Goal: Task Accomplishment & Management: Complete application form

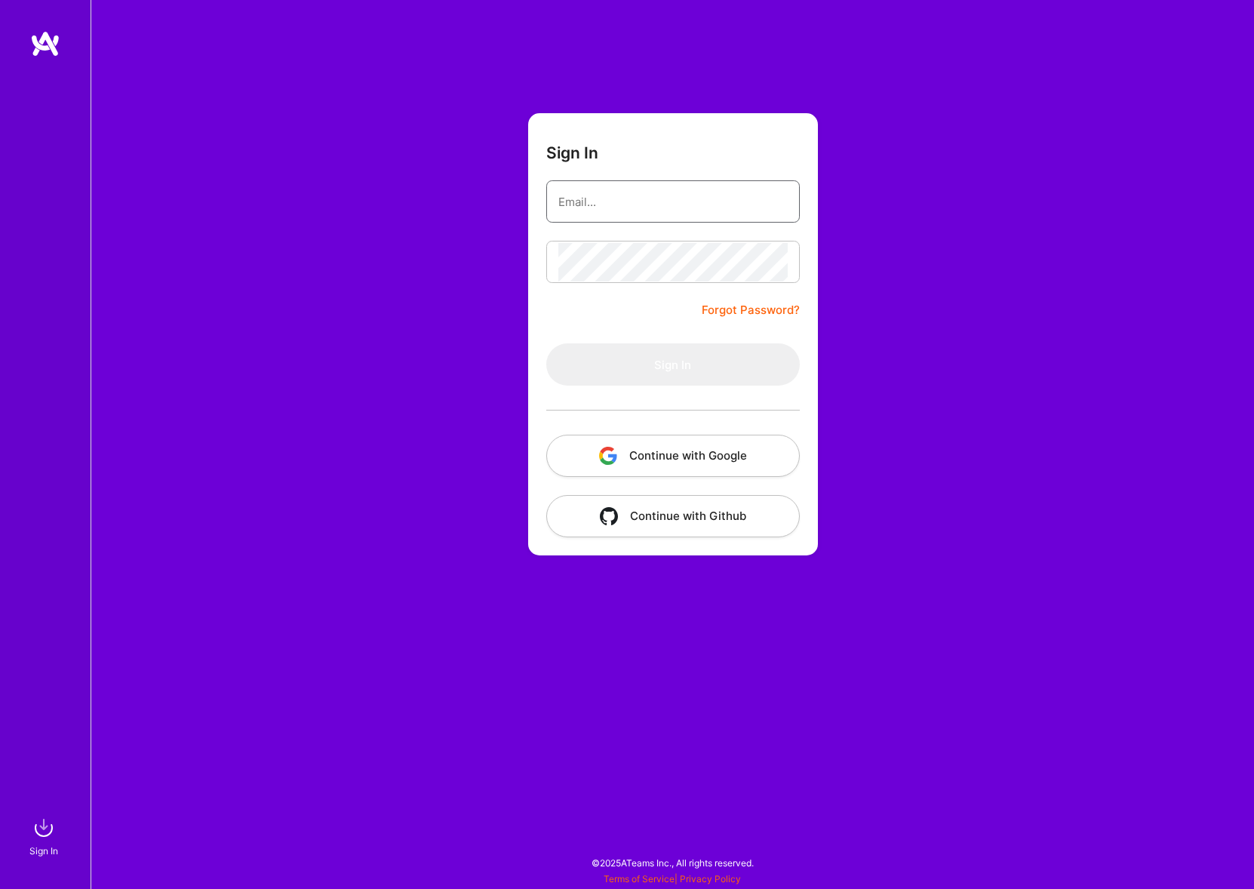
type input "[PERSON_NAME][EMAIL_ADDRESS][PERSON_NAME][DOMAIN_NAME]"
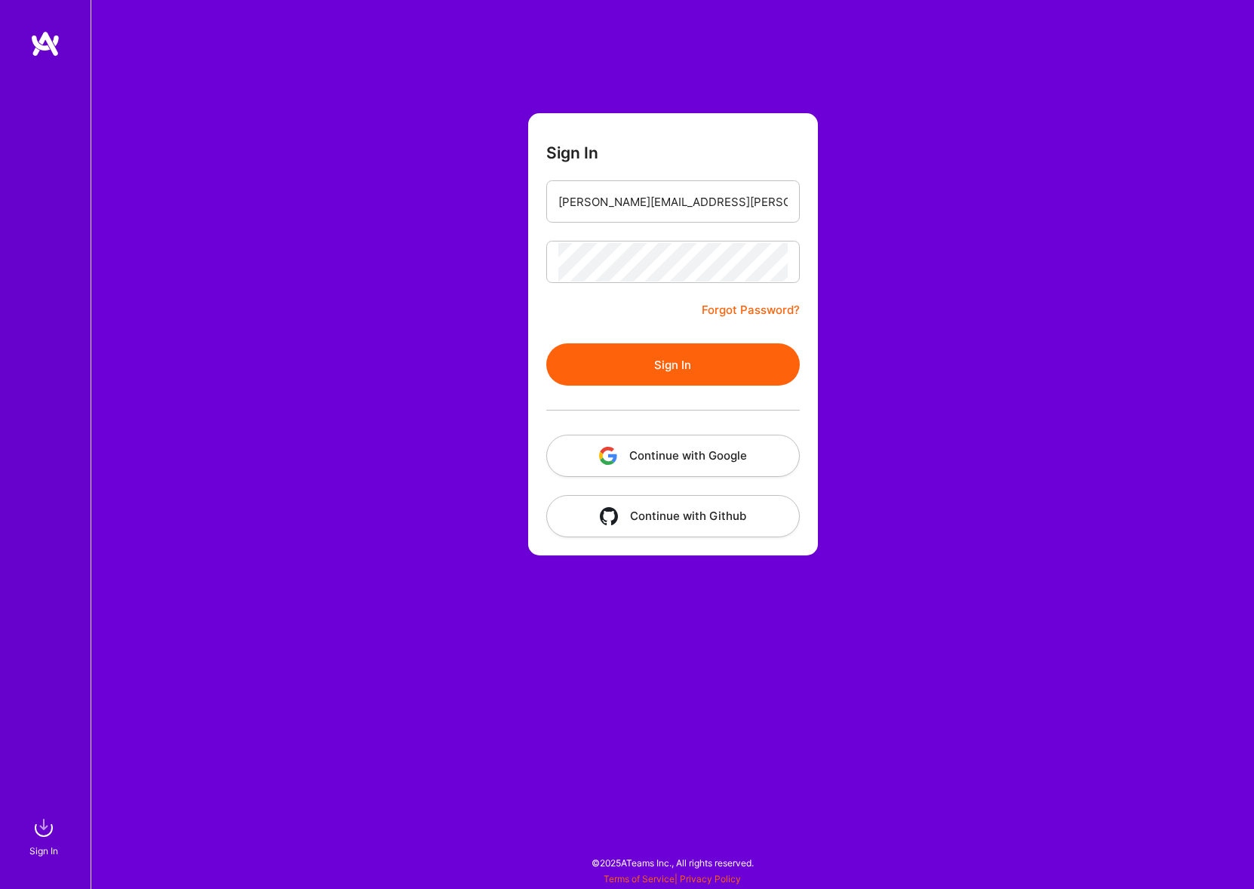
click at [719, 368] on button "Sign In" at bounding box center [673, 364] width 254 height 42
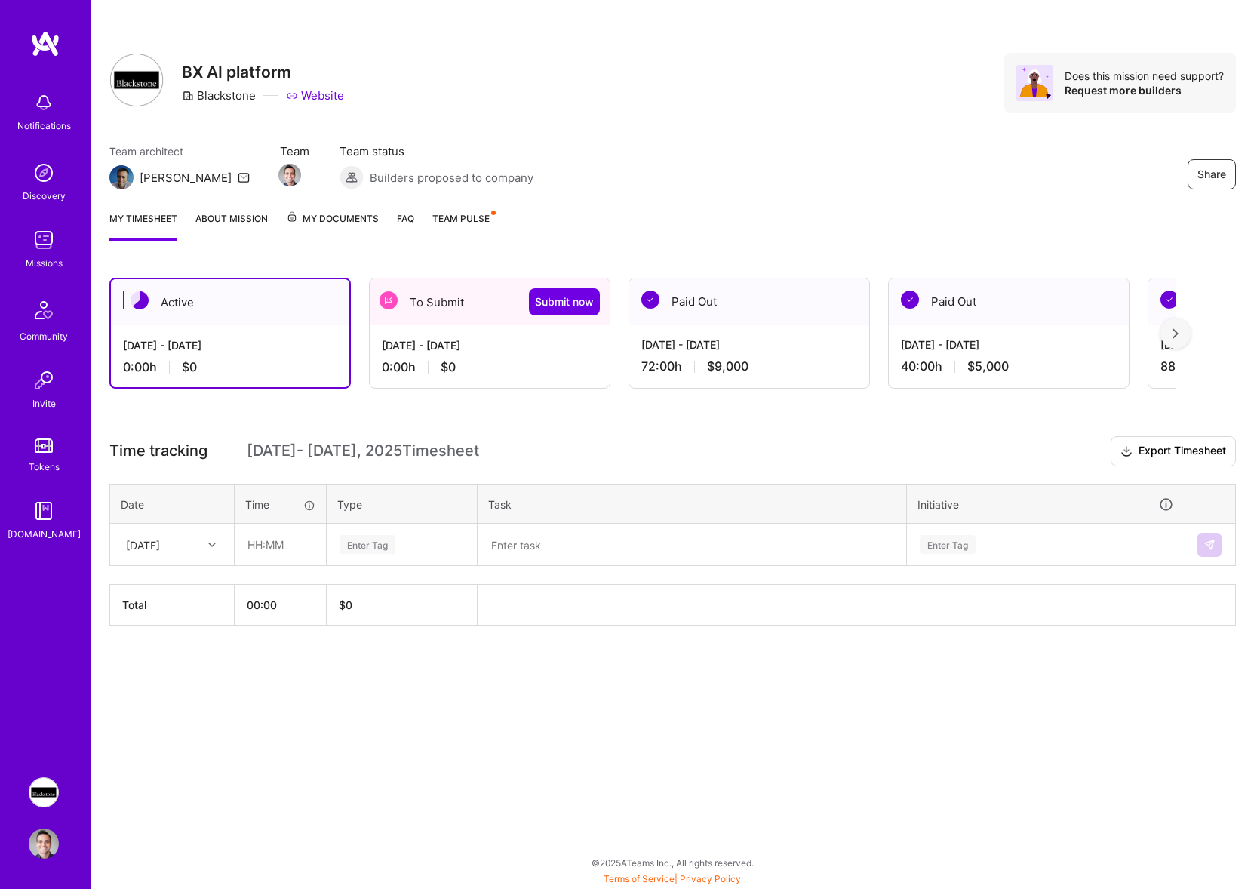
click at [453, 325] on div "[DATE] - [DATE] 0:00 h $0" at bounding box center [490, 356] width 240 height 62
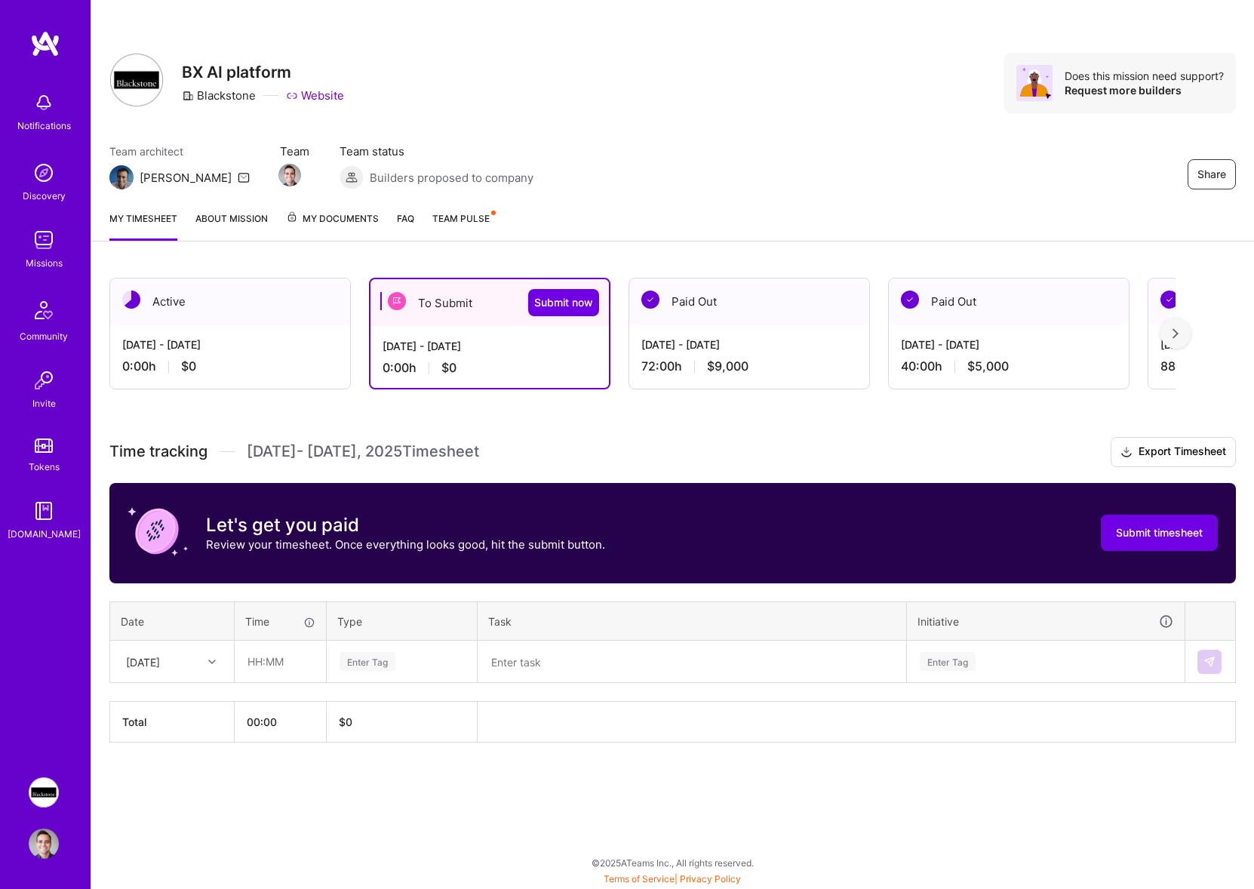
click at [213, 645] on div "[DATE]" at bounding box center [172, 662] width 122 height 40
click at [160, 657] on div "[DATE]" at bounding box center [143, 662] width 34 height 16
click at [168, 652] on div "[DATE]" at bounding box center [161, 661] width 84 height 25
click at [263, 652] on input "text" at bounding box center [280, 662] width 90 height 40
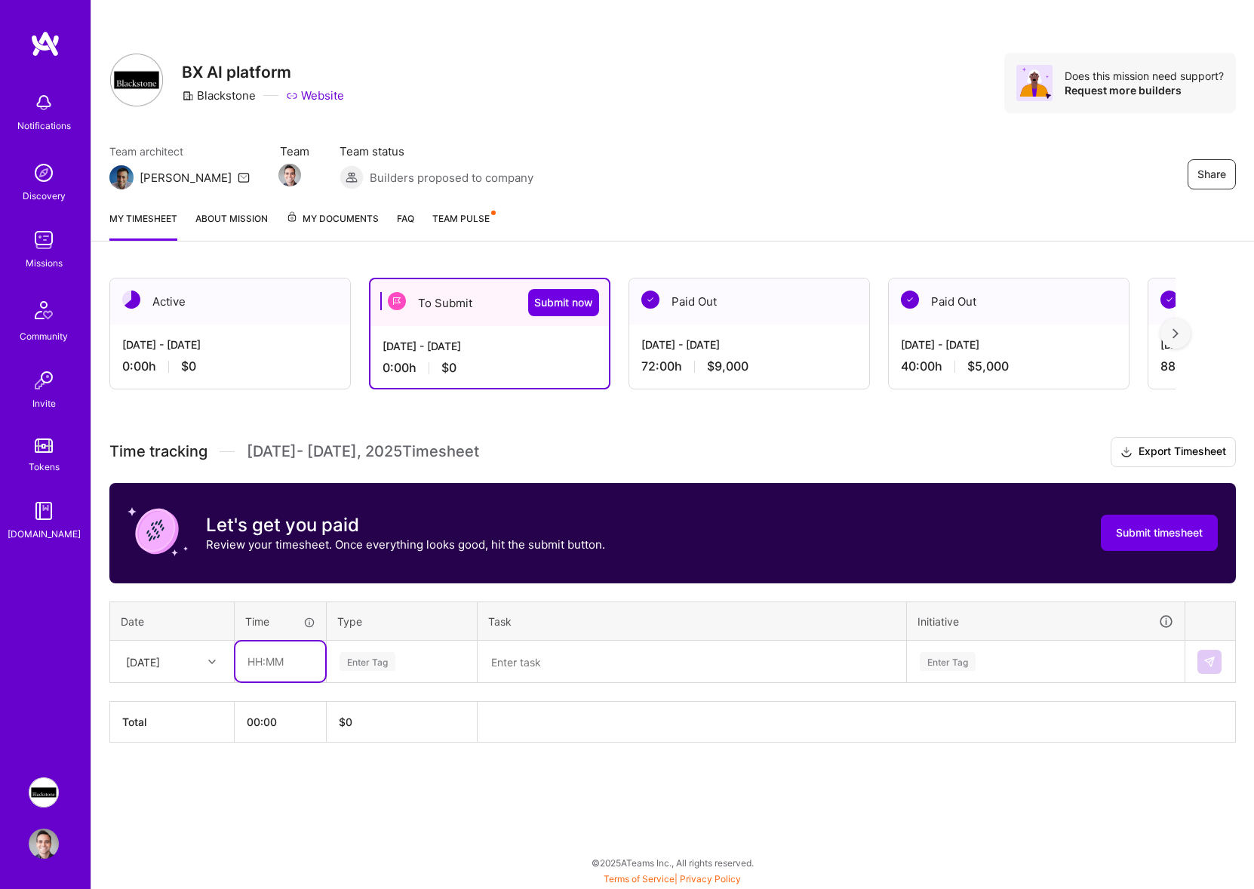
type input "08:00"
click at [411, 662] on div "Enter Tag" at bounding box center [402, 661] width 128 height 19
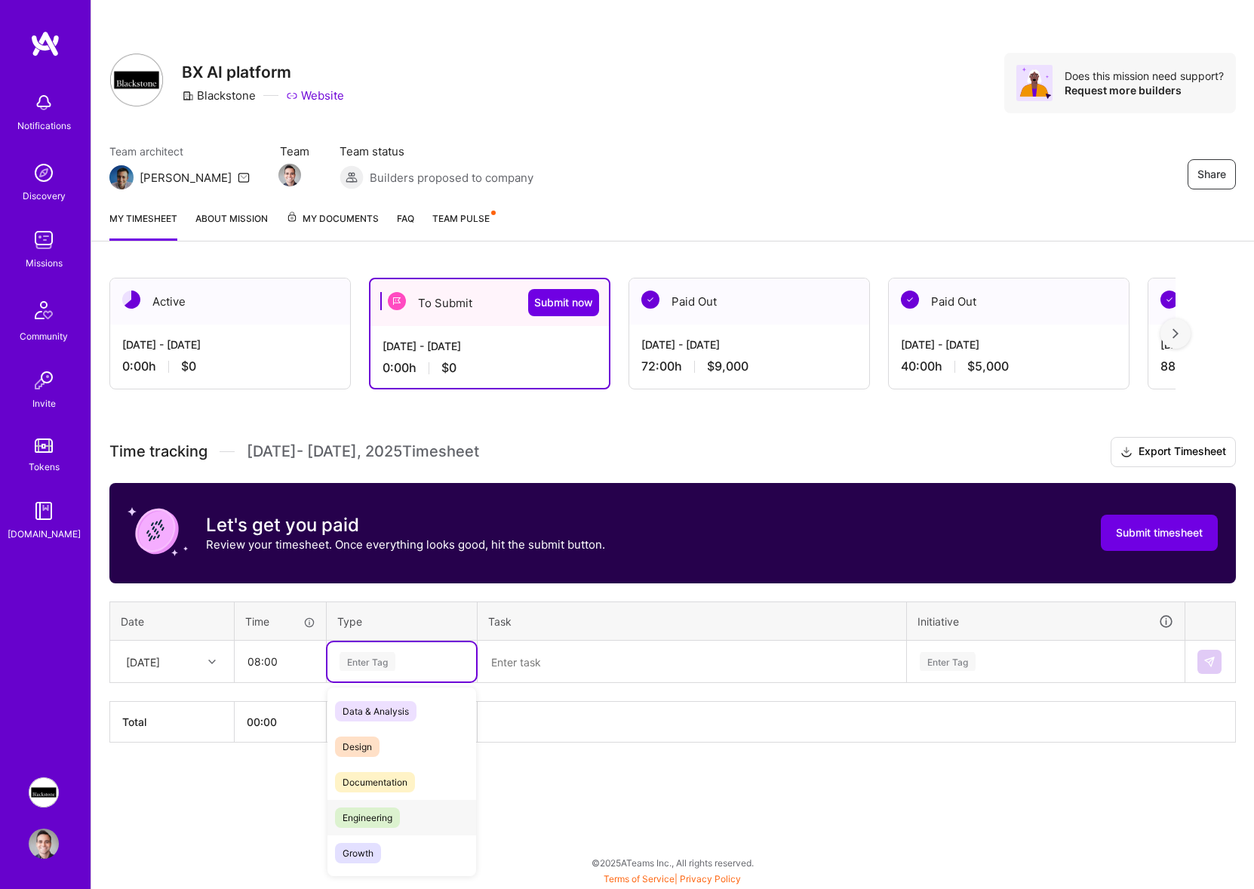
click at [388, 815] on span "Engineering" at bounding box center [367, 818] width 65 height 20
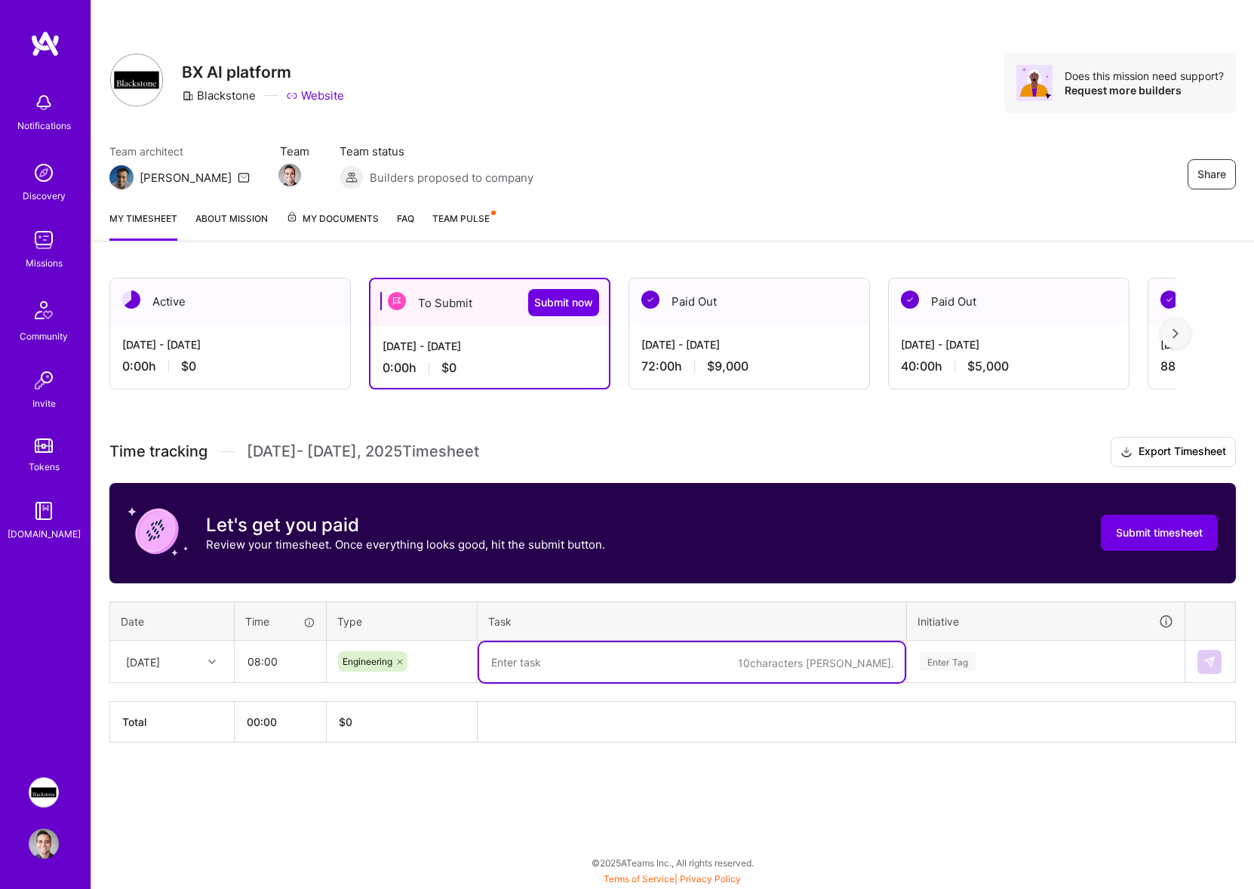
click at [574, 661] on textarea at bounding box center [692, 662] width 426 height 40
click at [1091, 662] on div "Enter Tag" at bounding box center [1046, 661] width 255 height 19
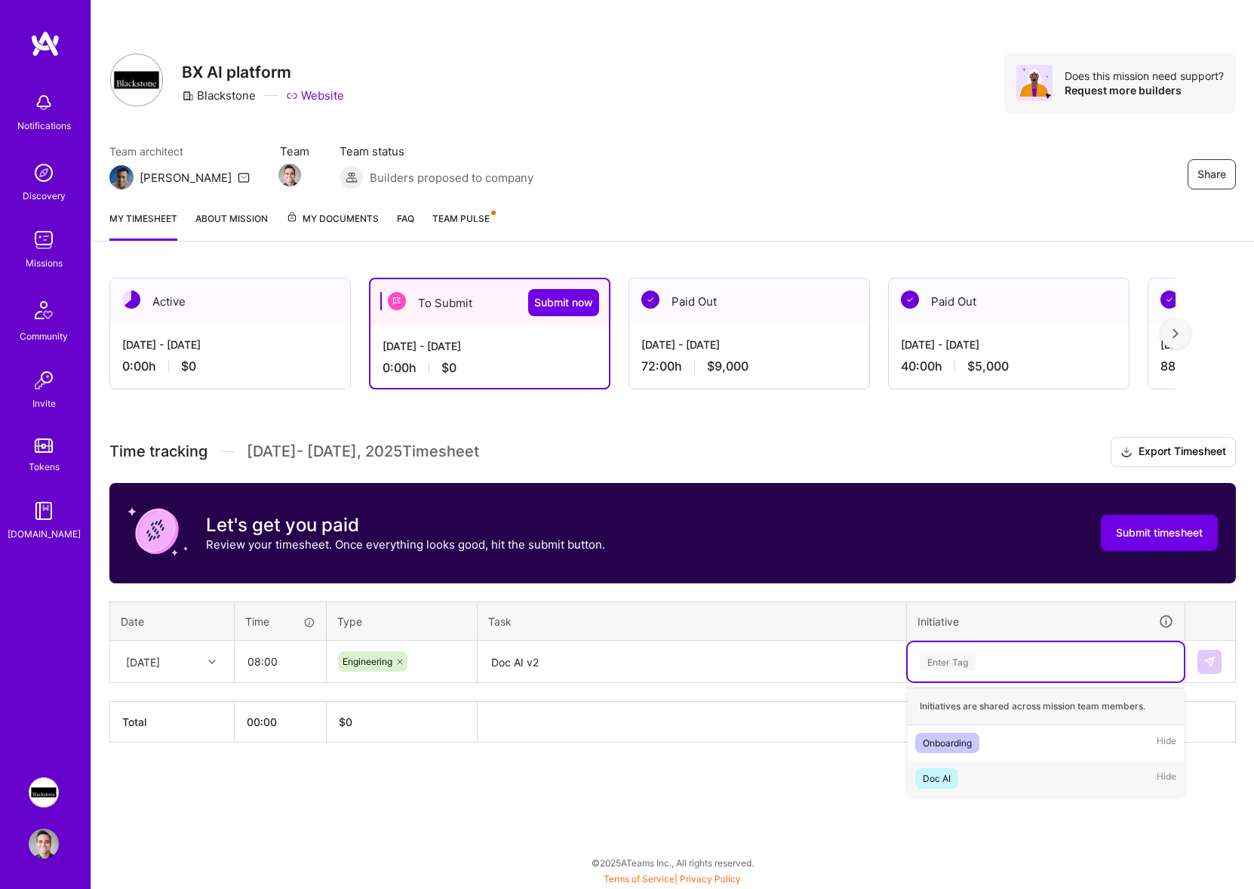
click at [998, 775] on div "Doc AI Hide" at bounding box center [1046, 778] width 276 height 35
click at [1211, 659] on img at bounding box center [1210, 662] width 12 height 12
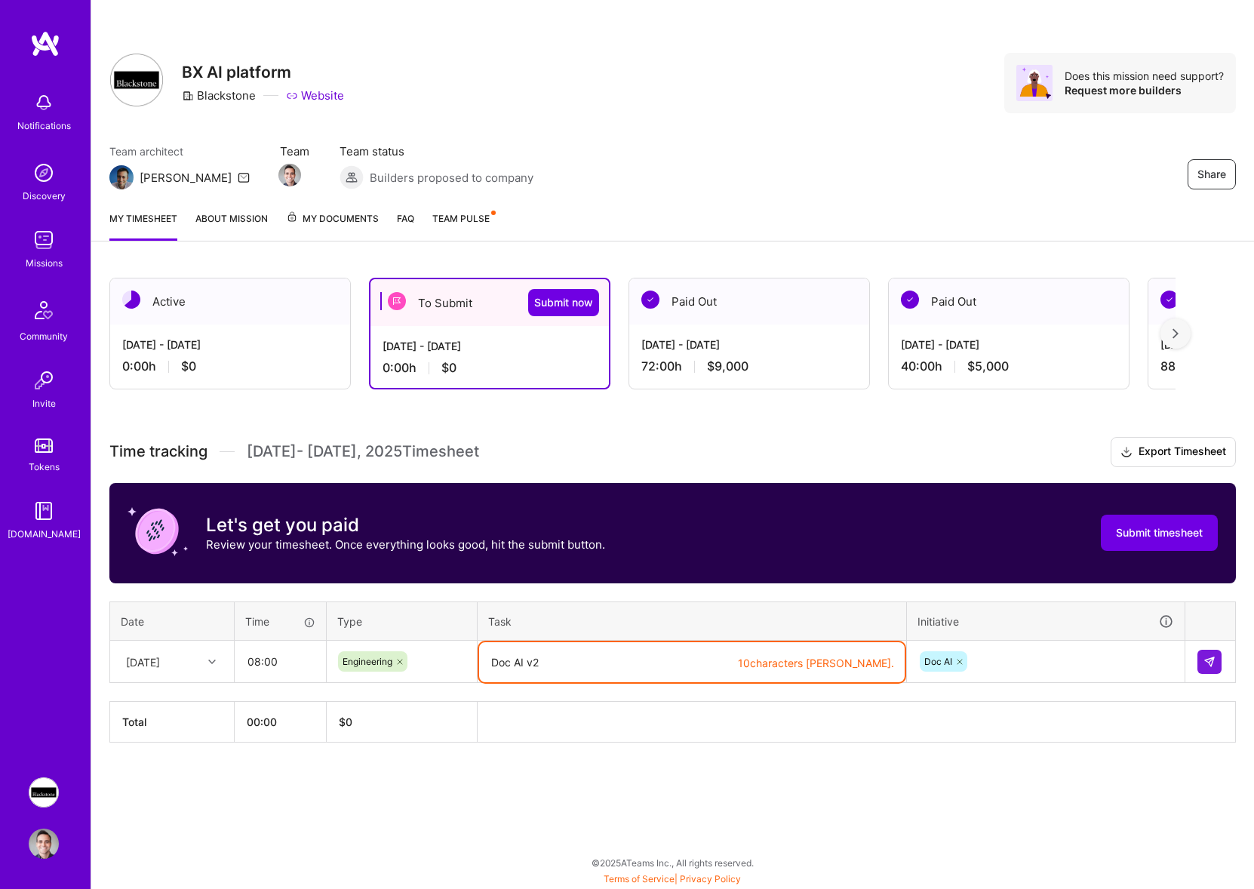
click at [606, 675] on textarea "Doc AI v2" at bounding box center [692, 662] width 426 height 40
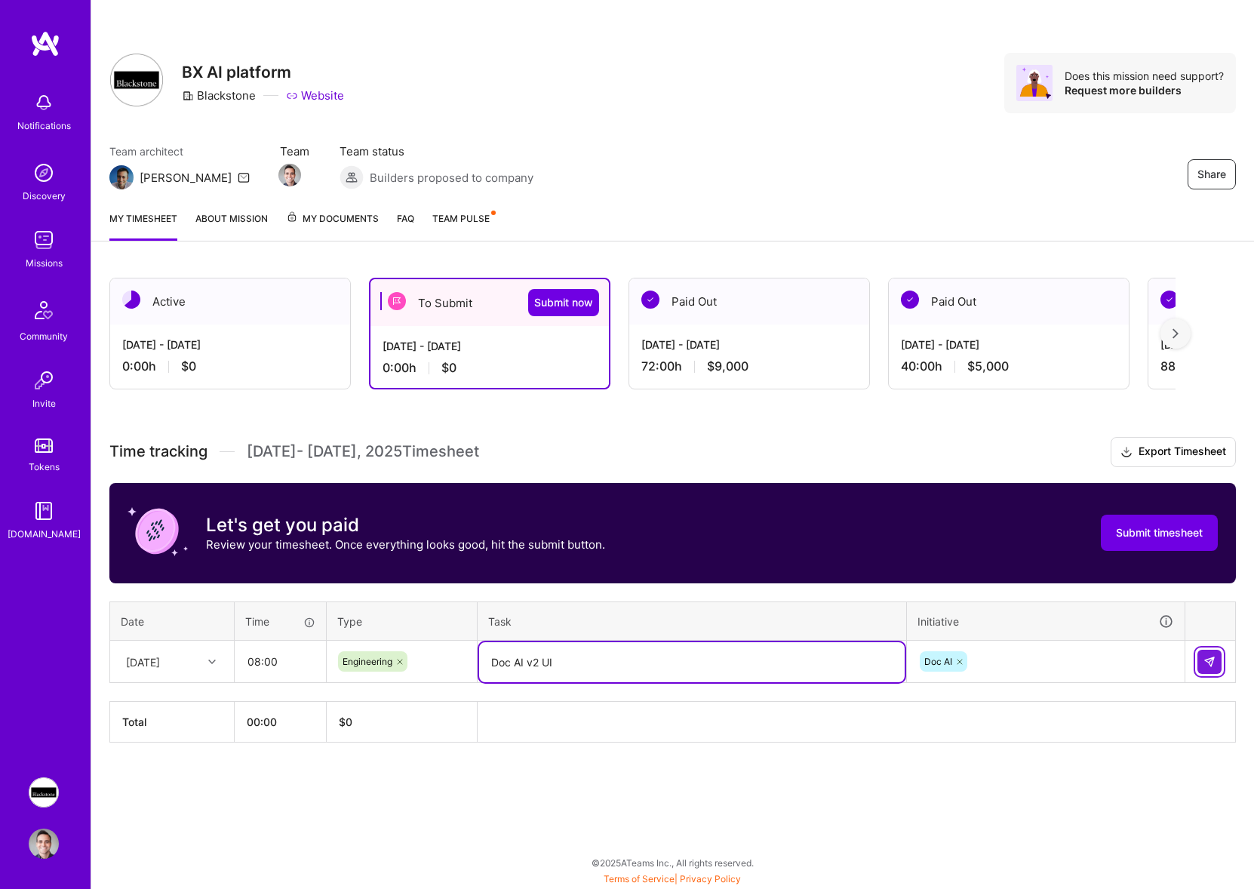
type textarea "Doc AI v2 UI"
click at [1212, 663] on img at bounding box center [1210, 662] width 12 height 12
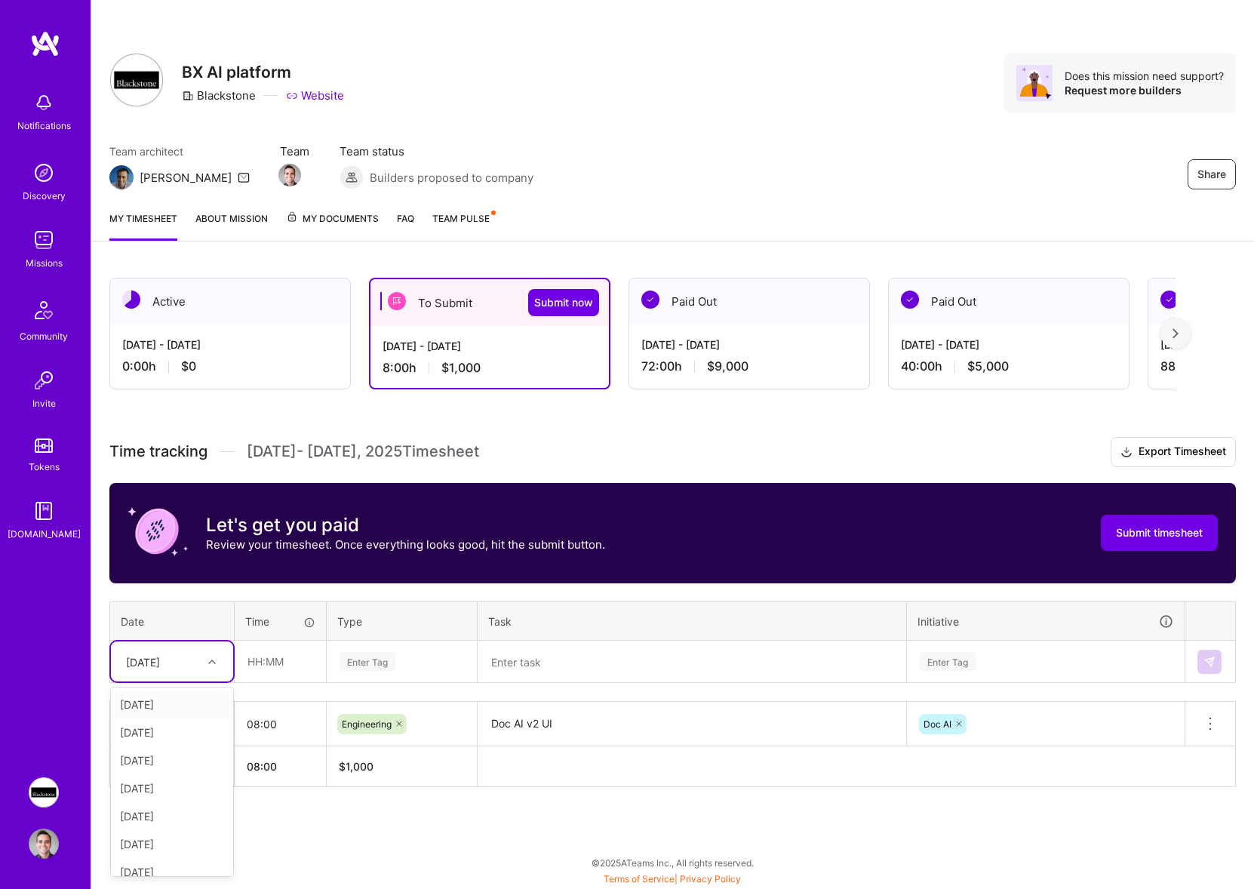
click at [138, 648] on div "[DATE]" at bounding box center [172, 662] width 122 height 40
click at [168, 701] on div "[DATE]" at bounding box center [172, 705] width 122 height 28
click at [271, 668] on input "text" at bounding box center [280, 662] width 90 height 40
type input "08:00"
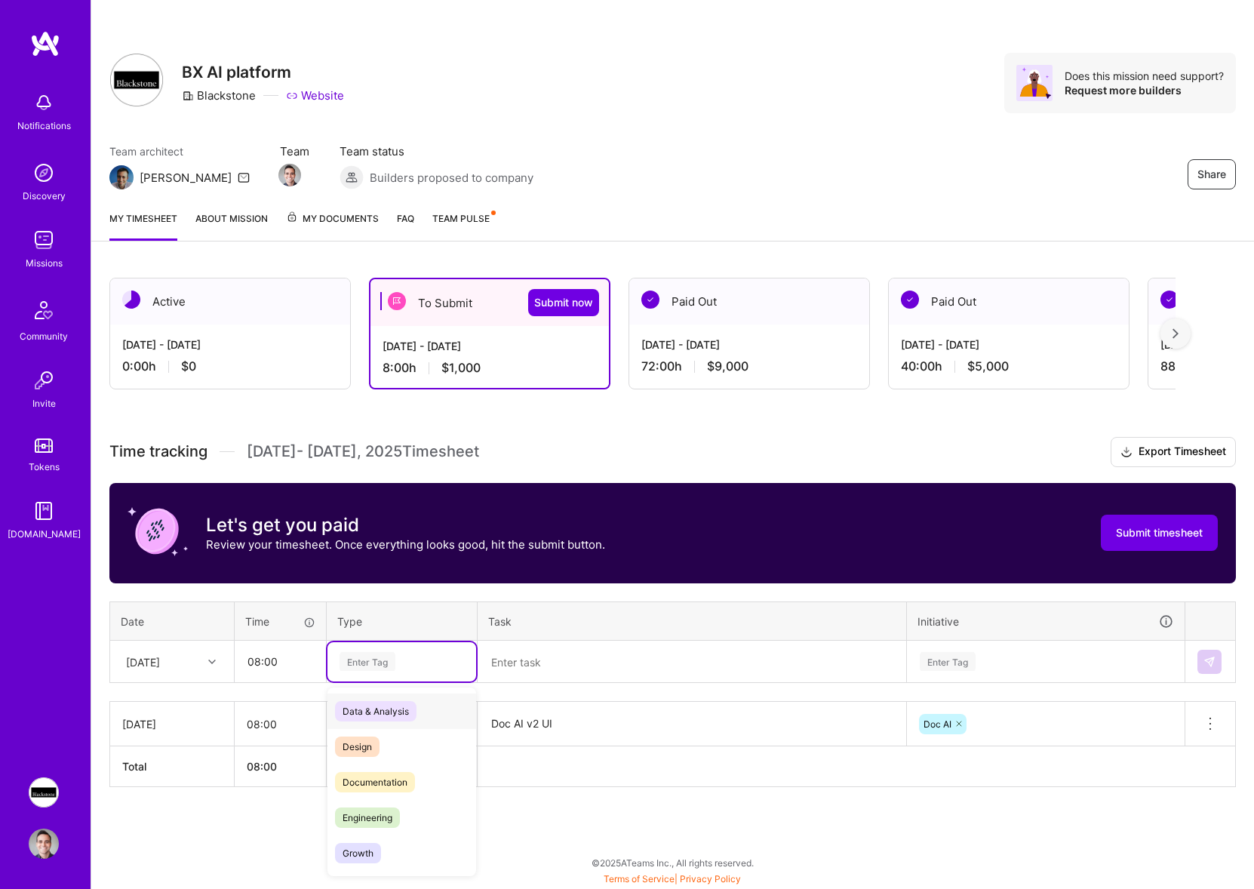
click at [395, 664] on div "Enter Tag" at bounding box center [368, 661] width 56 height 23
click at [395, 814] on span "Engineering" at bounding box center [367, 818] width 65 height 20
click at [537, 664] on textarea at bounding box center [692, 662] width 426 height 40
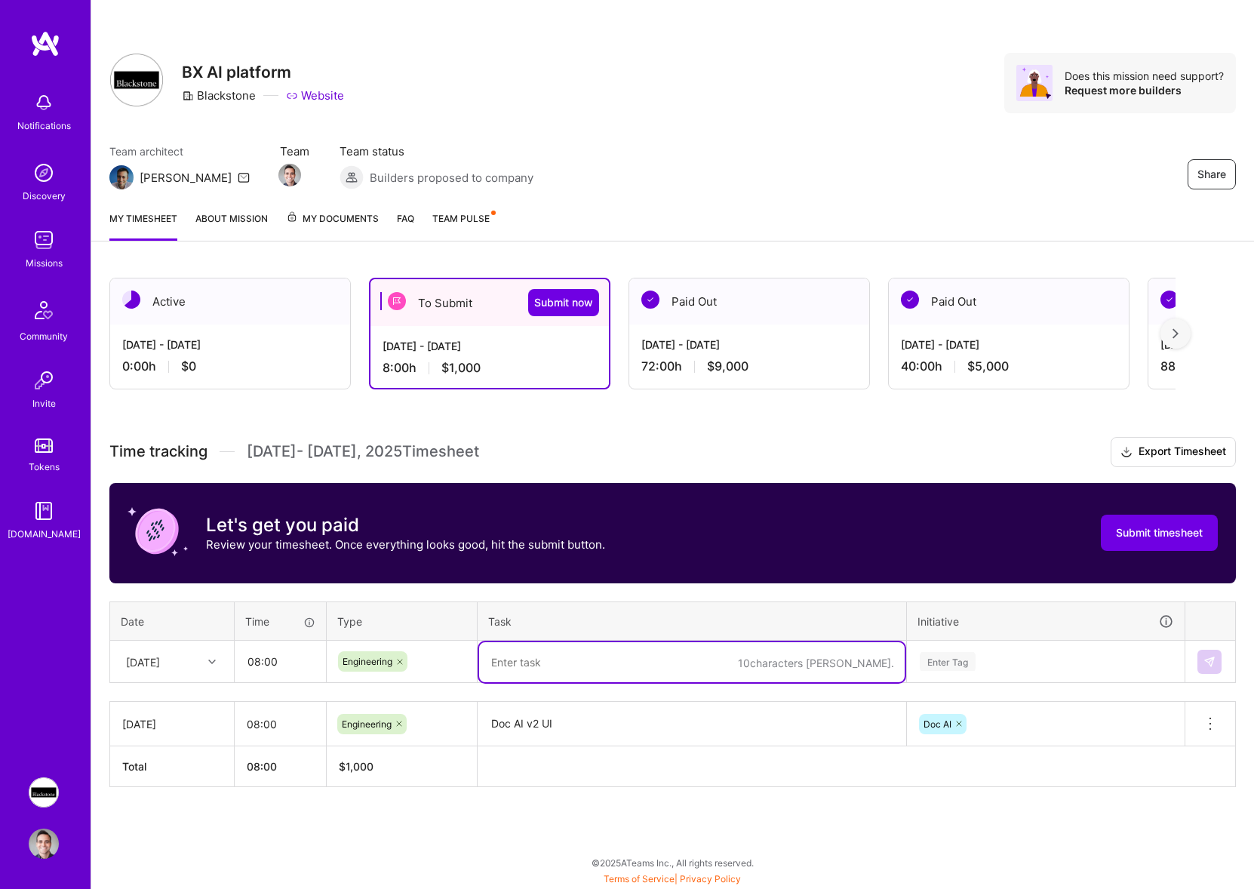
paste textarea "Doc AI v2 UI"
type textarea "Doc AI v2 UI"
click at [976, 666] on div "Enter Tag" at bounding box center [948, 661] width 56 height 23
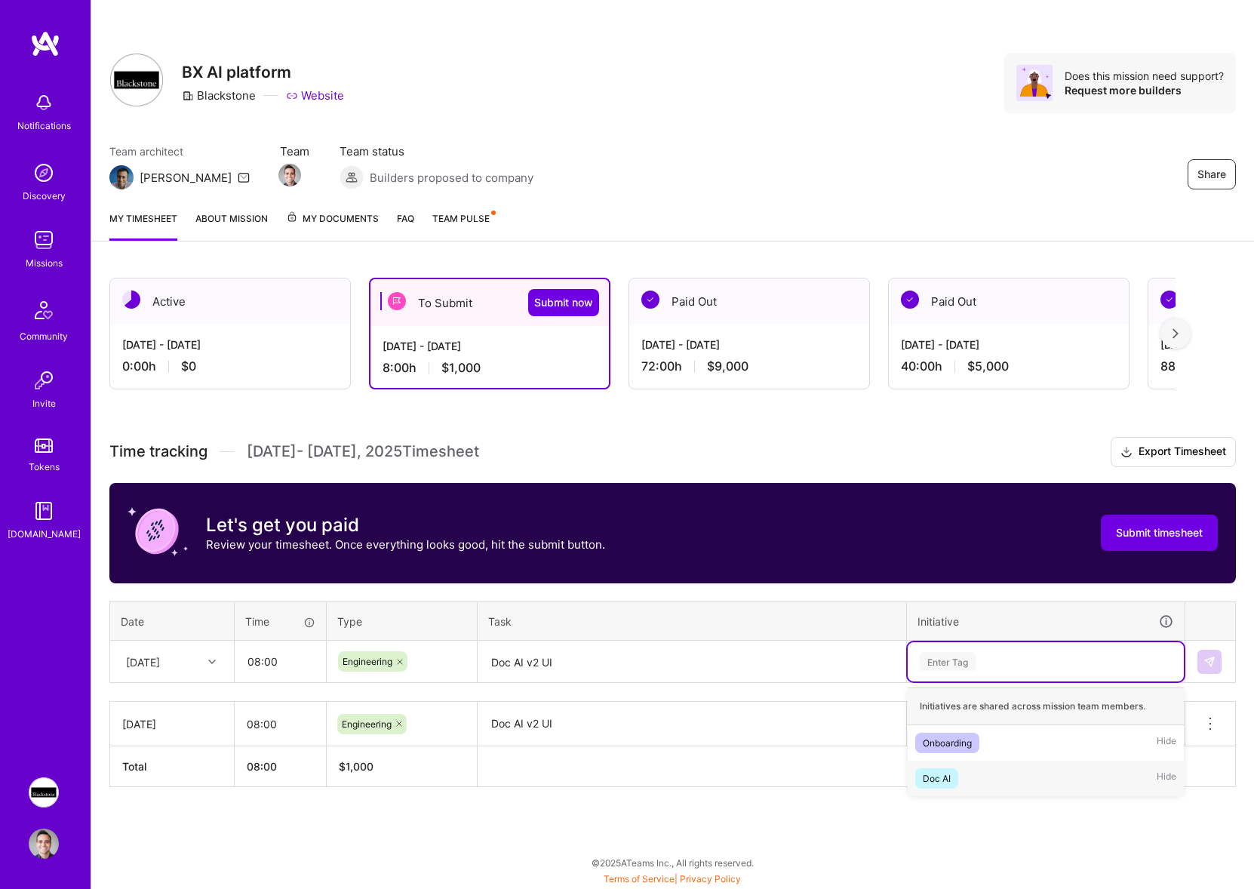
click at [963, 774] on div "Doc AI Hide" at bounding box center [1046, 778] width 276 height 35
click at [1208, 665] on img at bounding box center [1210, 662] width 12 height 12
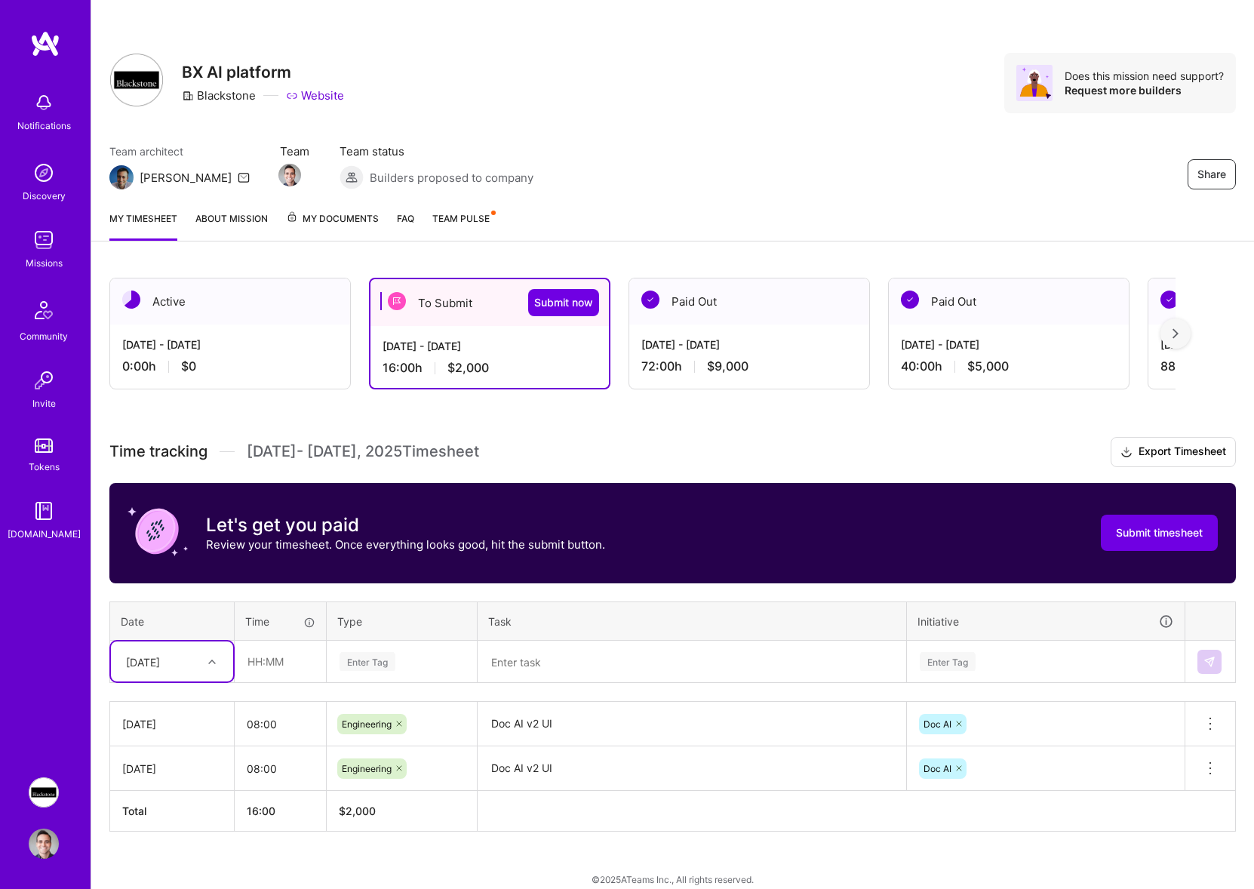
click at [203, 669] on div "Time tracking [DATE] - [DATE] Timesheet Export Timesheet Let's get you paid Rev…" at bounding box center [672, 634] width 1127 height 395
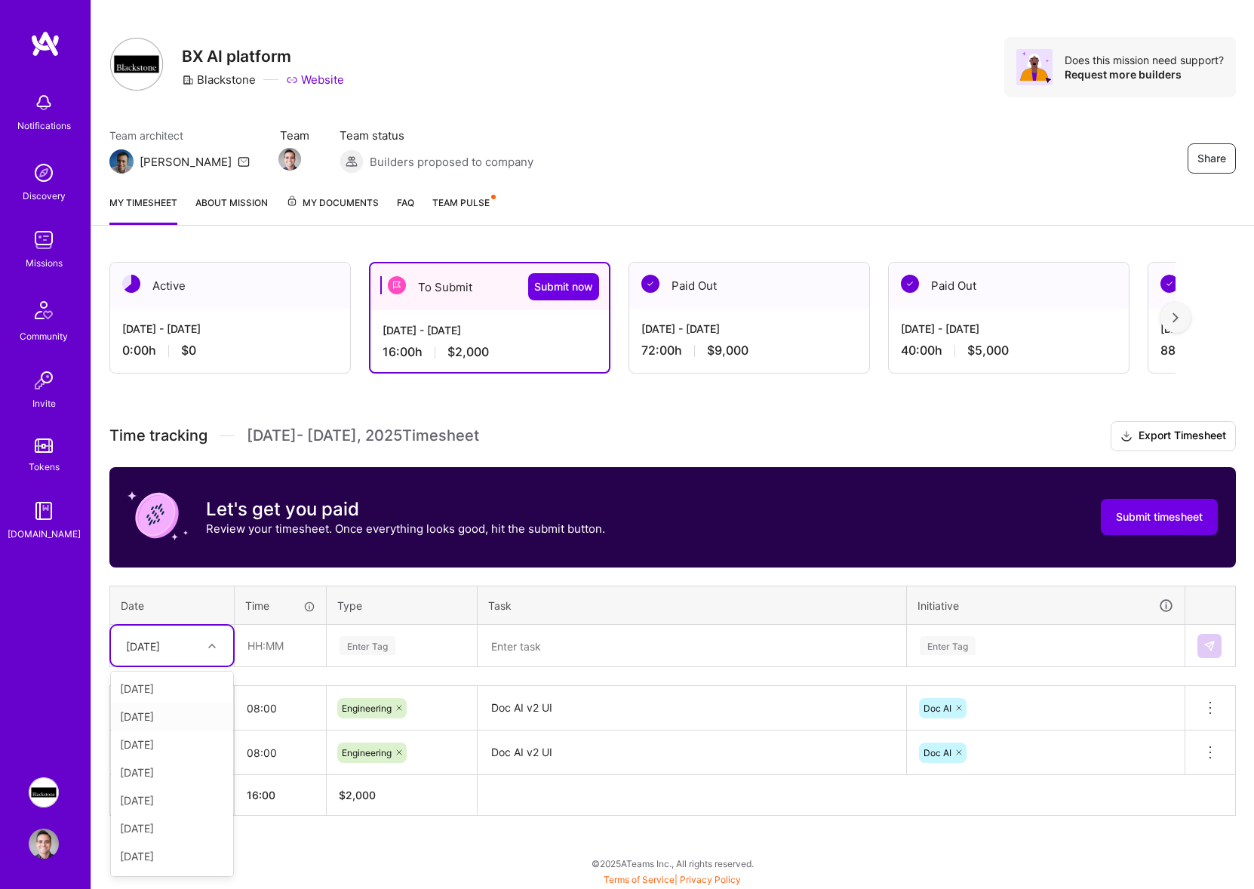
click at [175, 715] on div "[DATE]" at bounding box center [172, 717] width 122 height 28
click at [303, 636] on input "text" at bounding box center [280, 646] width 90 height 40
paste input "text"
type input "08:00"
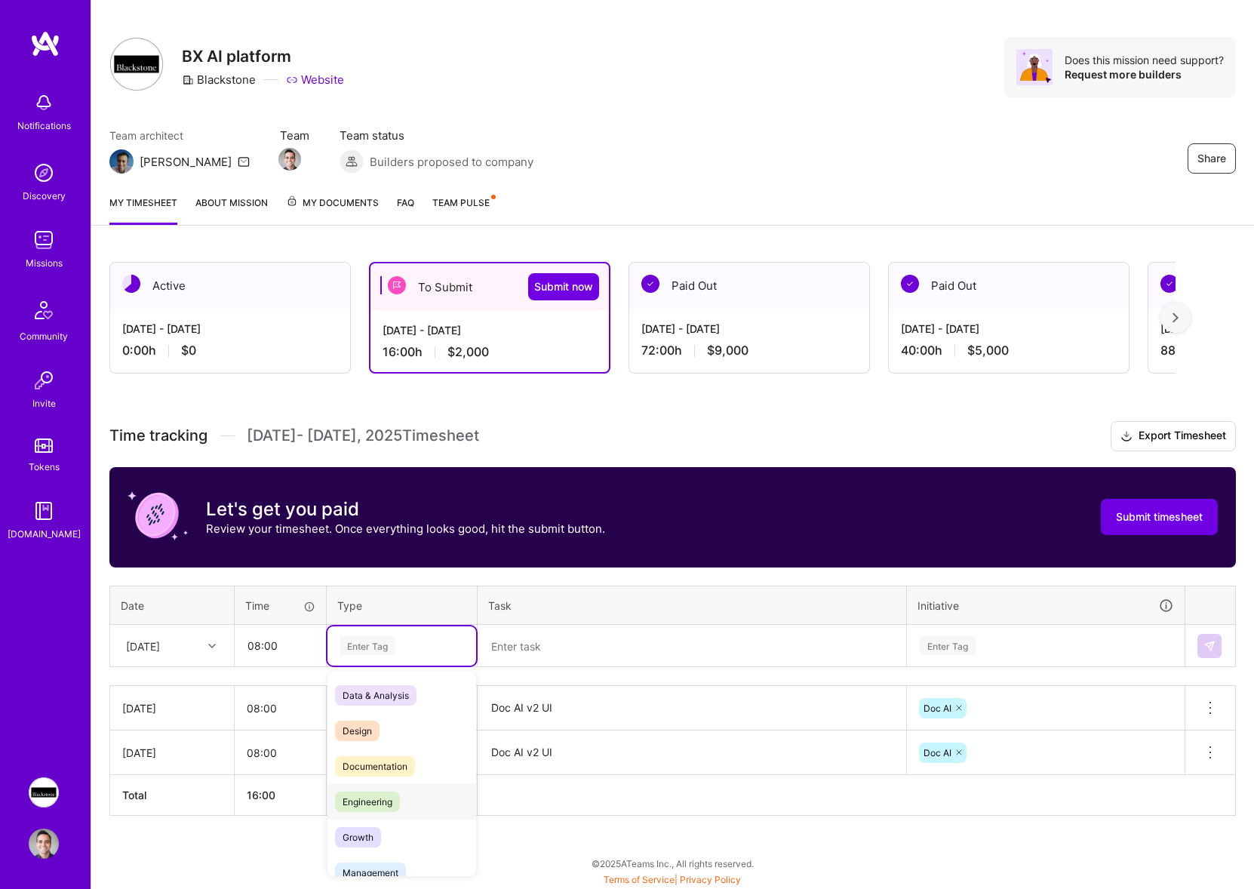
click at [379, 802] on span "Engineering" at bounding box center [367, 802] width 65 height 20
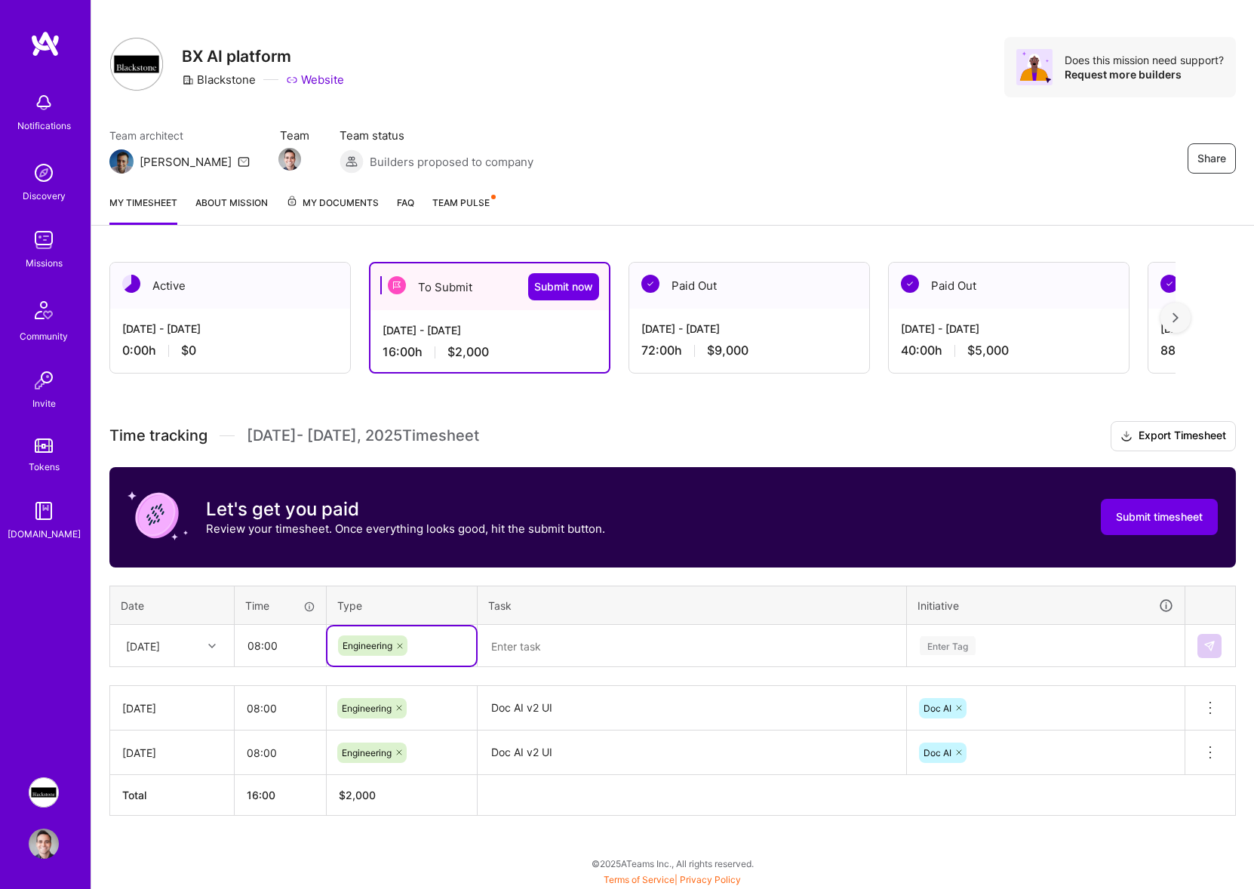
click at [568, 631] on textarea at bounding box center [692, 646] width 426 height 40
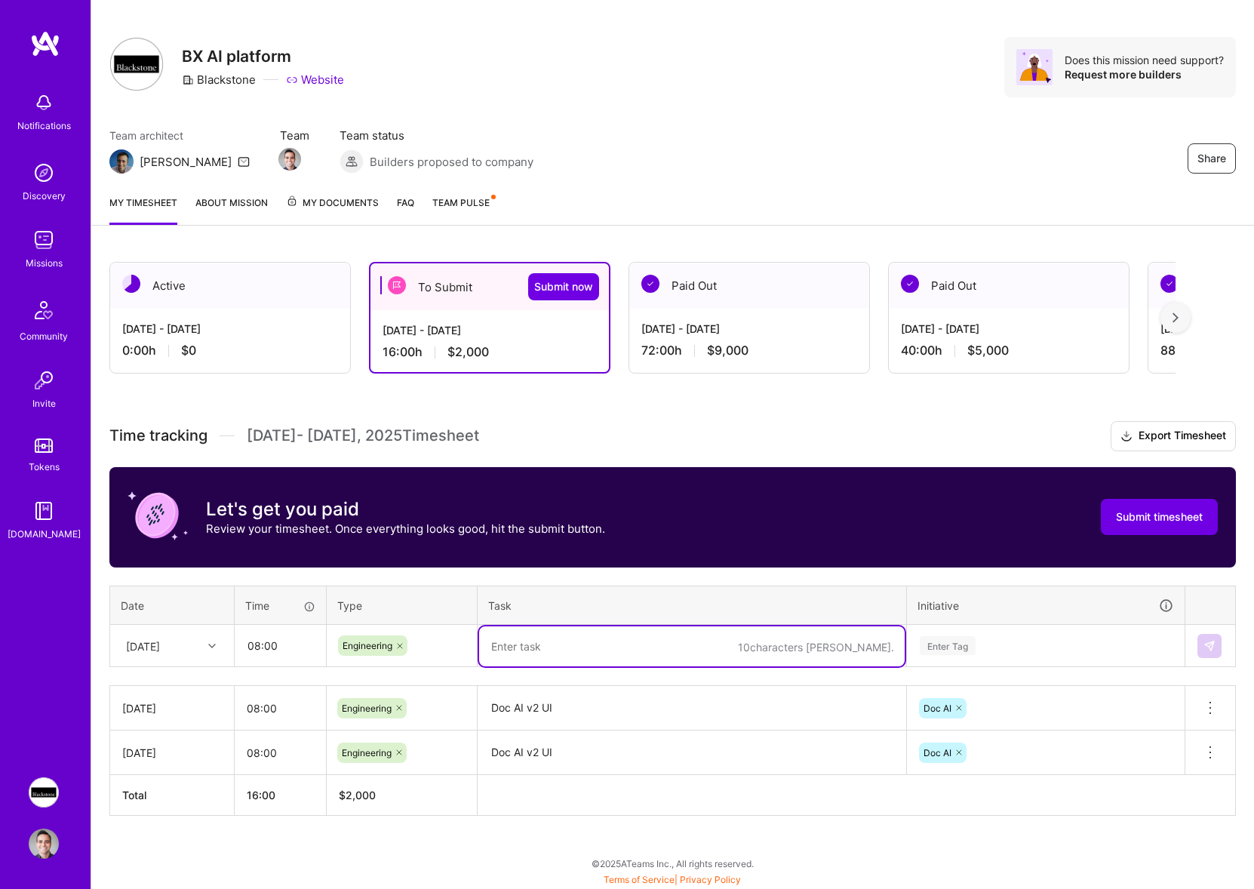
paste textarea "Doc AI v2 UI"
type textarea "Doc AI v2 UI"
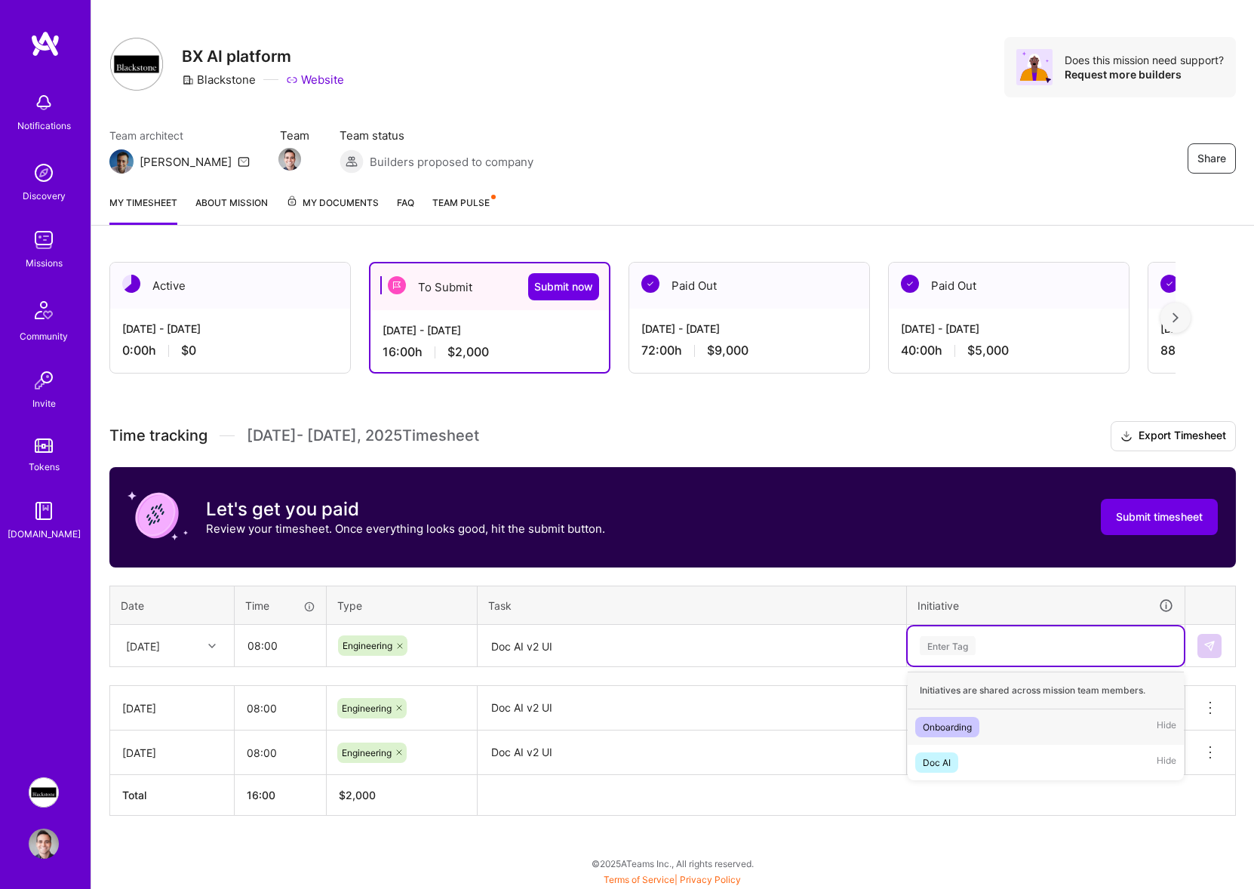
click at [971, 654] on div "Enter Tag" at bounding box center [1046, 645] width 276 height 39
click at [952, 754] on span "Doc AI" at bounding box center [937, 763] width 43 height 20
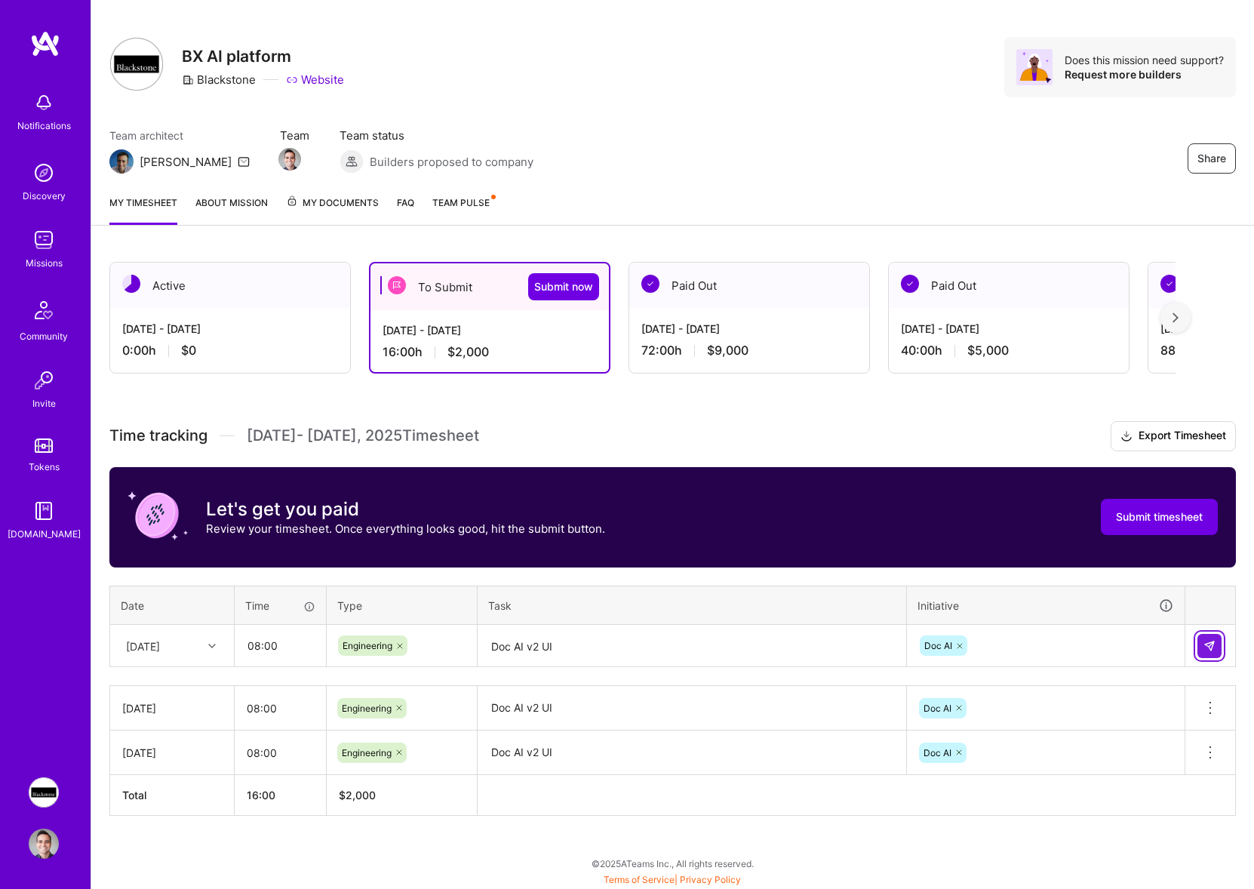
click at [1214, 646] on img at bounding box center [1210, 646] width 12 height 12
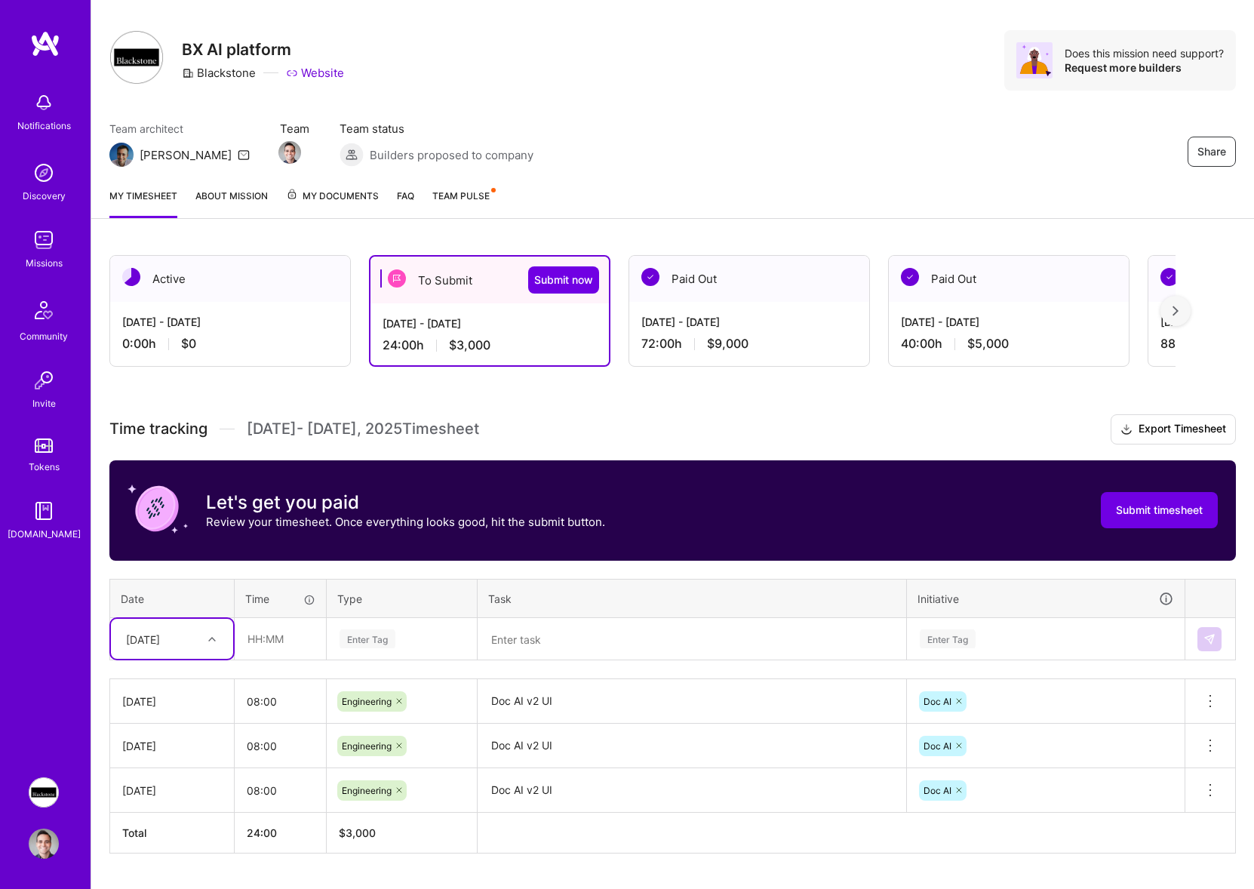
scroll to position [30, 0]
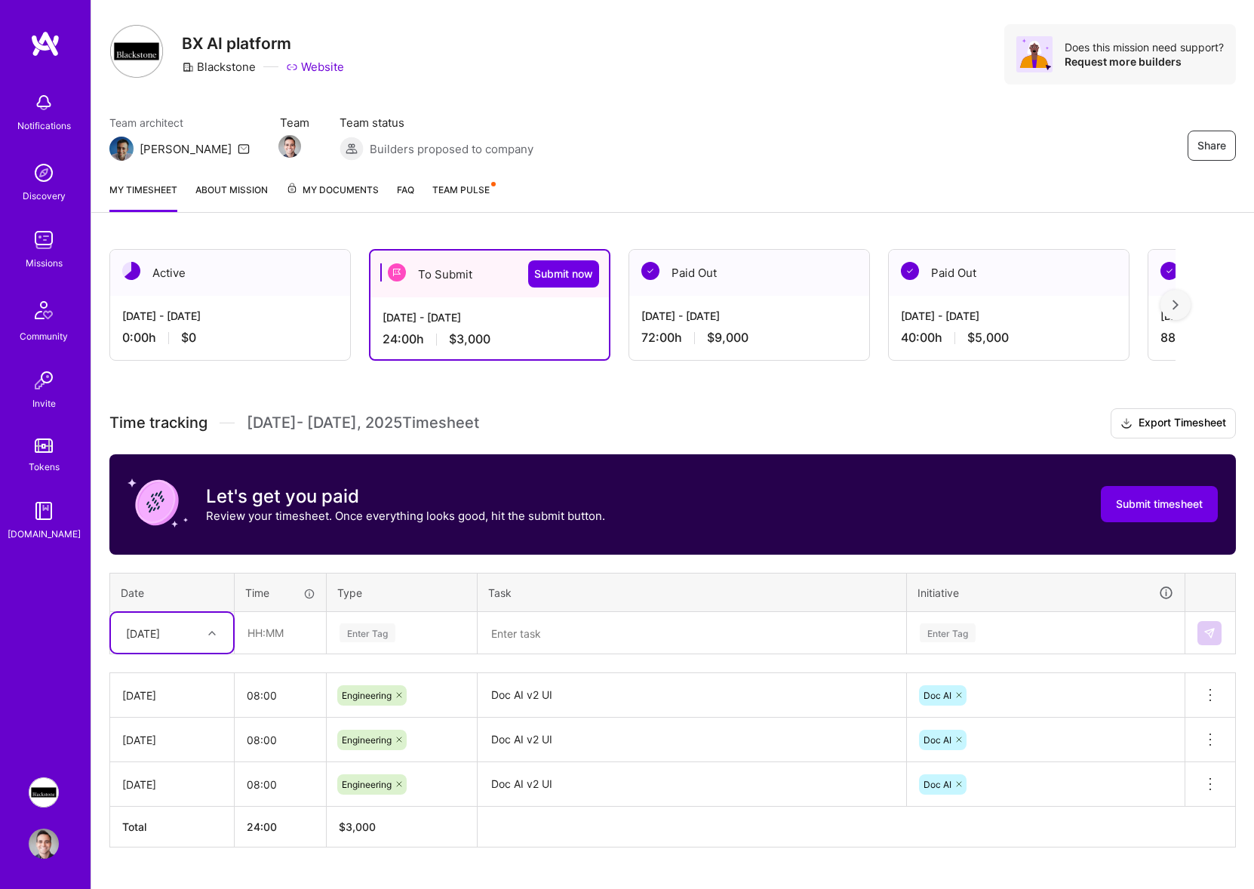
click at [184, 654] on div "Time tracking [DATE] - [DATE] Timesheet Export Timesheet Let's get you paid Rev…" at bounding box center [672, 627] width 1127 height 439
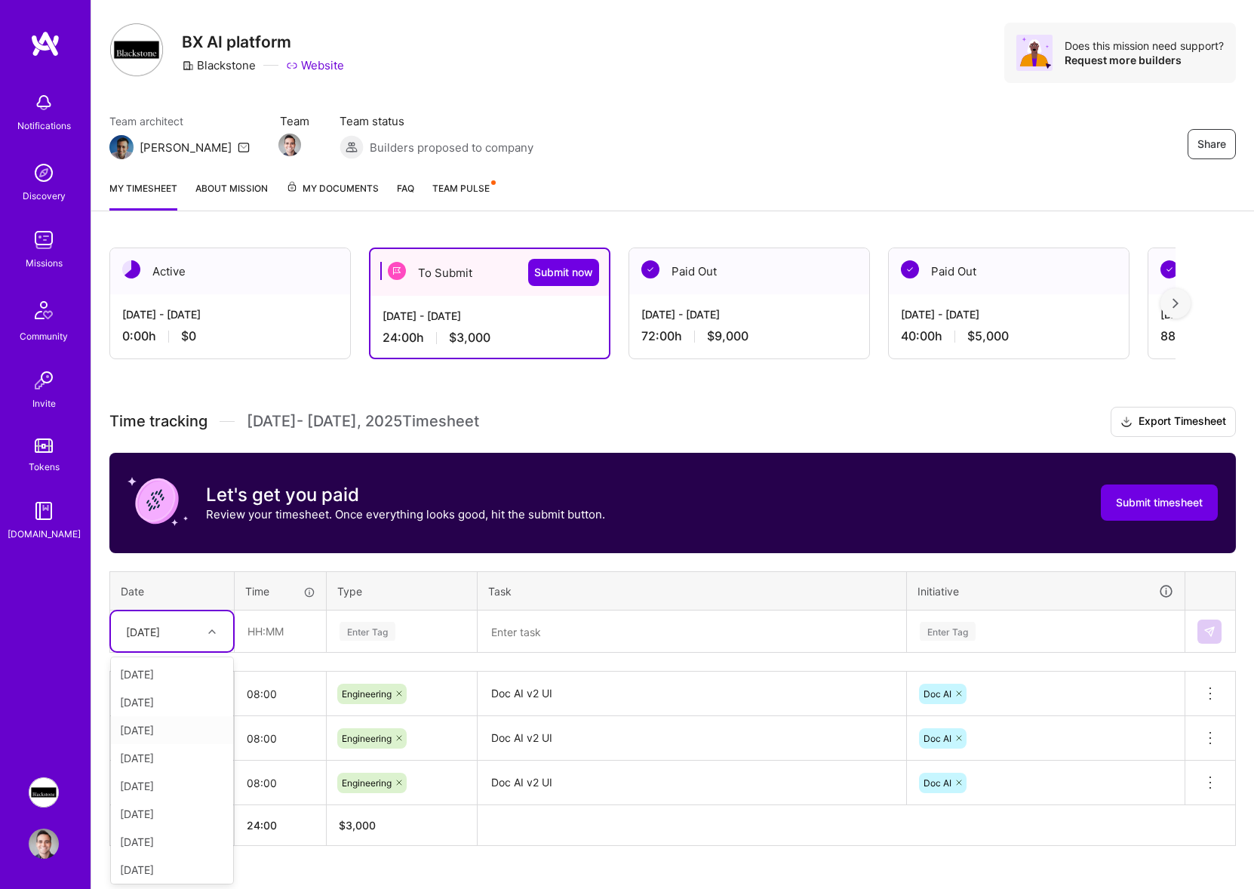
click at [165, 731] on div "[DATE]" at bounding box center [172, 730] width 122 height 28
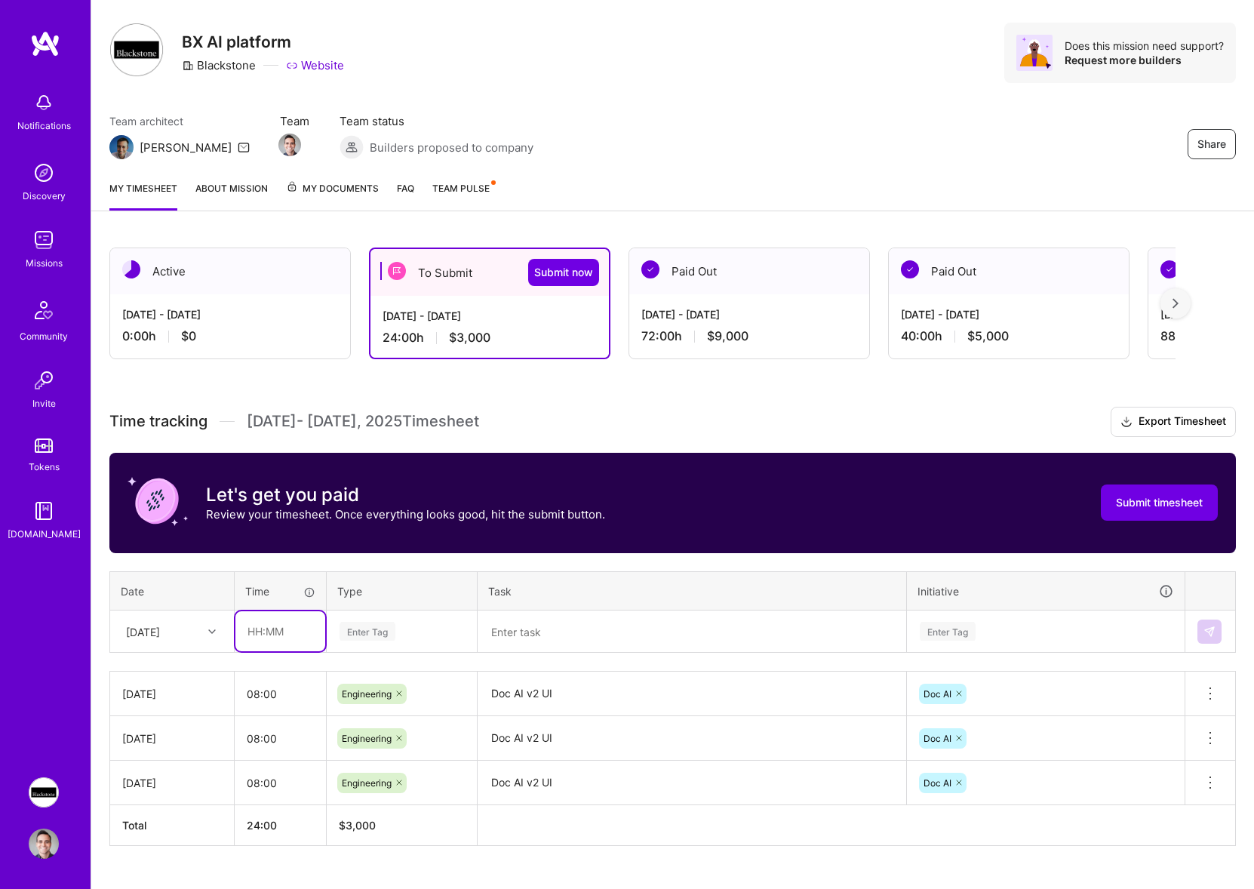
click at [274, 629] on input "text" at bounding box center [280, 631] width 90 height 40
type input "08:00"
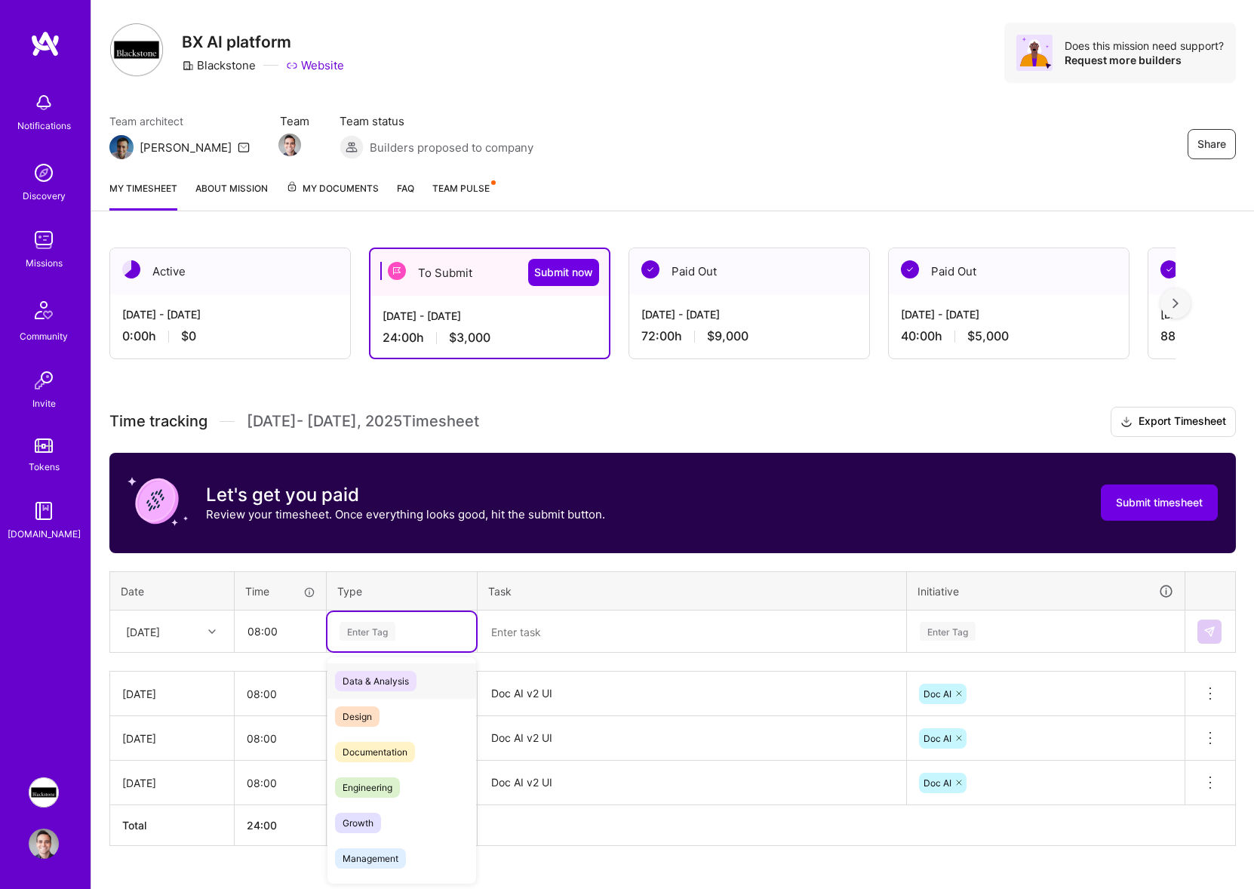
click at [414, 622] on div "Enter Tag" at bounding box center [402, 631] width 128 height 19
click at [386, 781] on span "Engineering" at bounding box center [367, 787] width 65 height 20
click at [549, 659] on div "Time tracking [DATE] - [DATE] Timesheet Export Timesheet Let's get you paid Rev…" at bounding box center [672, 626] width 1127 height 439
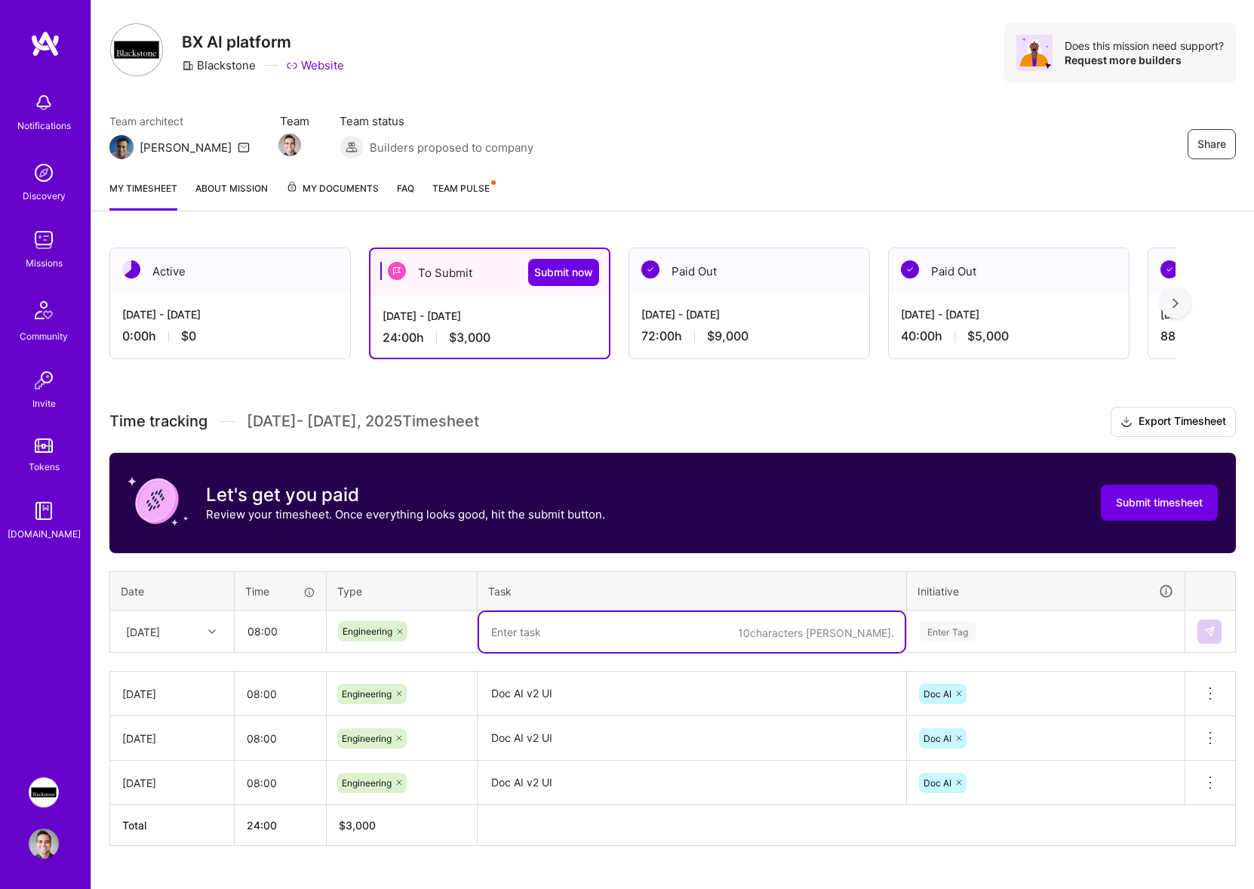
click at [557, 639] on textarea at bounding box center [692, 632] width 426 height 40
paste textarea "Doc AI v2 UI"
type textarea "Doc AI v2 UI"
click at [1033, 651] on table "Date Time Type Task Initiative [DATE] 08:00 Engineering Doc AI v2 UI Enter Tag" at bounding box center [672, 612] width 1127 height 82
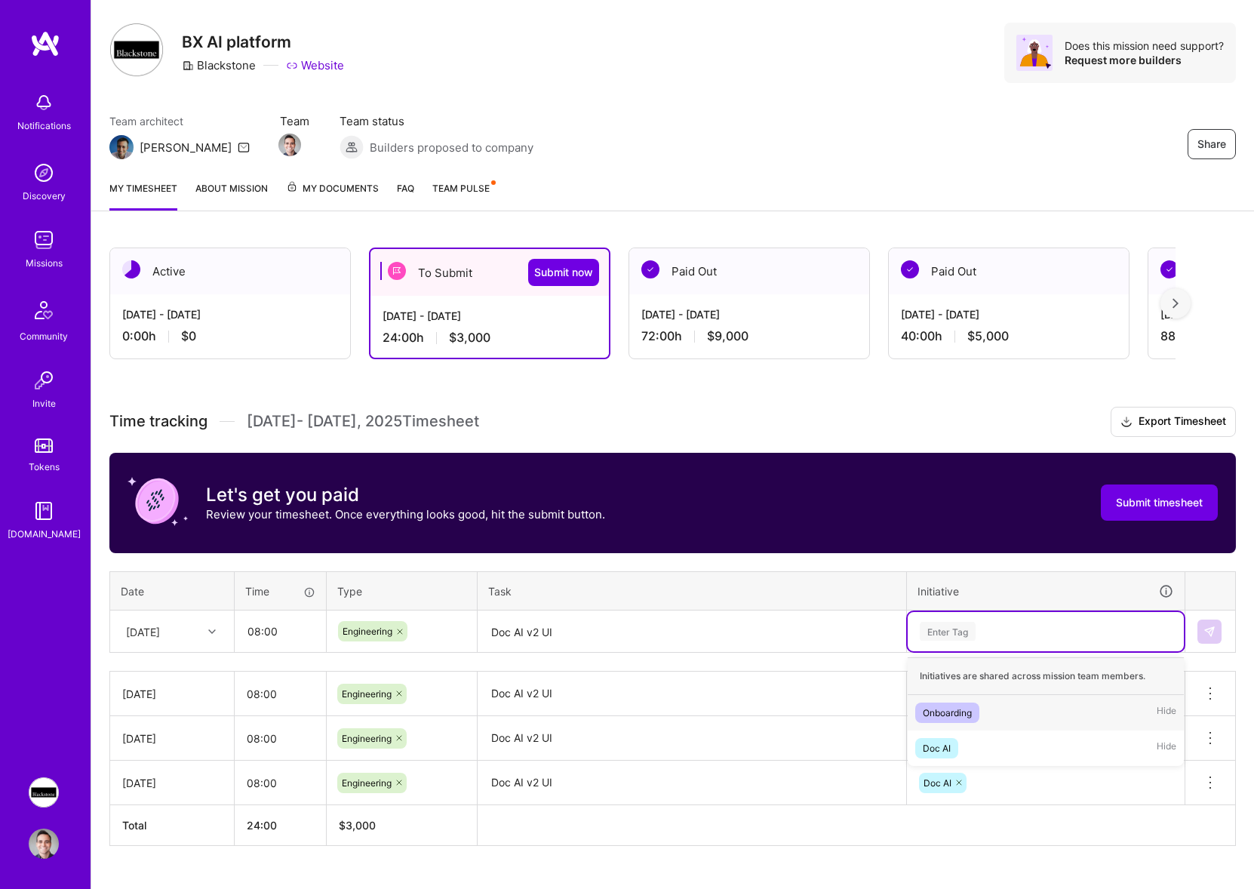
click at [1033, 622] on div "Enter Tag" at bounding box center [1046, 631] width 255 height 19
click at [979, 740] on div "Doc AI Hide" at bounding box center [1046, 748] width 276 height 35
click at [1208, 631] on img at bounding box center [1210, 632] width 12 height 12
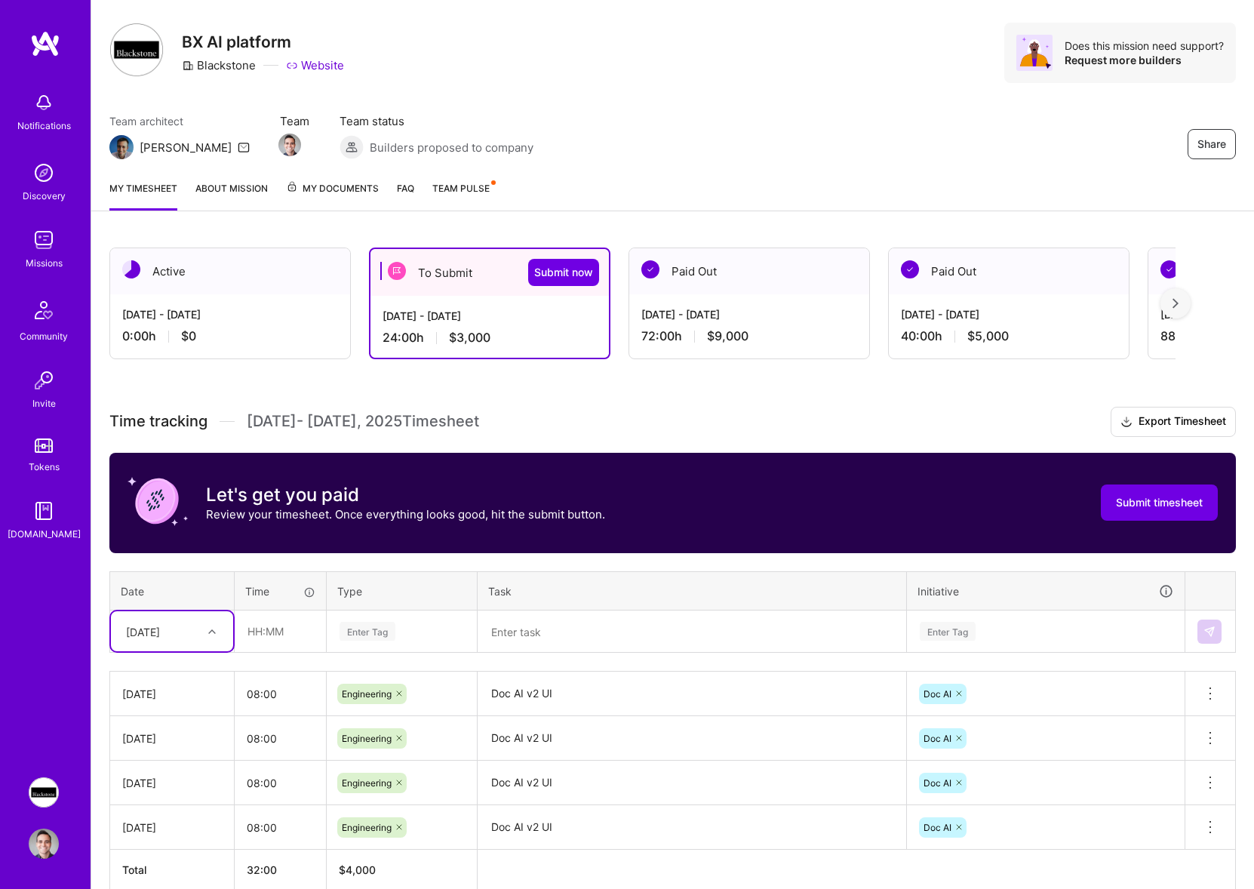
click at [215, 633] on div at bounding box center [213, 632] width 23 height 20
click at [174, 758] on div "[DATE]" at bounding box center [172, 758] width 122 height 28
click at [254, 630] on input "text" at bounding box center [280, 631] width 90 height 40
type input "08:00"
click at [404, 647] on div "Enter Tag" at bounding box center [402, 631] width 149 height 39
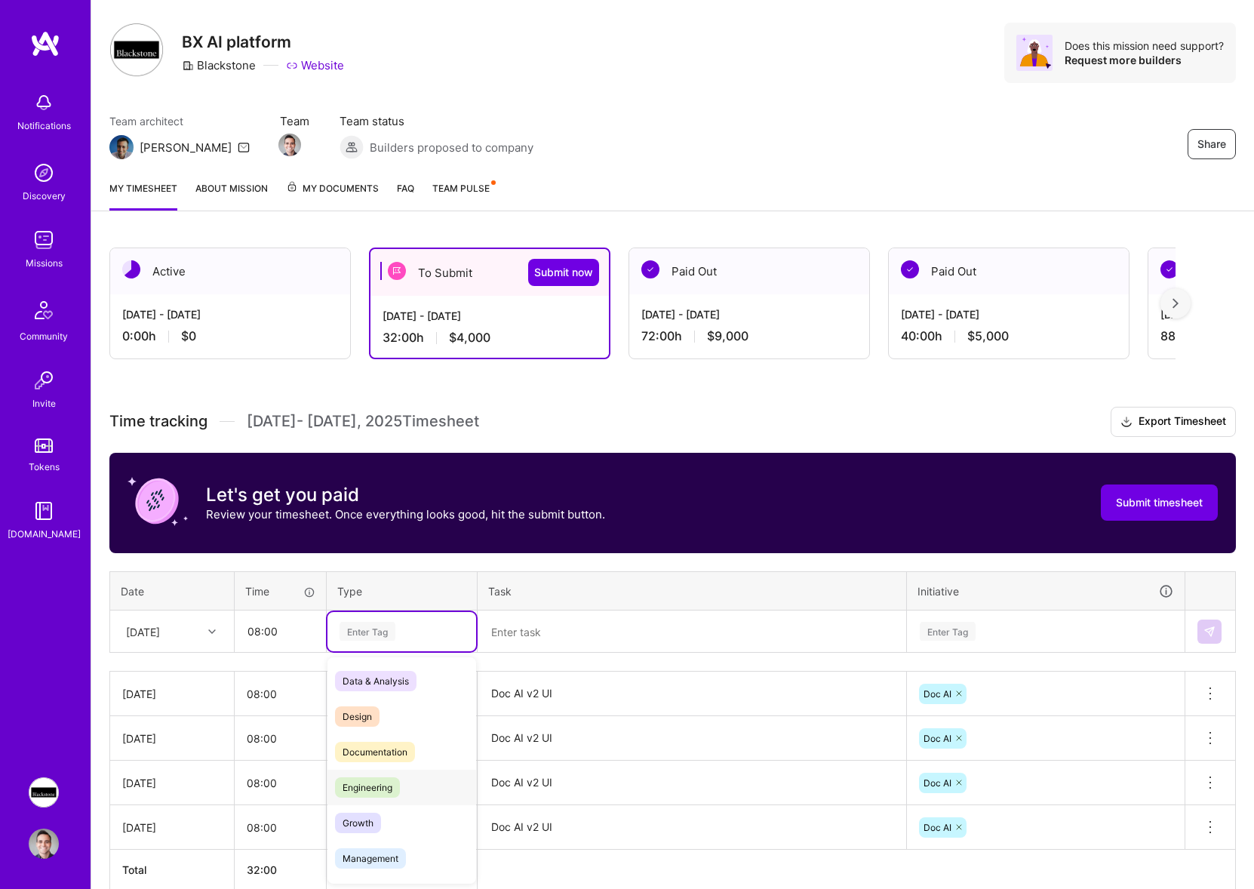
click at [387, 796] on div "Engineering" at bounding box center [402, 787] width 149 height 35
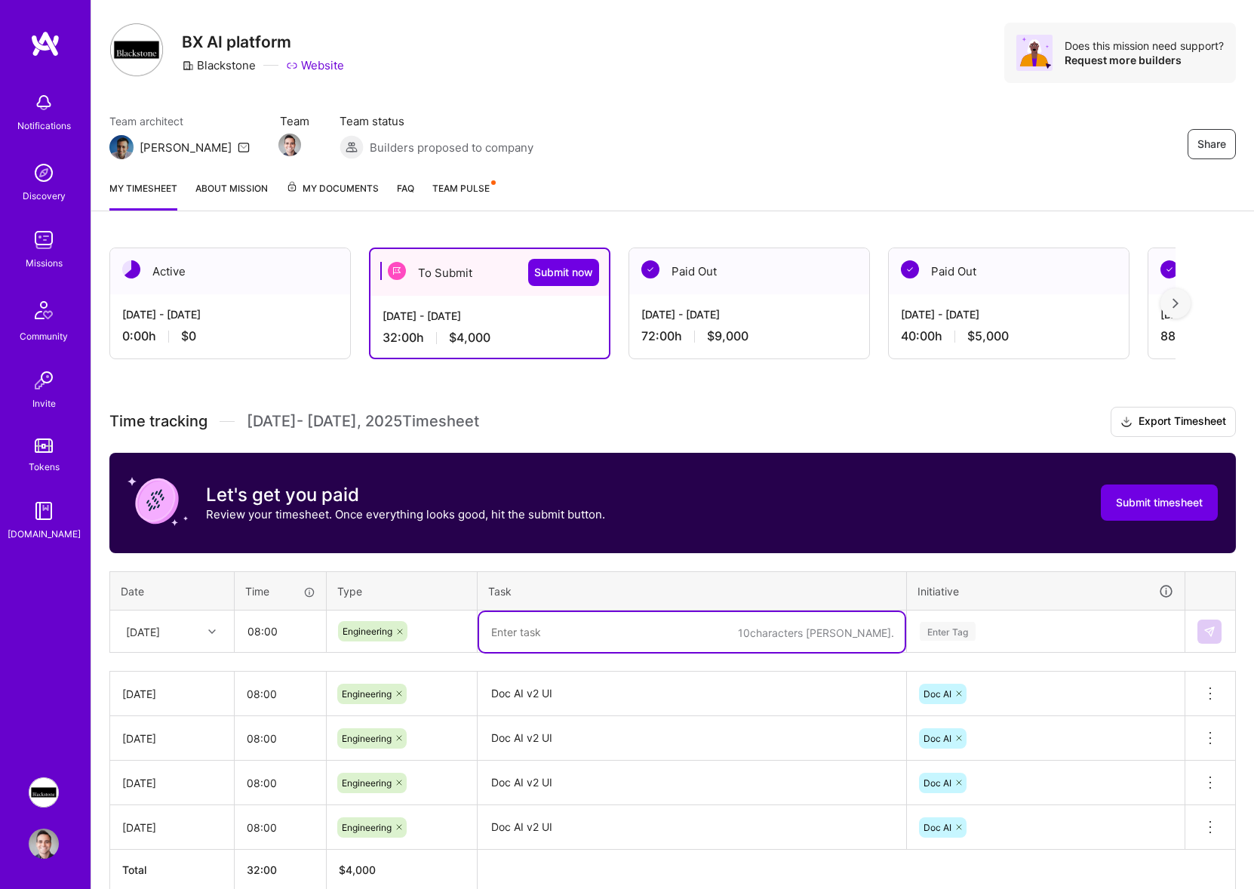
click at [651, 630] on textarea at bounding box center [692, 632] width 426 height 40
paste textarea "Doc AI v2 UI"
type textarea "Doc AI v2 UI"
click at [1055, 630] on div "Enter Tag" at bounding box center [1046, 631] width 255 height 19
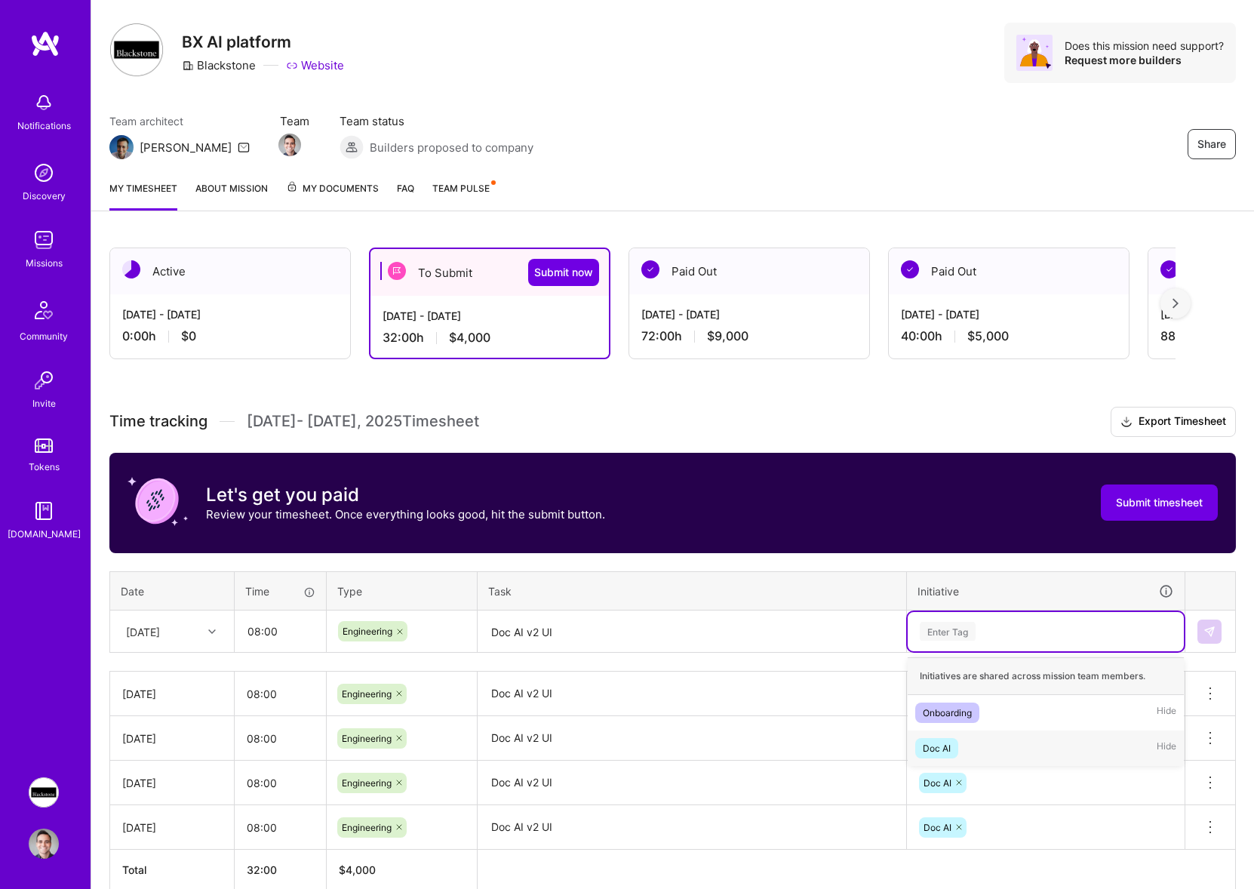
click at [967, 738] on div "Doc AI Hide" at bounding box center [1046, 748] width 276 height 35
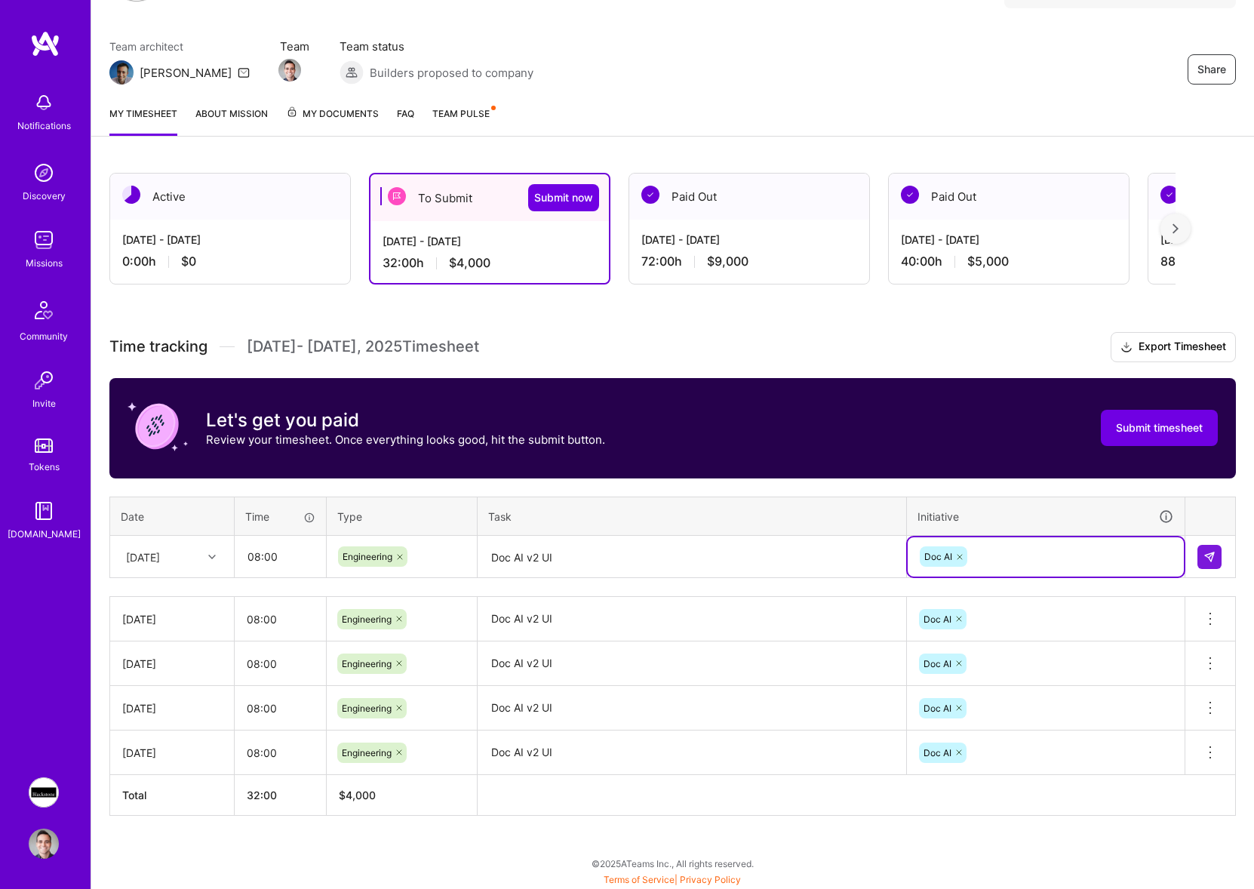
click at [167, 541] on div "[DATE]" at bounding box center [172, 557] width 122 height 40
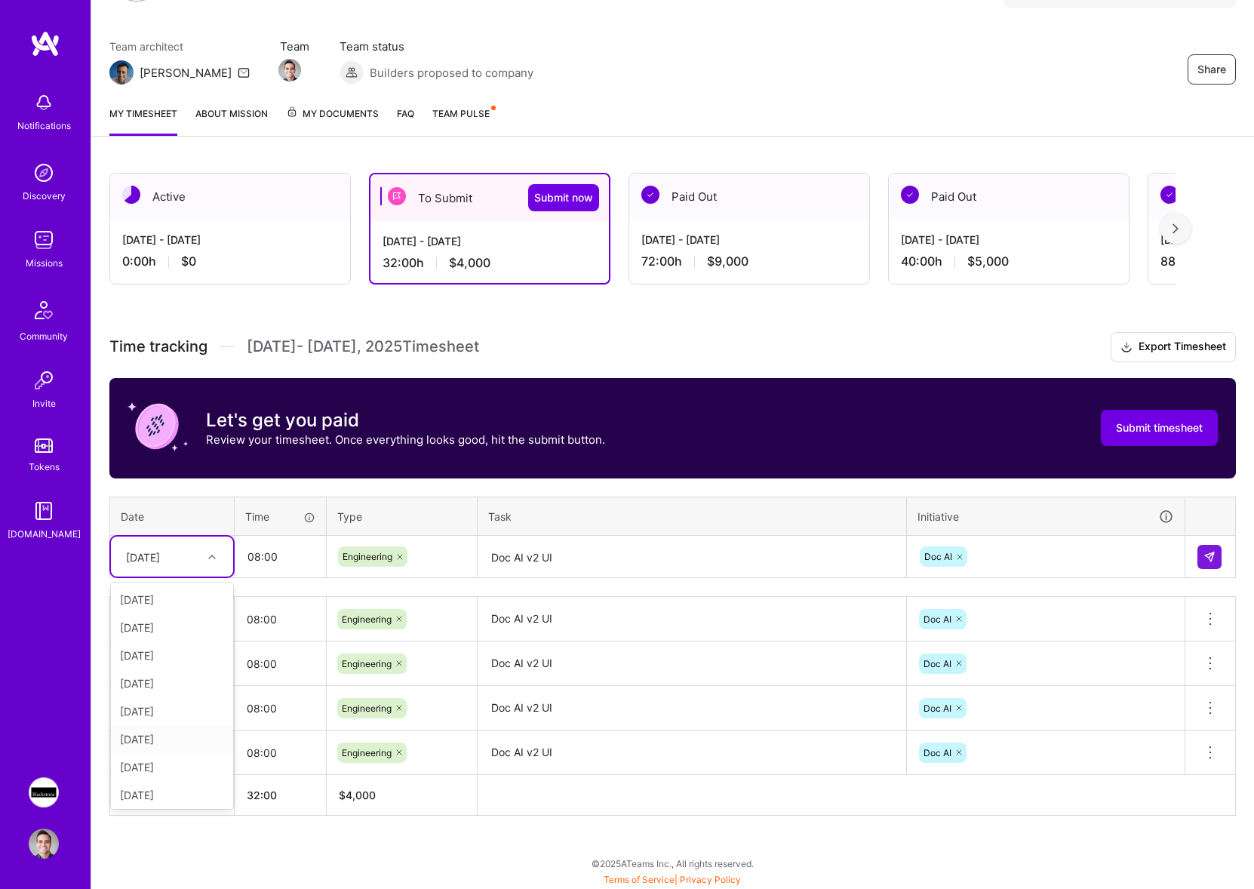
click at [155, 738] on div "[DATE]" at bounding box center [172, 739] width 122 height 28
click at [1205, 560] on img at bounding box center [1210, 557] width 12 height 12
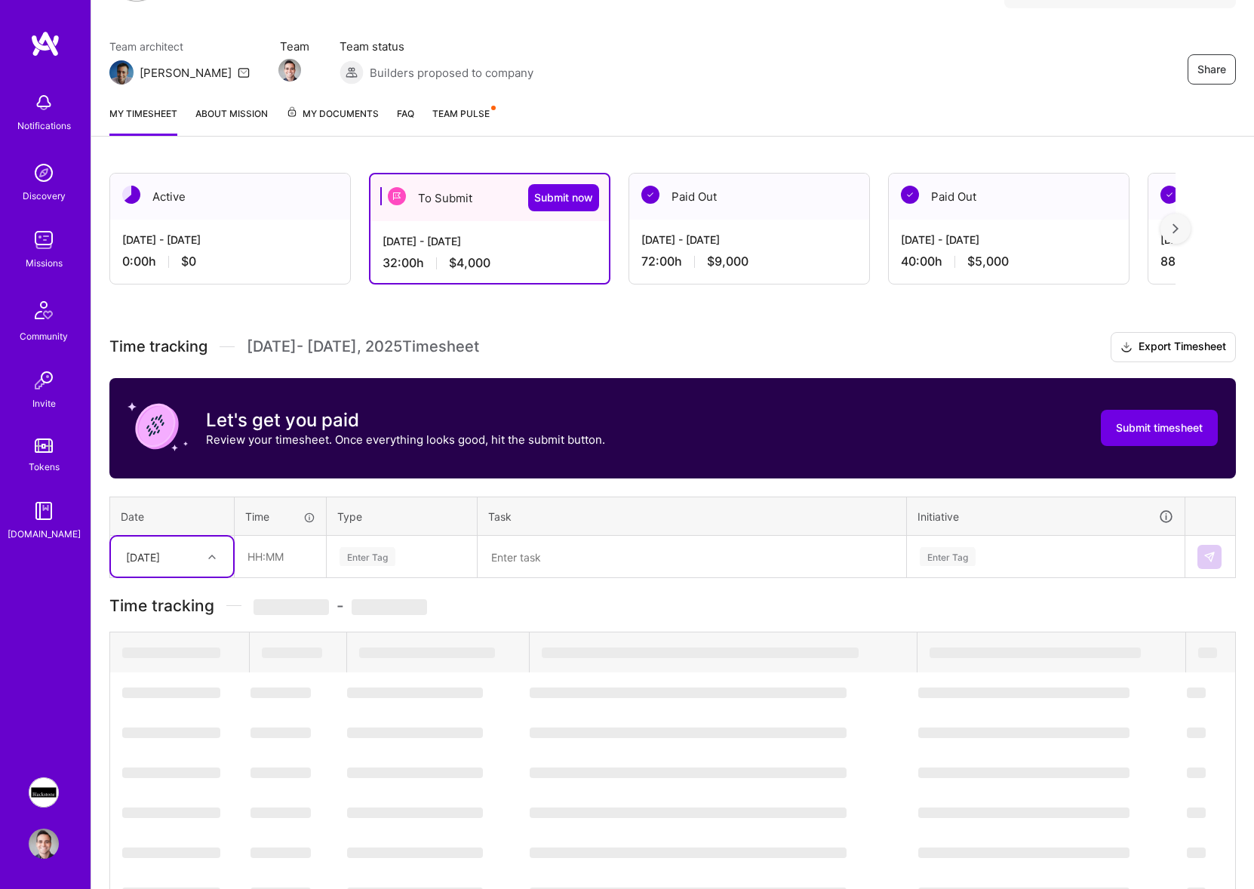
click at [160, 556] on div "[DATE]" at bounding box center [143, 557] width 34 height 16
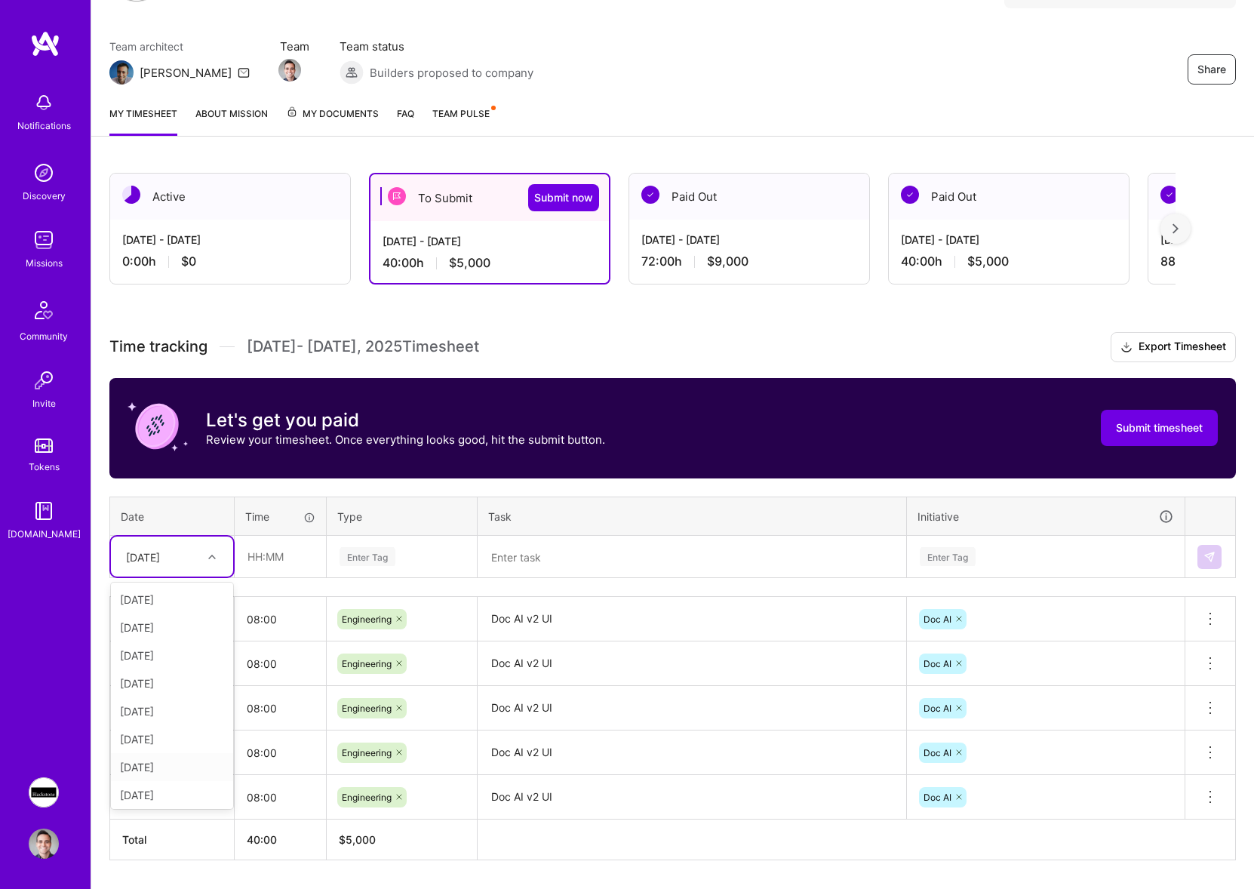
click at [153, 762] on div "[DATE]" at bounding box center [172, 767] width 122 height 28
click at [297, 546] on input "text" at bounding box center [280, 557] width 90 height 40
type input "08:00"
click at [417, 553] on div "Enter Tag" at bounding box center [402, 556] width 128 height 19
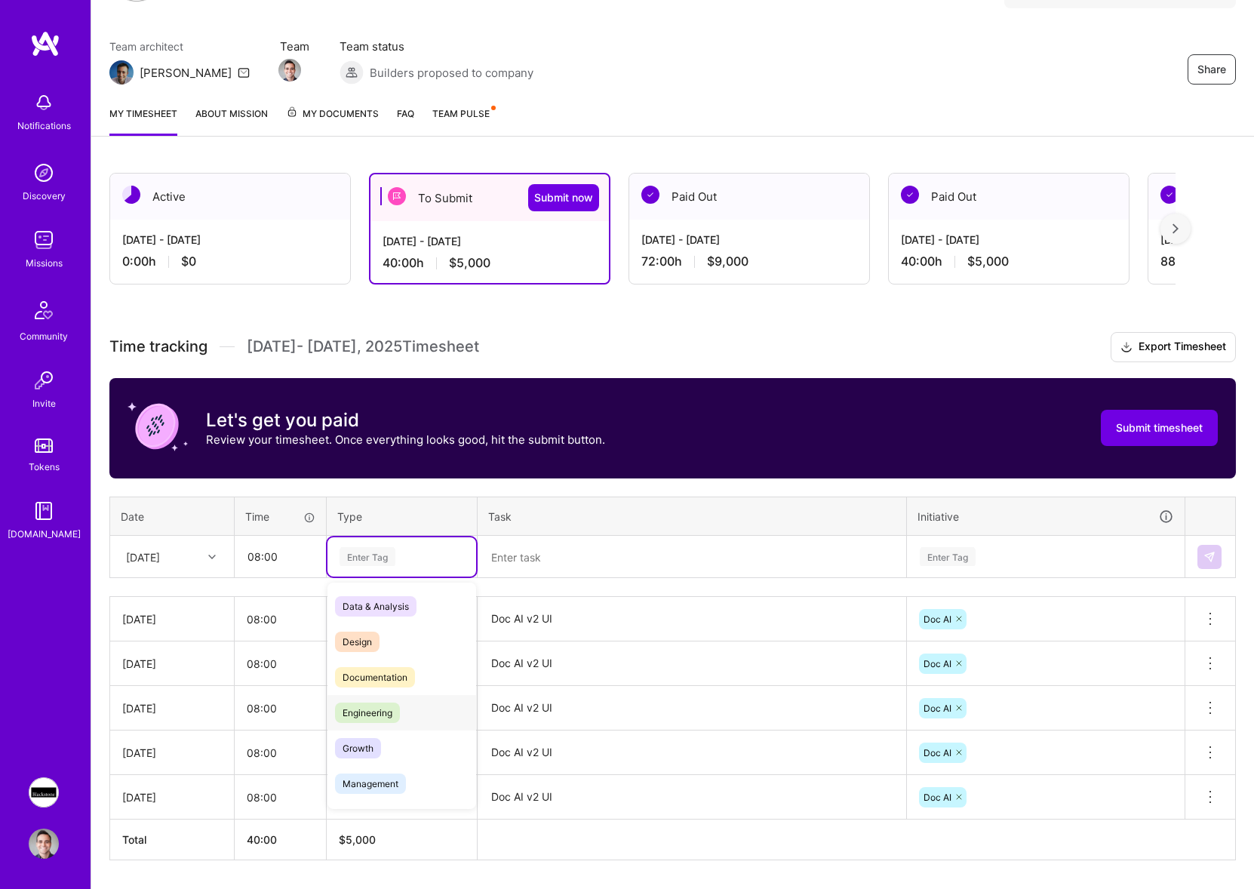
click at [388, 705] on span "Engineering" at bounding box center [367, 713] width 65 height 20
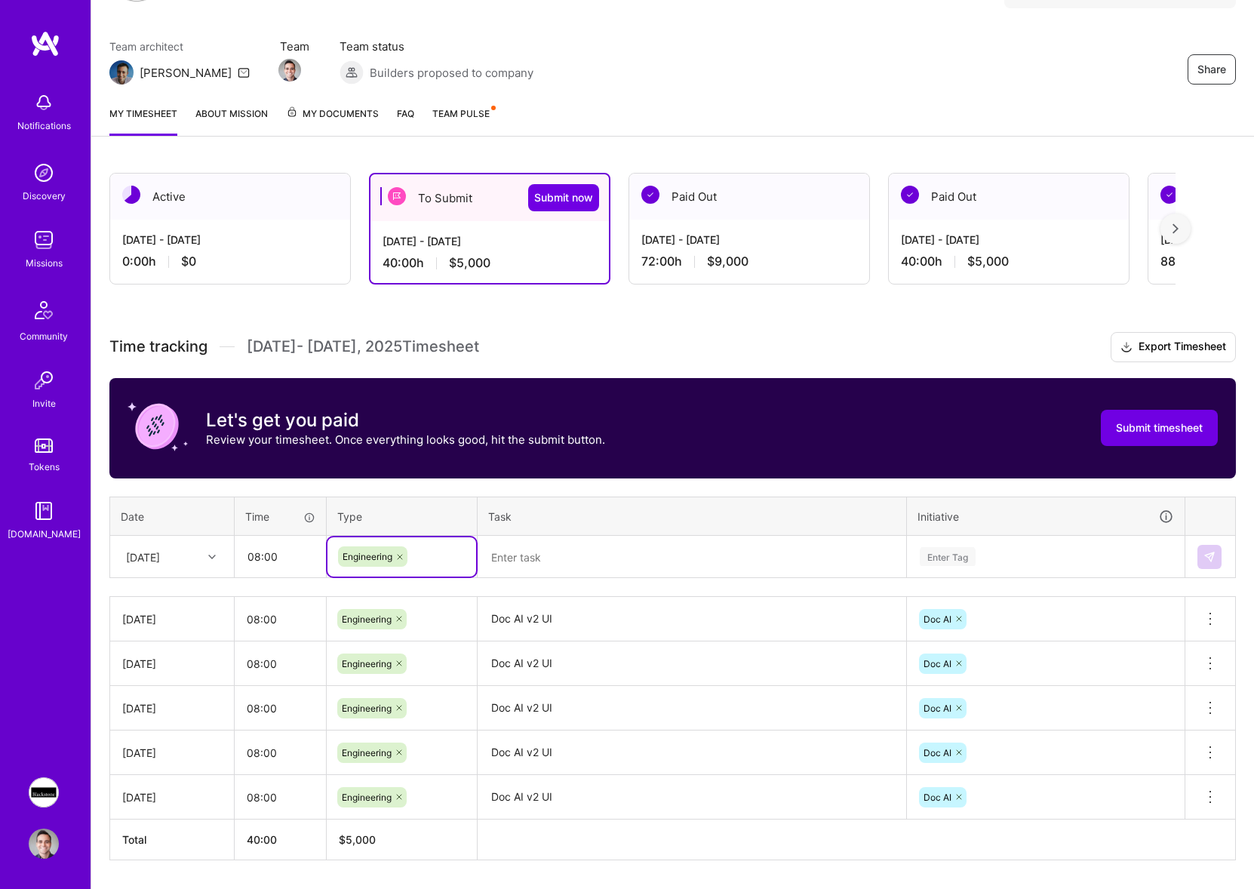
click at [574, 564] on textarea at bounding box center [692, 557] width 426 height 40
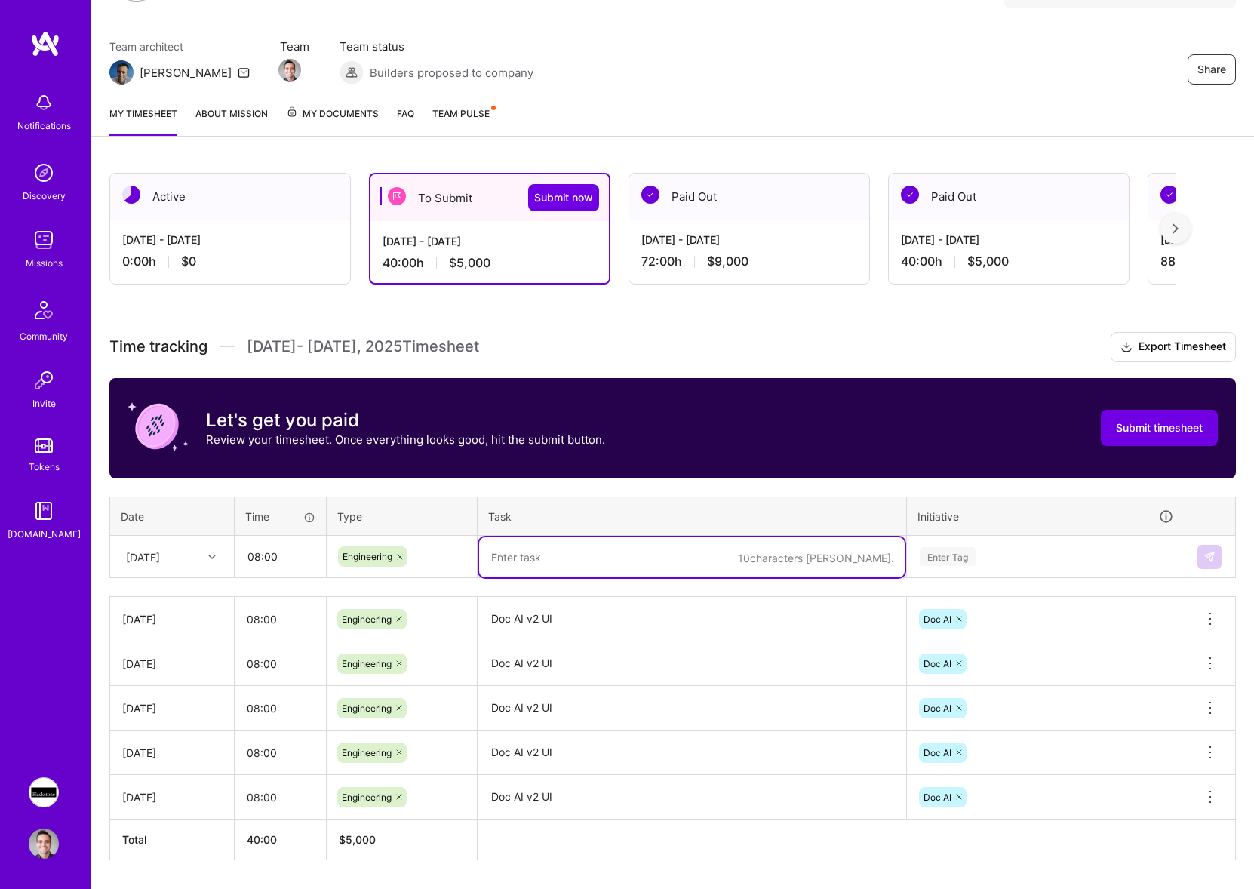
paste textarea "Doc AI v2 UI"
type textarea "Doc AI v2 UI"
click at [991, 557] on div "Enter Tag" at bounding box center [1046, 556] width 255 height 19
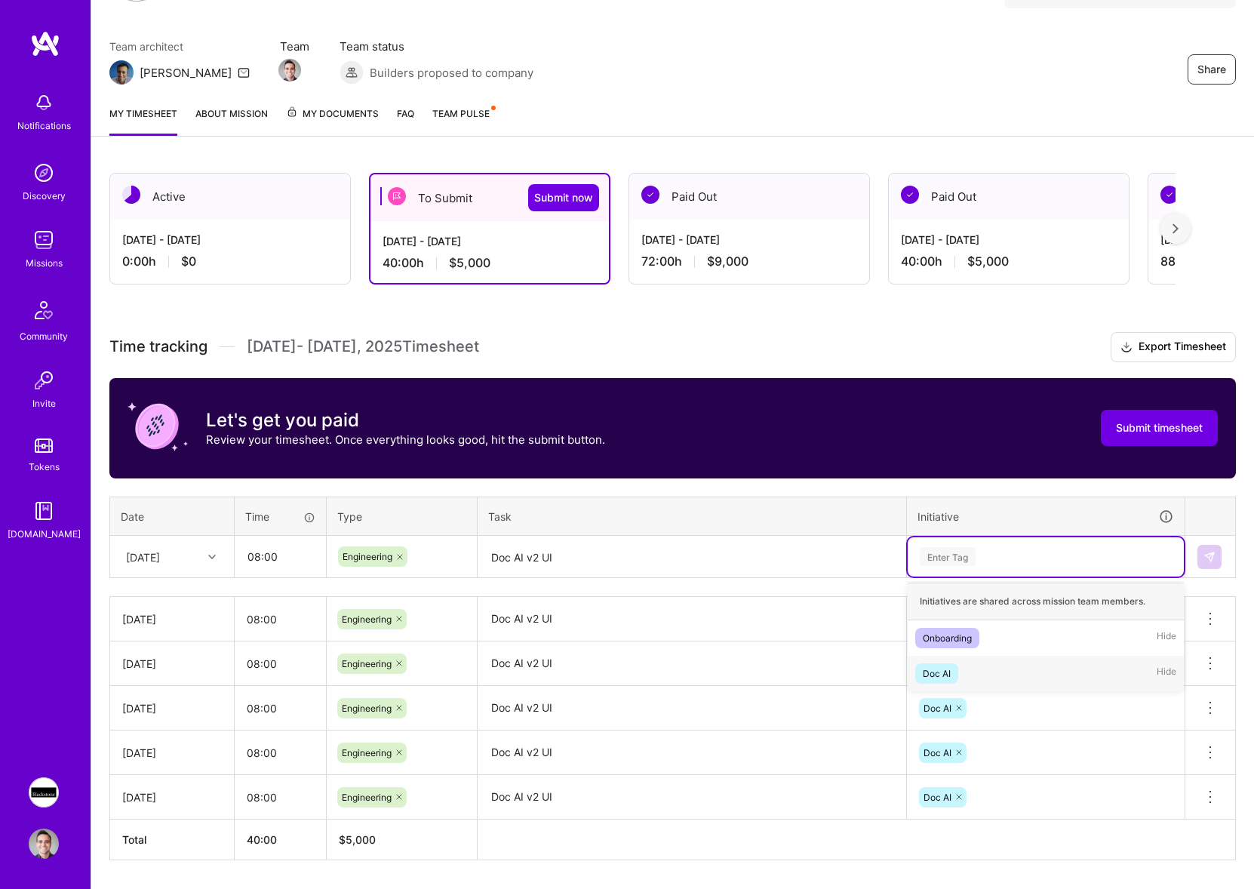
click at [980, 665] on div "Doc AI Hide" at bounding box center [1046, 673] width 276 height 35
click at [783, 523] on th "Task" at bounding box center [692, 516] width 429 height 39
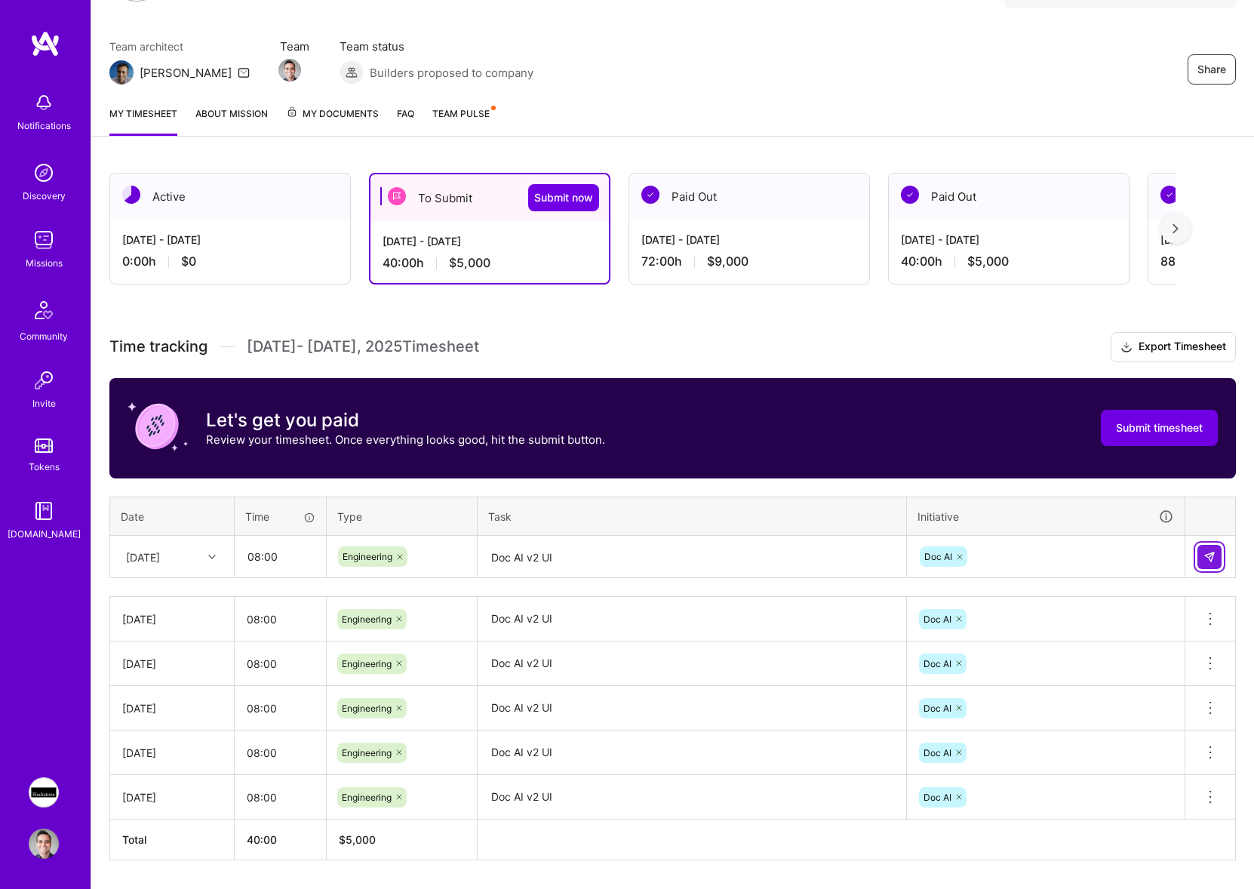
click at [1211, 558] on img at bounding box center [1210, 557] width 12 height 12
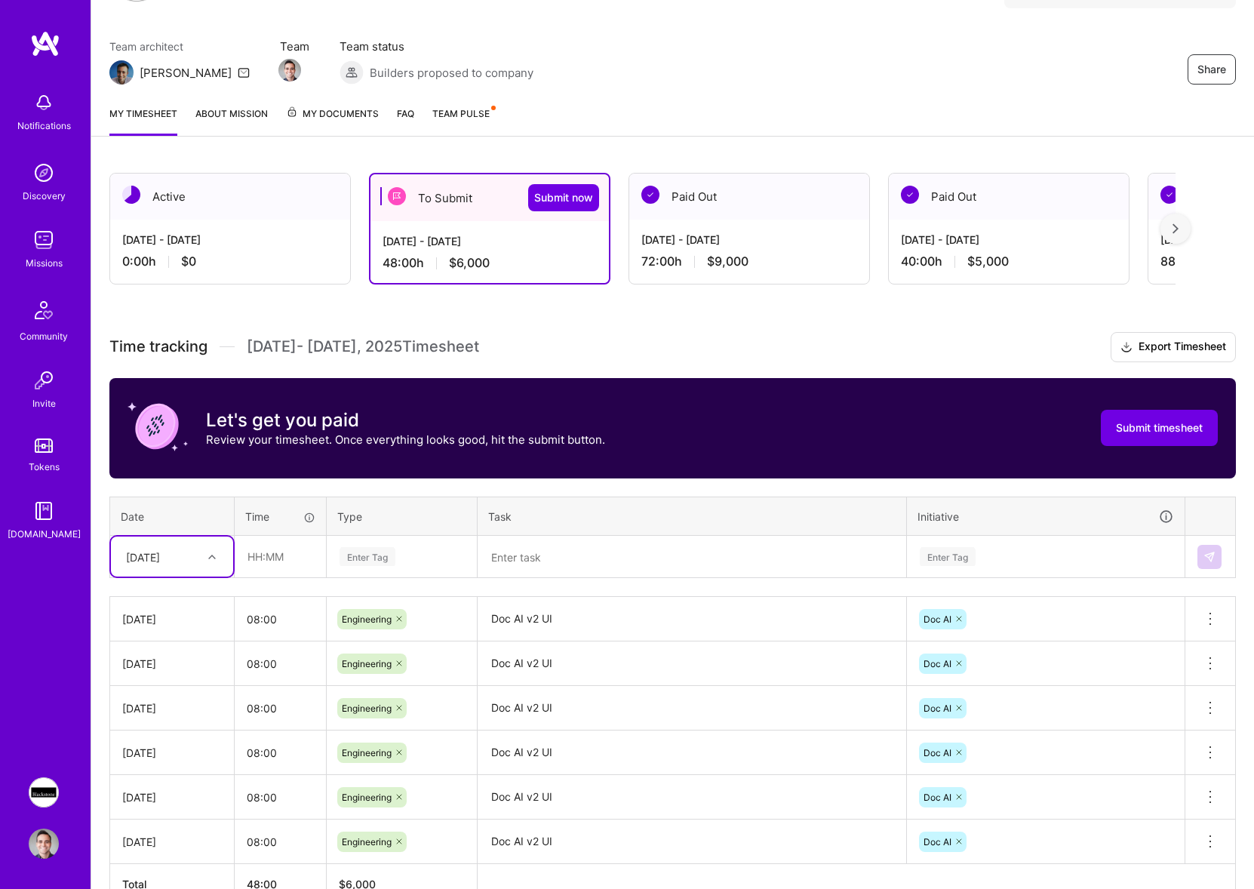
click at [211, 558] on icon at bounding box center [212, 557] width 8 height 8
click at [162, 788] on div "[DATE]" at bounding box center [172, 791] width 122 height 28
click at [254, 562] on input "text" at bounding box center [280, 557] width 90 height 40
type input "08:00"
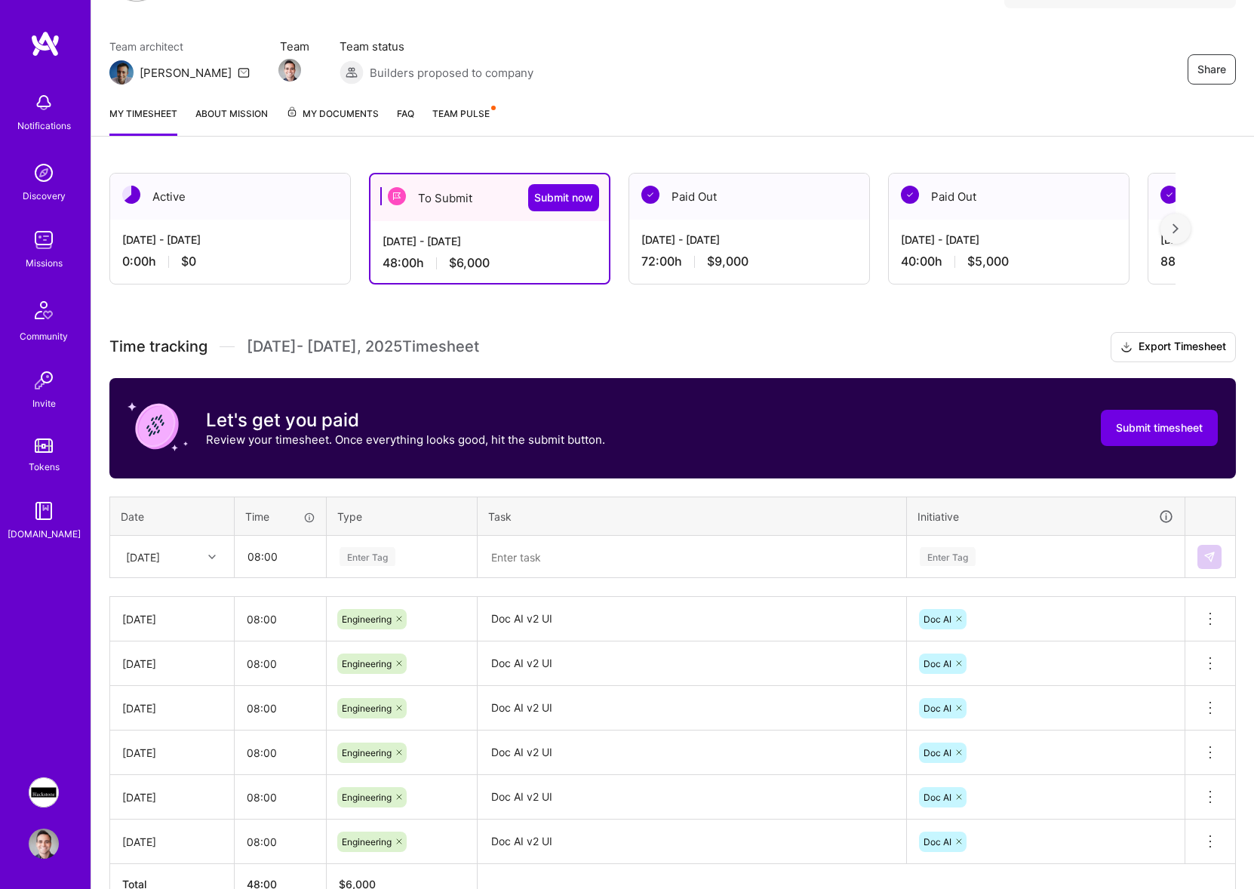
click at [399, 559] on div "Enter Tag" at bounding box center [402, 556] width 128 height 19
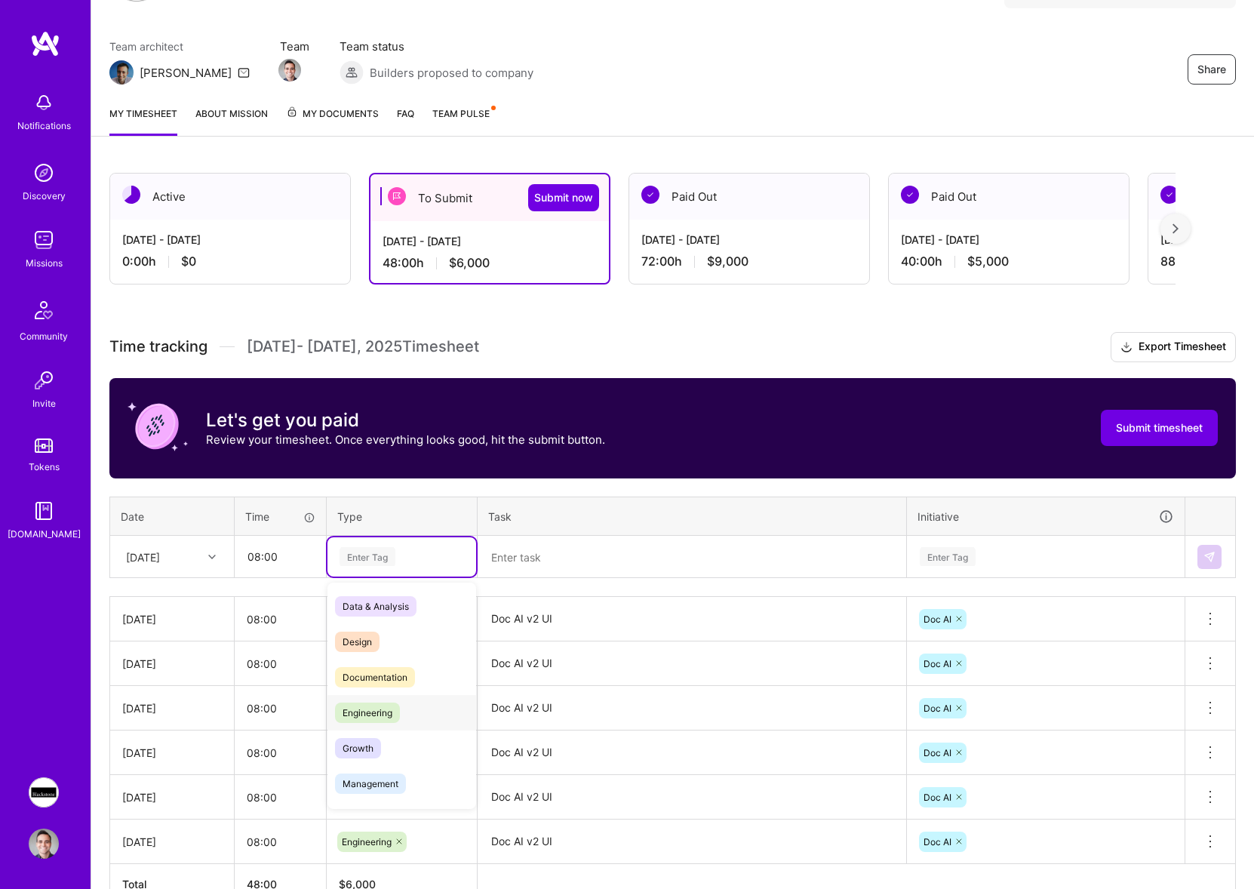
click at [367, 721] on span "Engineering" at bounding box center [367, 713] width 65 height 20
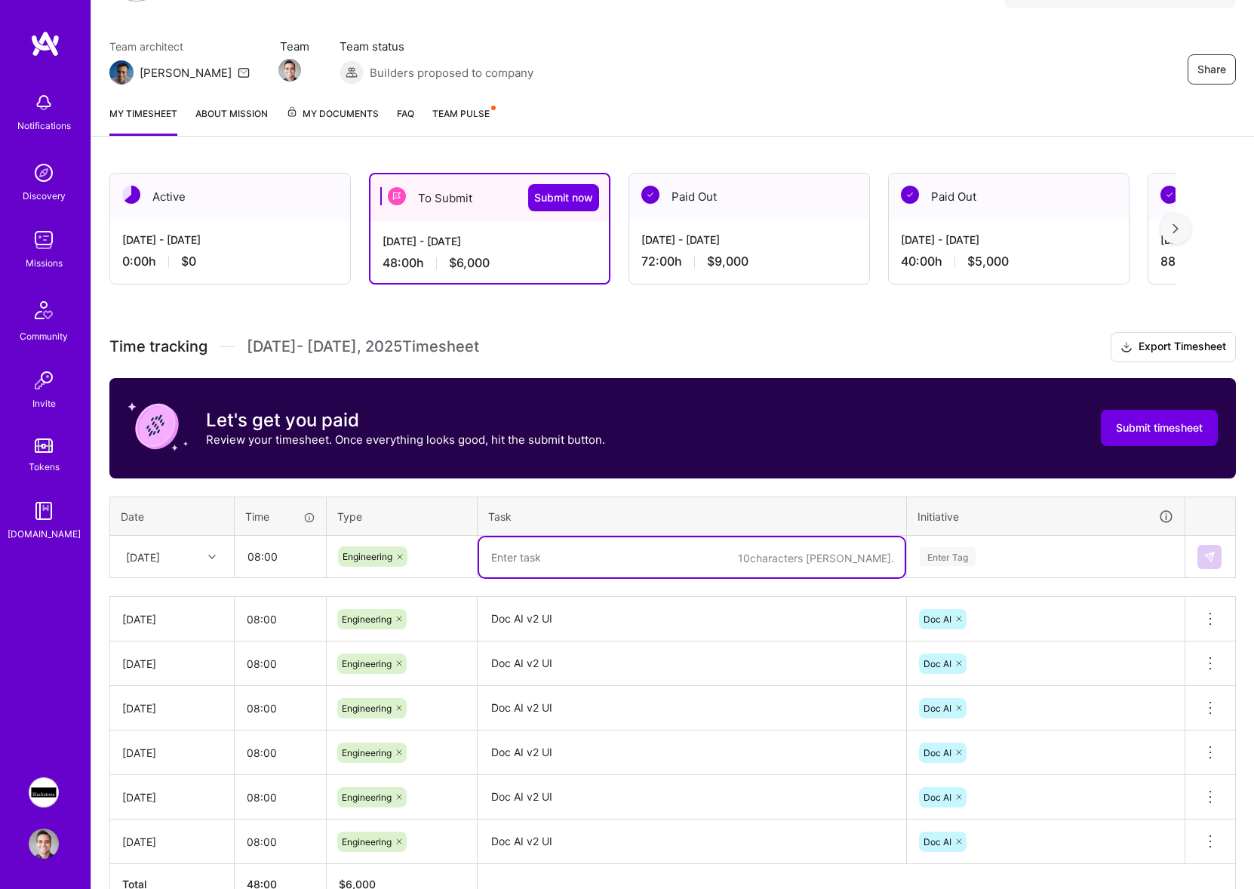
click at [612, 556] on textarea at bounding box center [692, 557] width 426 height 40
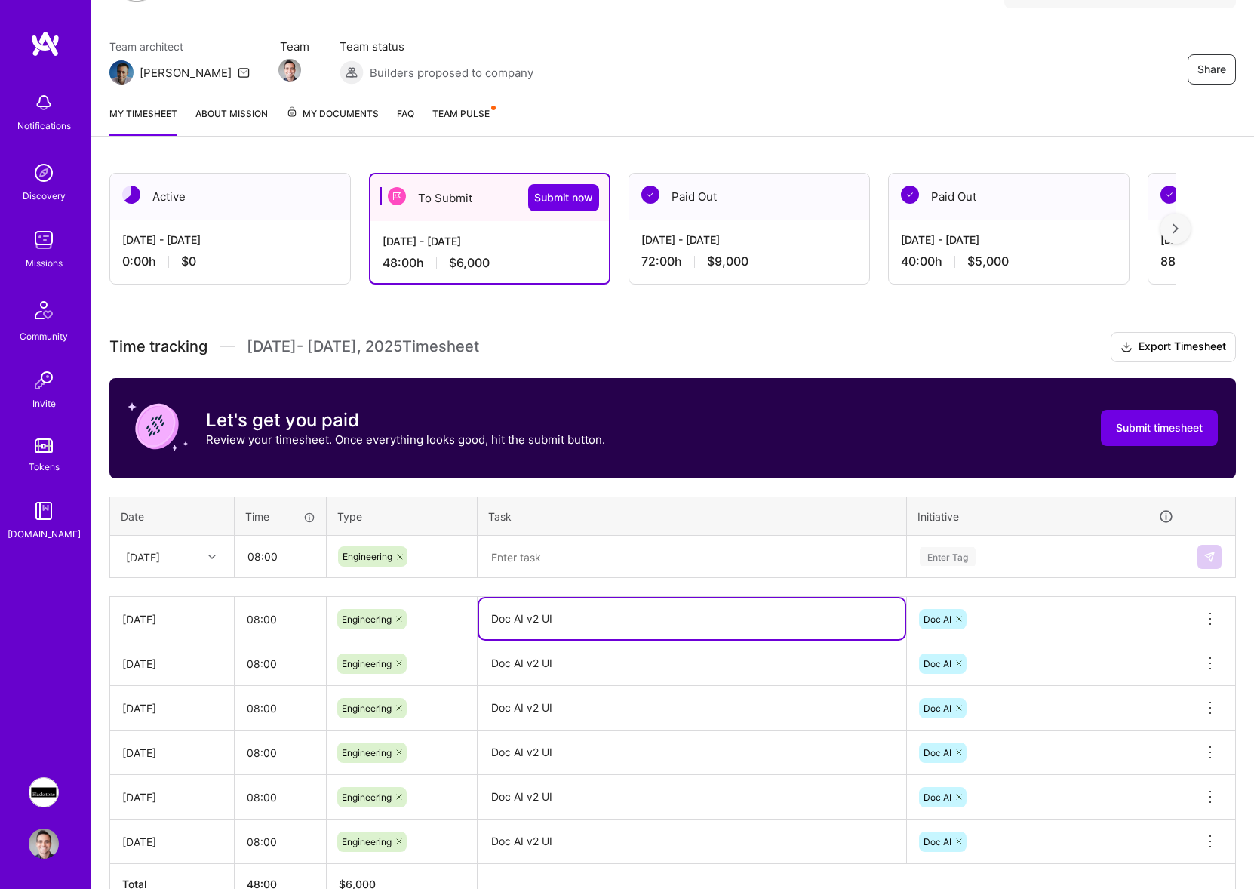
click at [573, 620] on textarea "Doc AI v2 UI" at bounding box center [692, 619] width 426 height 41
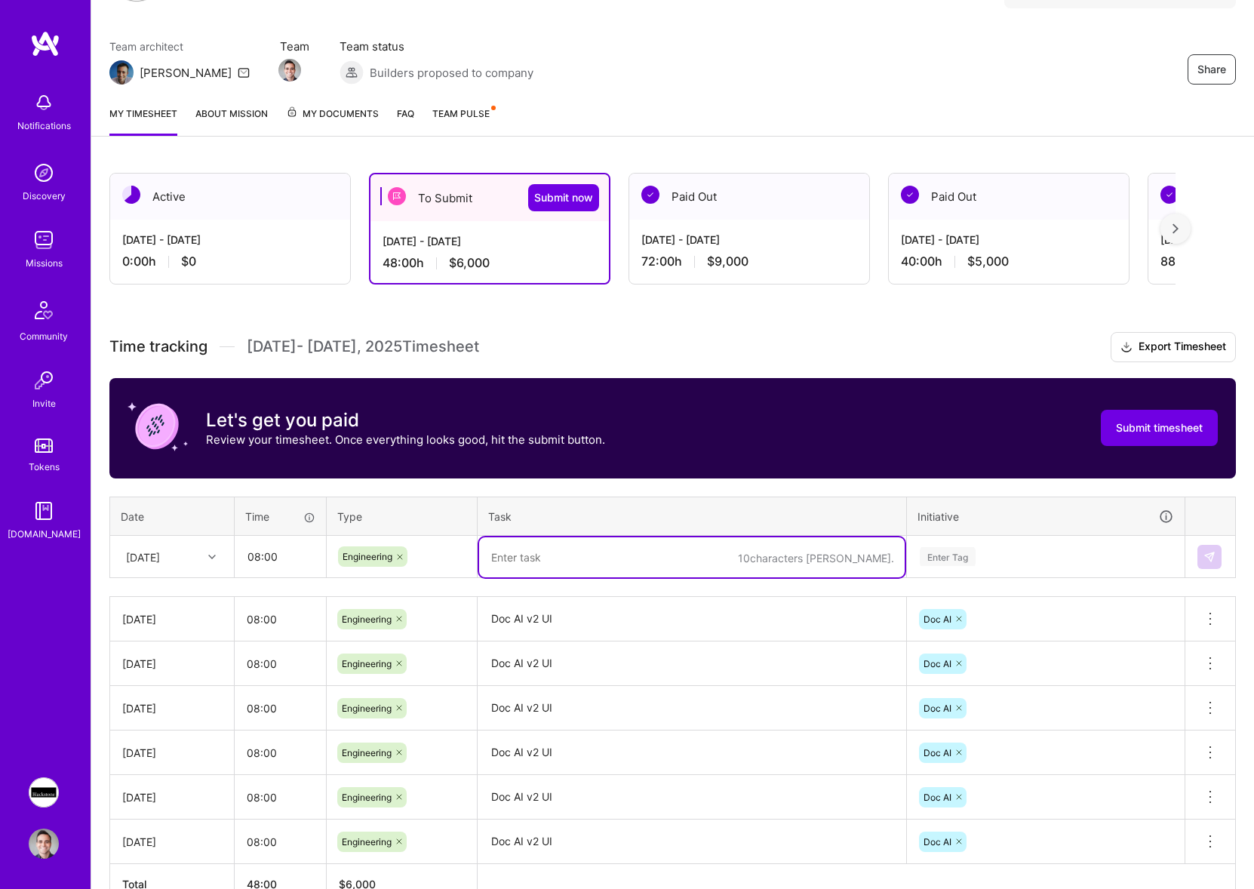
click at [607, 568] on textarea at bounding box center [692, 557] width 426 height 40
paste textarea "Doc AI v2 UI"
type textarea "Doc AI v2 UI"
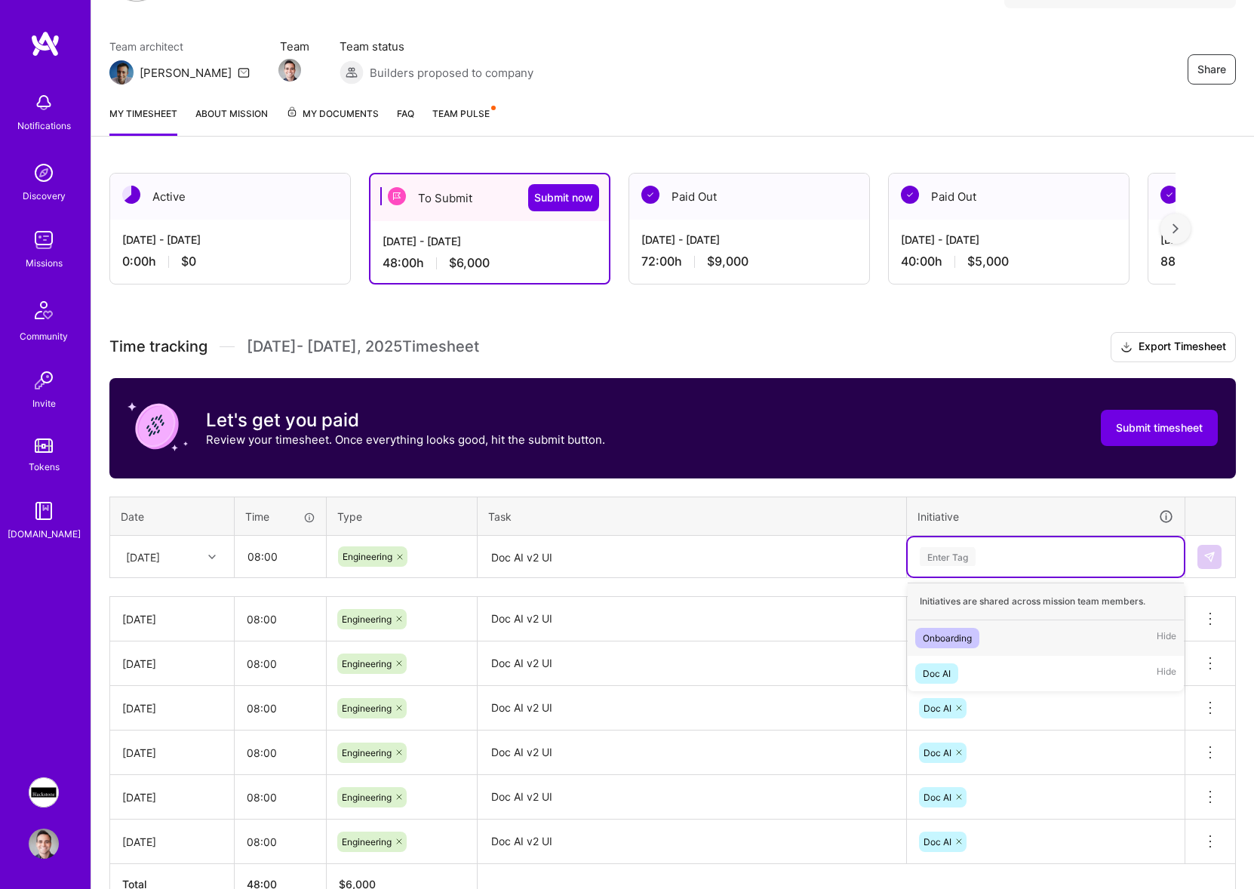
click at [1061, 552] on div "Enter Tag" at bounding box center [1046, 556] width 255 height 19
click at [966, 659] on div "Doc AI Hide" at bounding box center [1046, 673] width 276 height 35
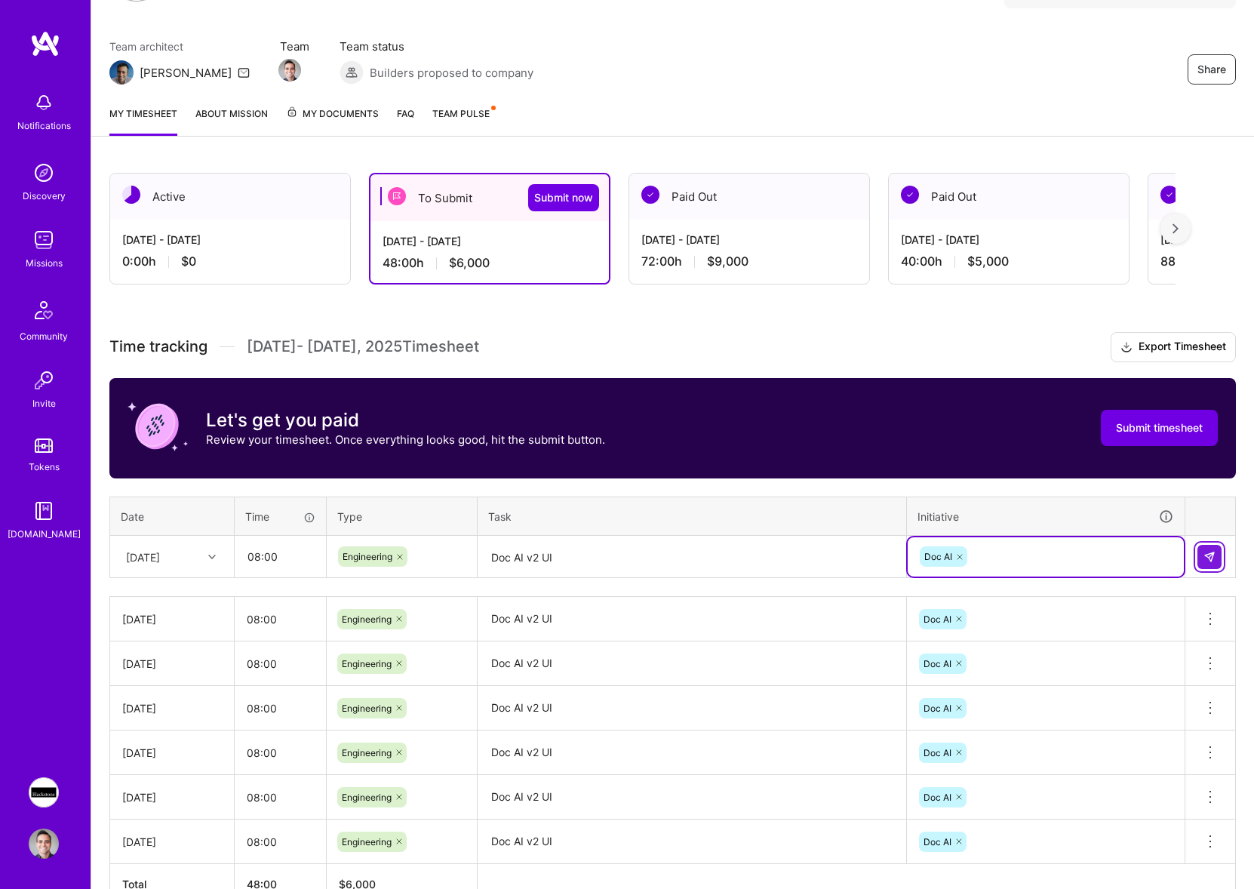
click at [1205, 555] on img at bounding box center [1210, 557] width 12 height 12
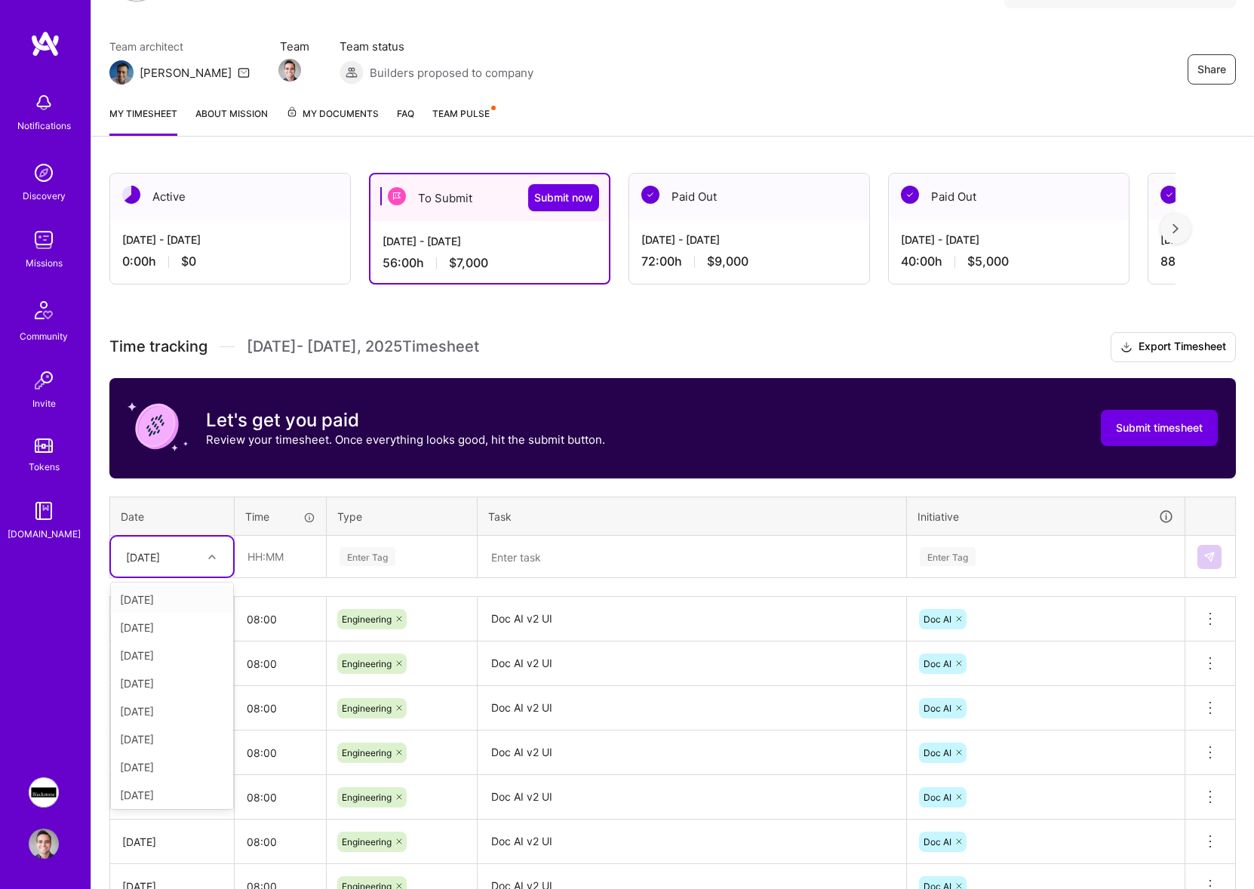
click at [188, 567] on div "[DATE]" at bounding box center [161, 556] width 84 height 25
click at [165, 750] on div "[DATE]" at bounding box center [172, 755] width 122 height 28
click at [294, 565] on input "text" at bounding box center [280, 557] width 90 height 40
type input "08:00"
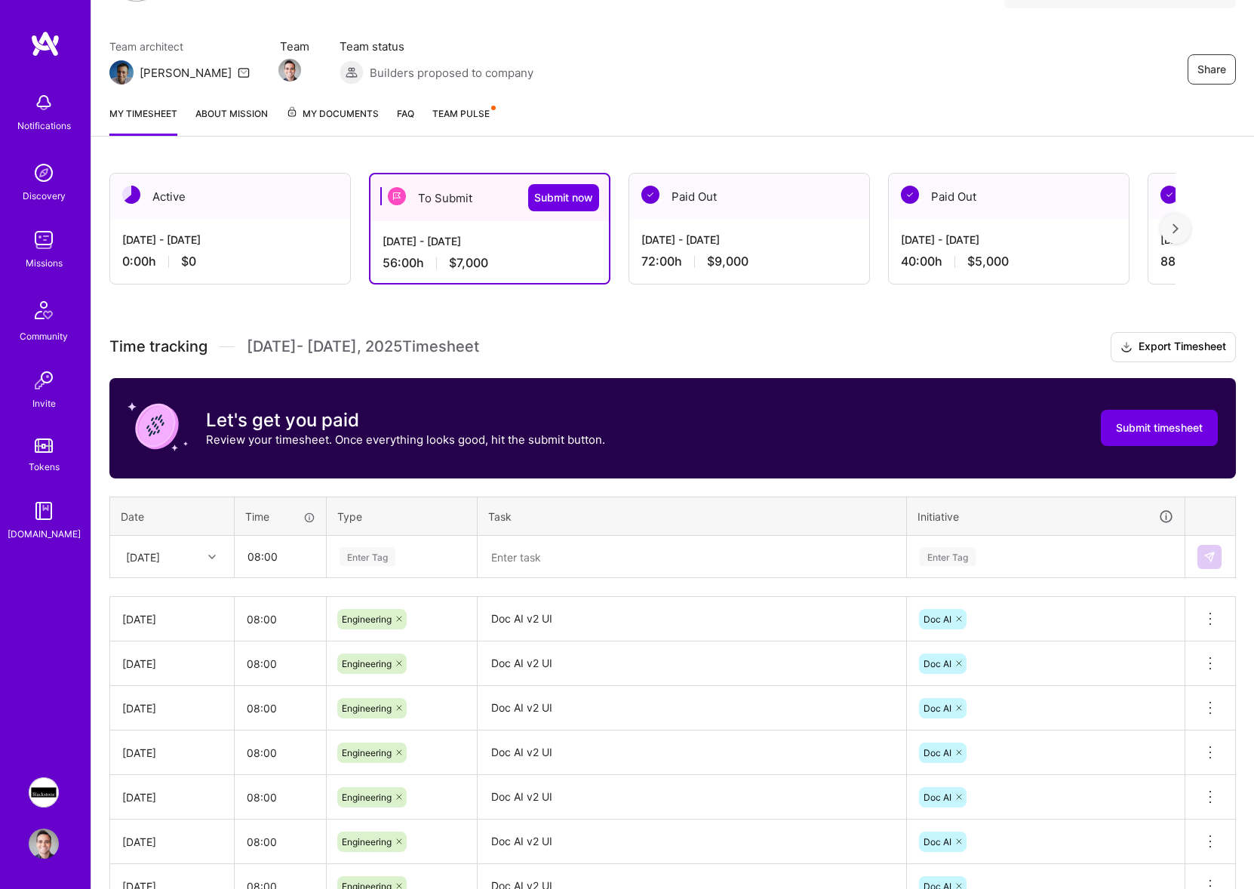
click at [349, 571] on div "Enter Tag" at bounding box center [402, 556] width 149 height 39
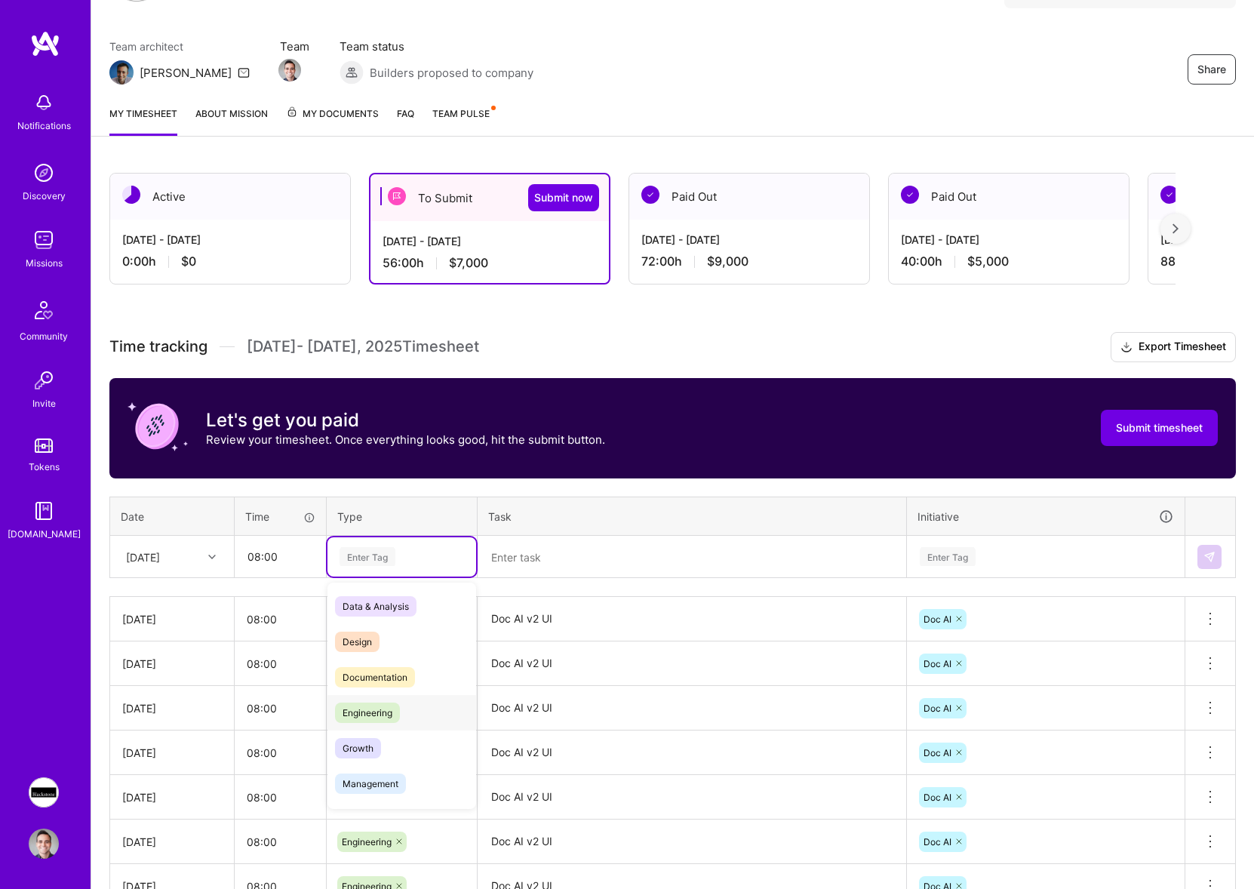
click at [384, 703] on span "Engineering" at bounding box center [367, 713] width 65 height 20
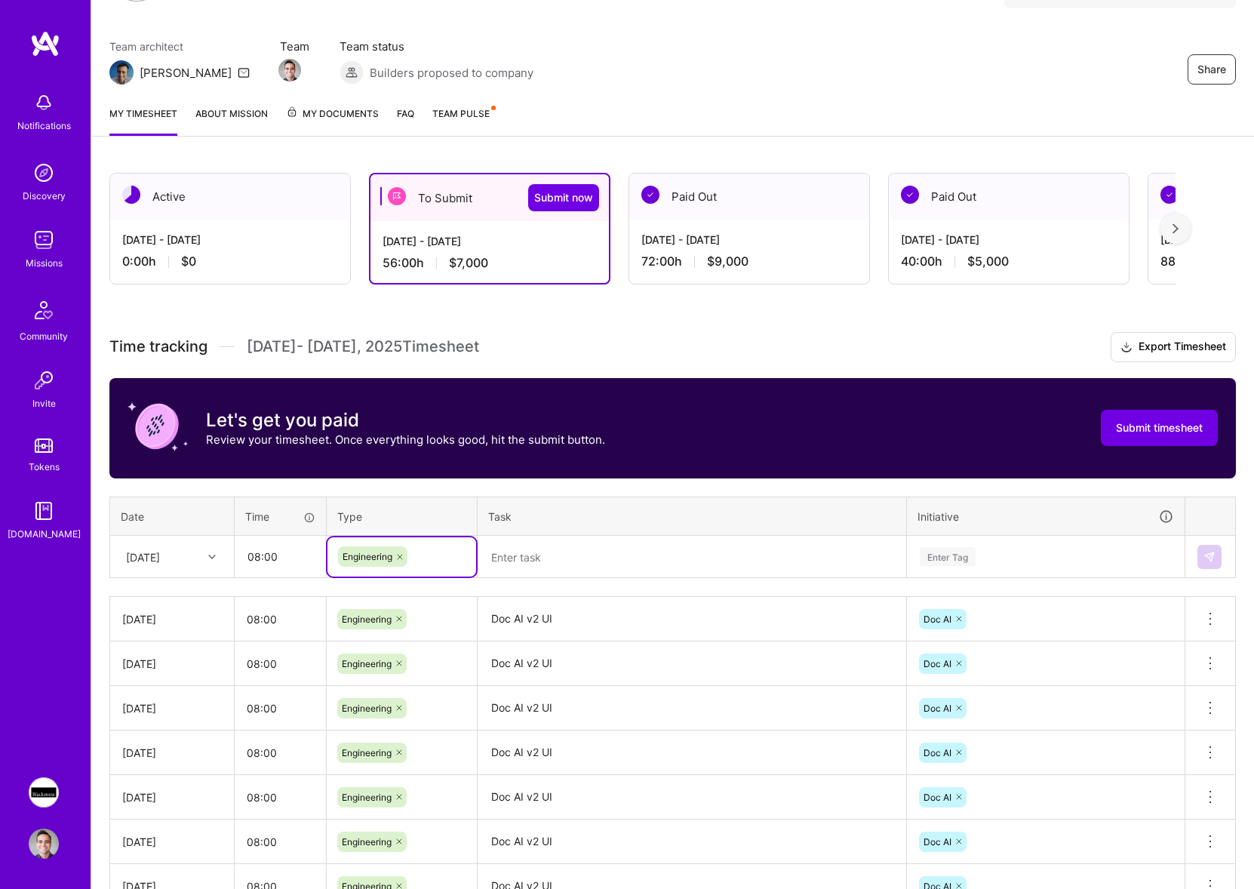
click at [604, 545] on textarea at bounding box center [692, 557] width 426 height 40
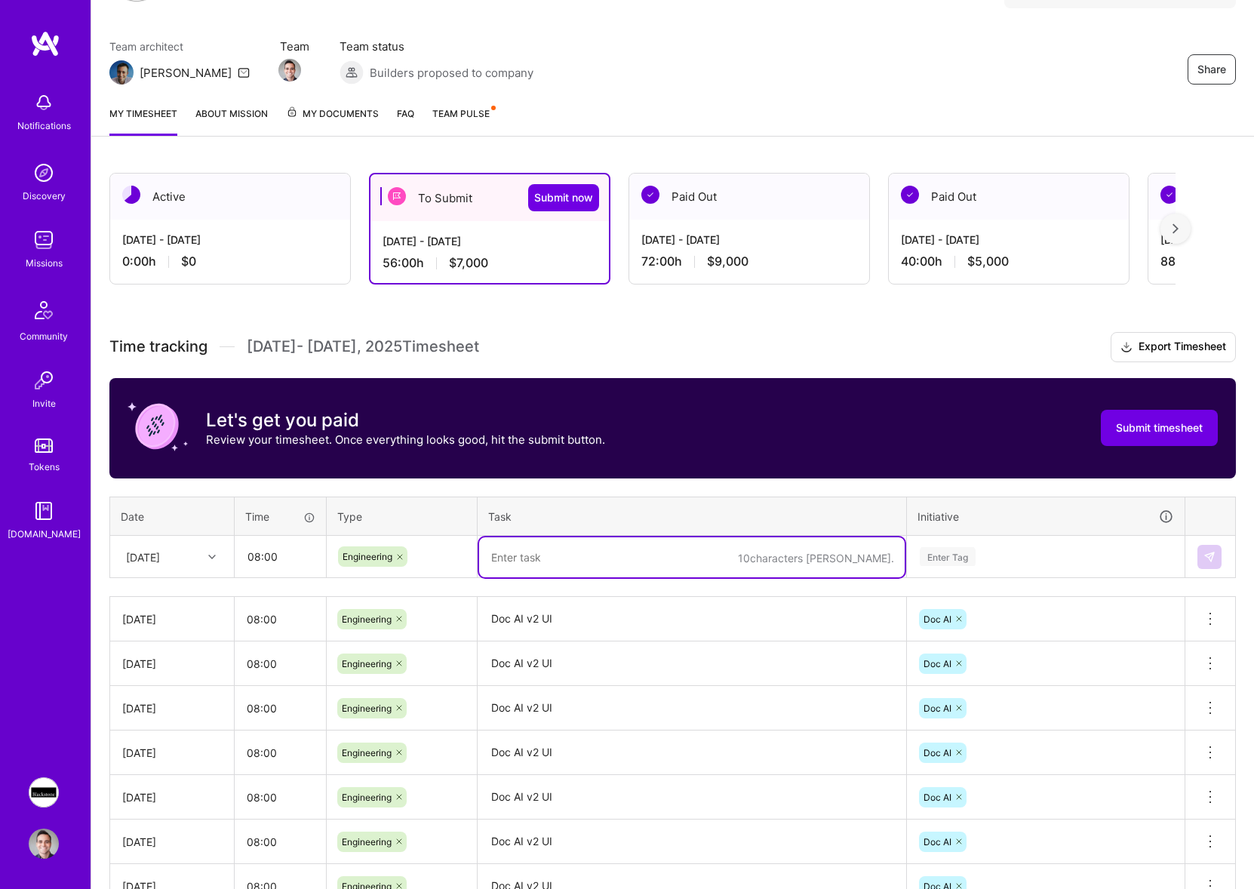
paste textarea "Doc AI v2 UI"
type textarea "Doc AI v2 UI"
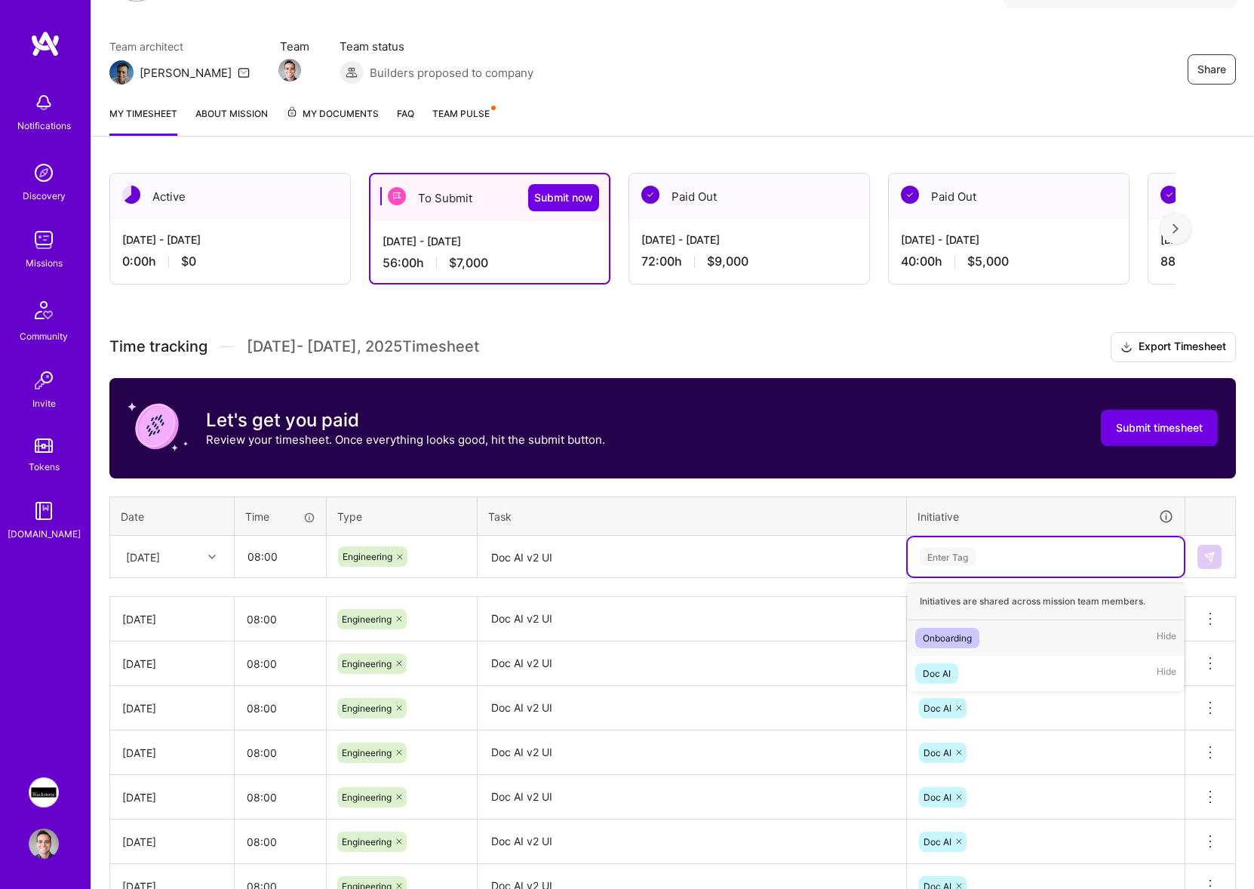
click at [990, 565] on div "Enter Tag" at bounding box center [1046, 556] width 276 height 39
click at [970, 662] on div "Doc AI Hide" at bounding box center [1046, 673] width 276 height 35
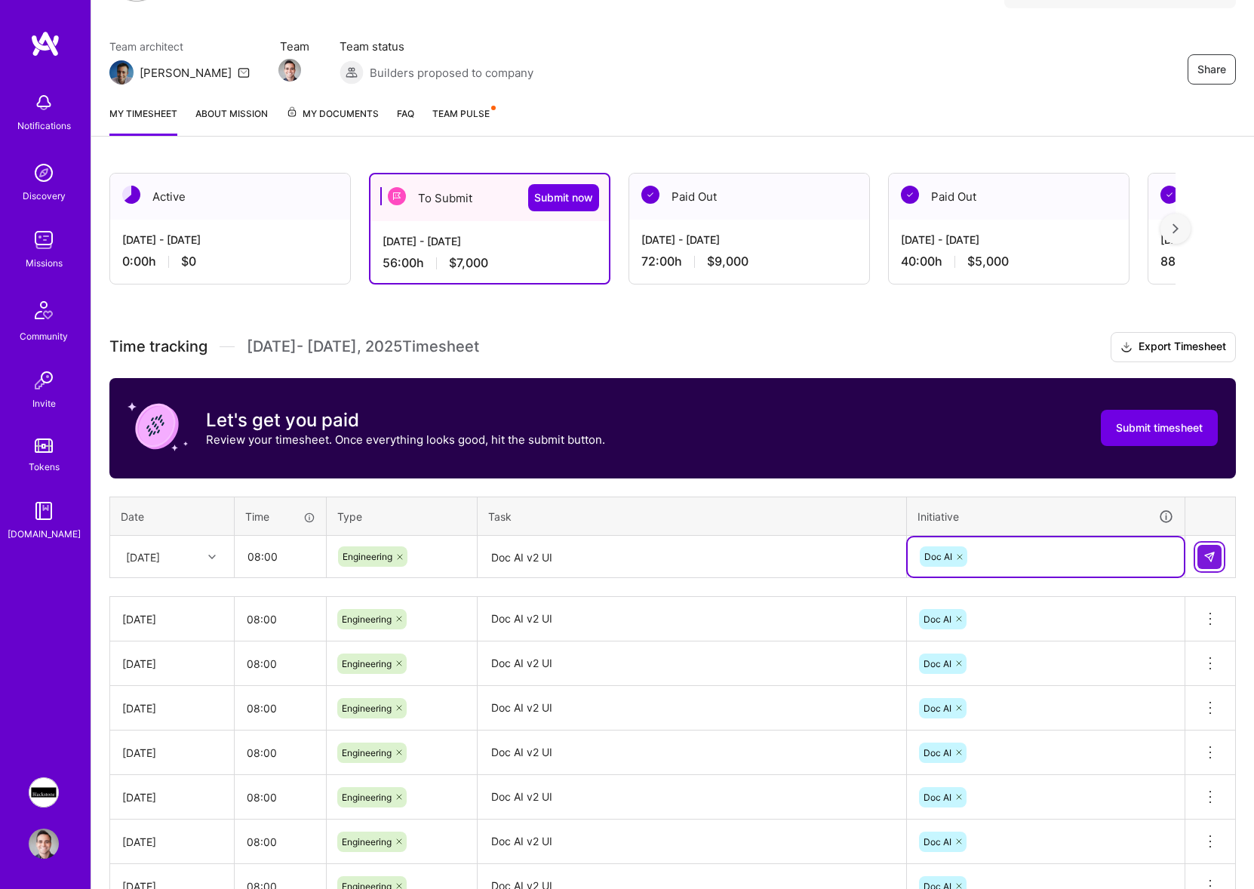
click at [1217, 553] on button at bounding box center [1210, 557] width 24 height 24
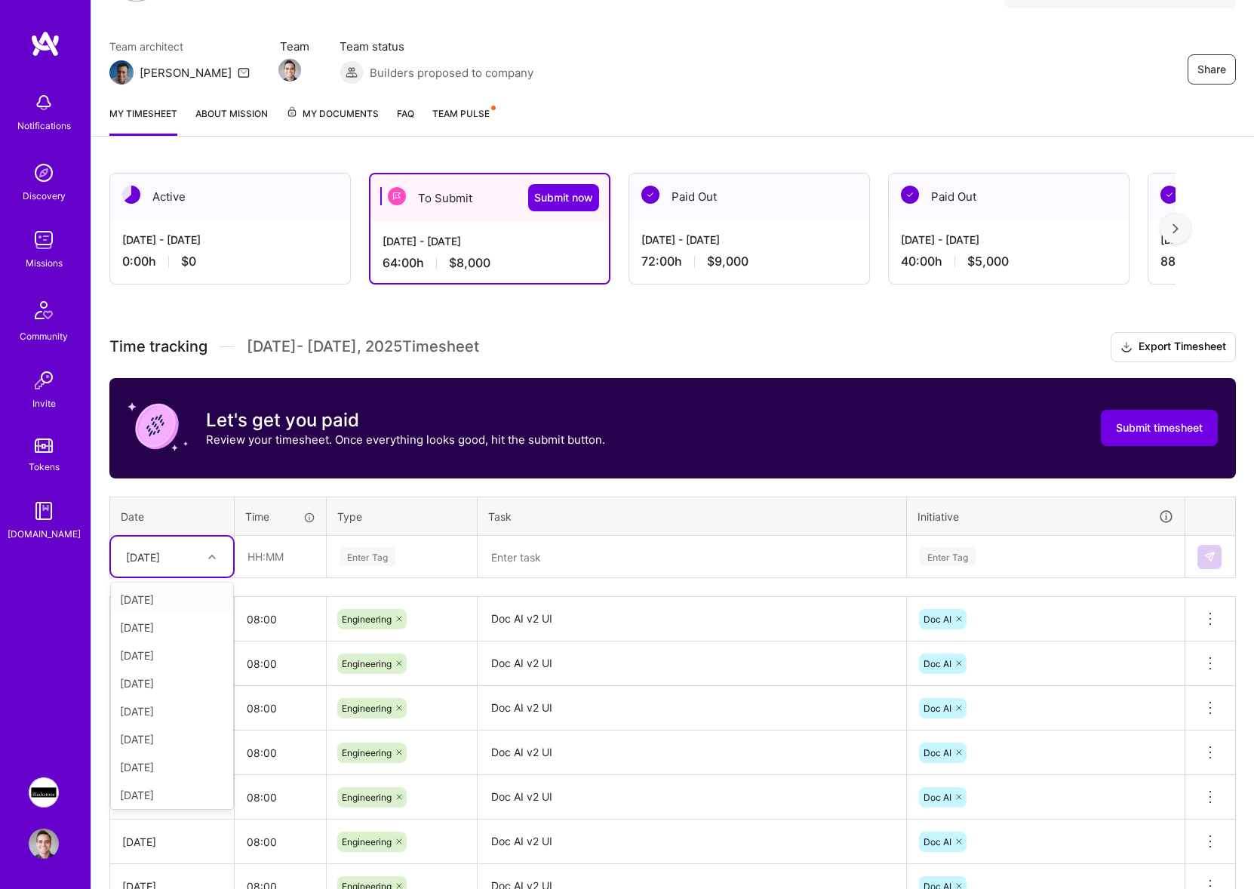
click at [201, 548] on div "[DATE]" at bounding box center [161, 556] width 84 height 25
click at [159, 763] on div "[DATE]" at bounding box center [172, 761] width 122 height 28
click at [291, 556] on input "text" at bounding box center [280, 557] width 90 height 40
type input "08:00"
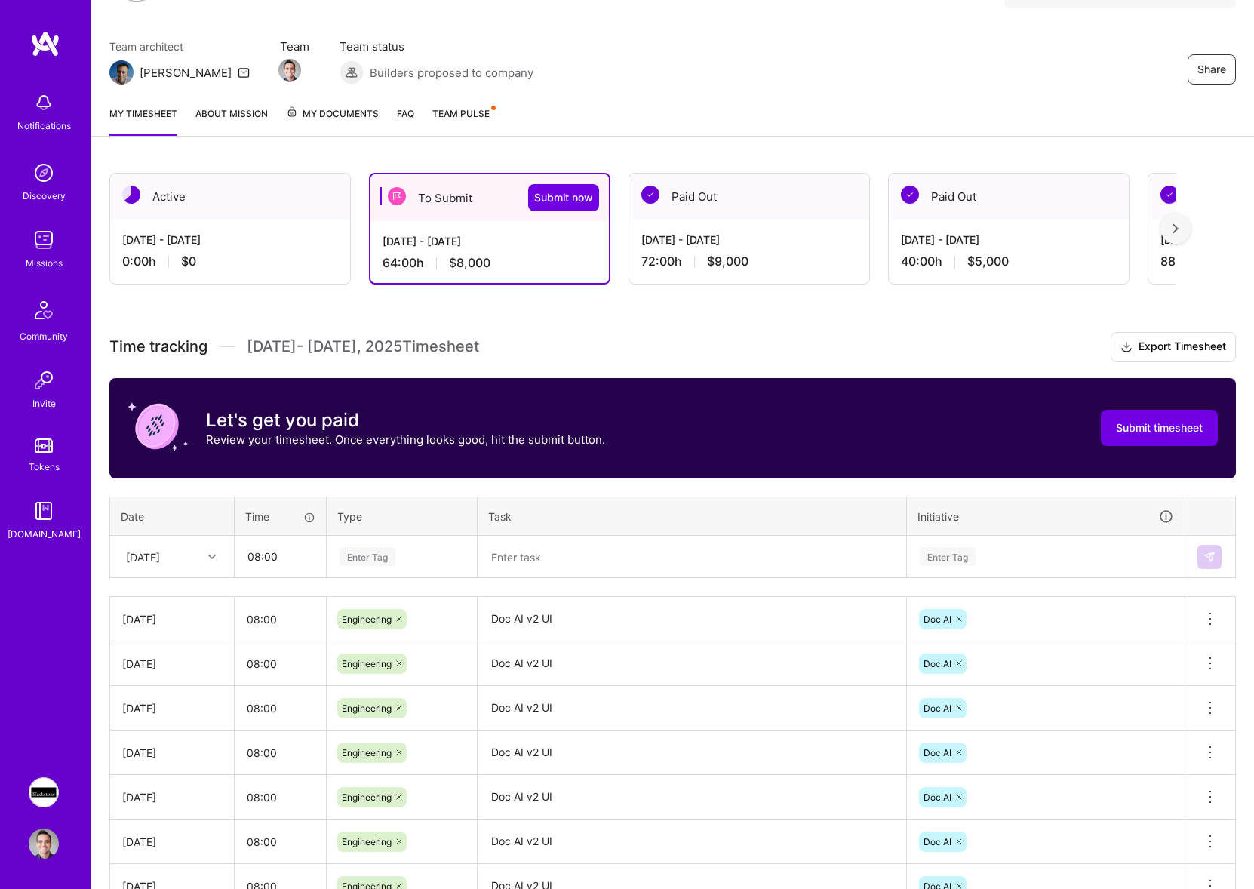
click at [394, 556] on div "Enter Tag" at bounding box center [368, 556] width 56 height 23
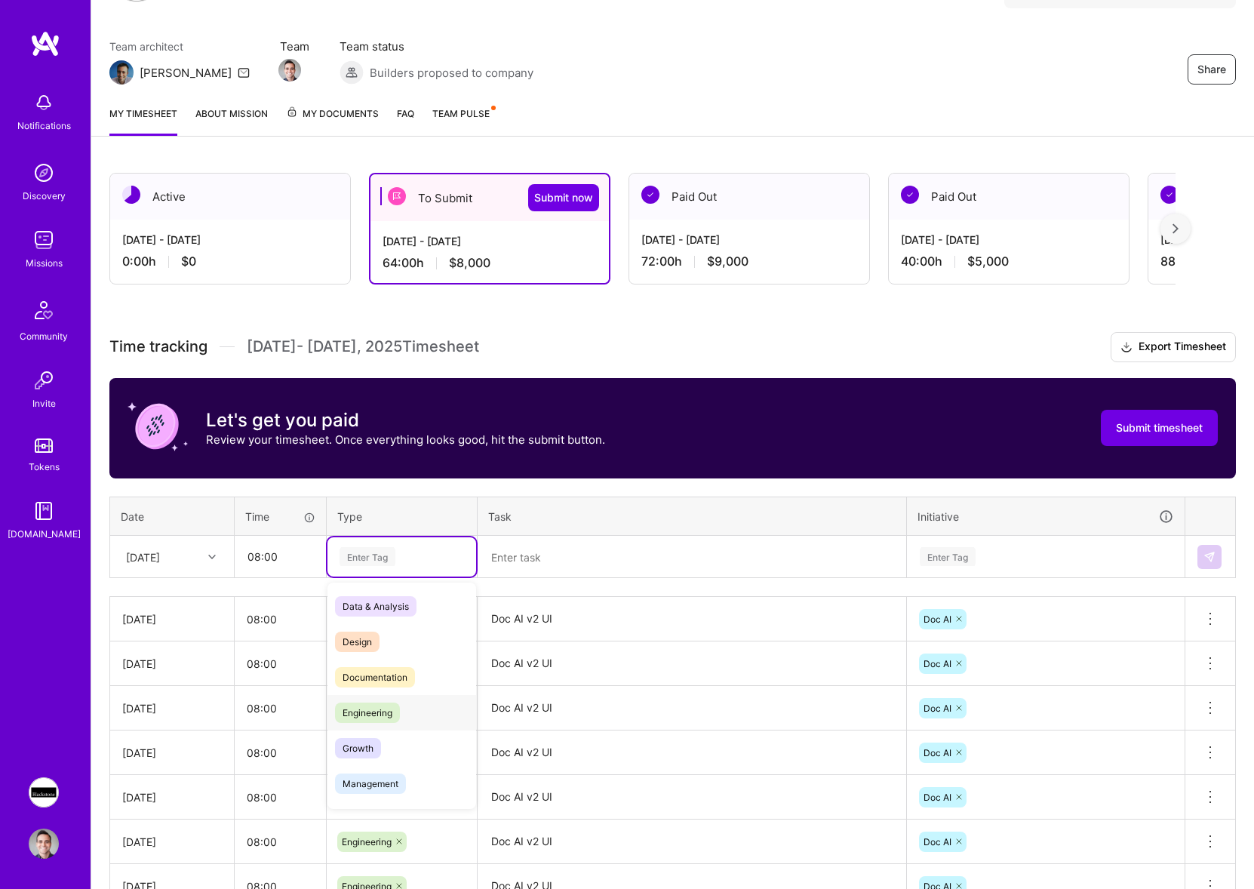
click at [393, 699] on div "Engineering" at bounding box center [402, 712] width 149 height 35
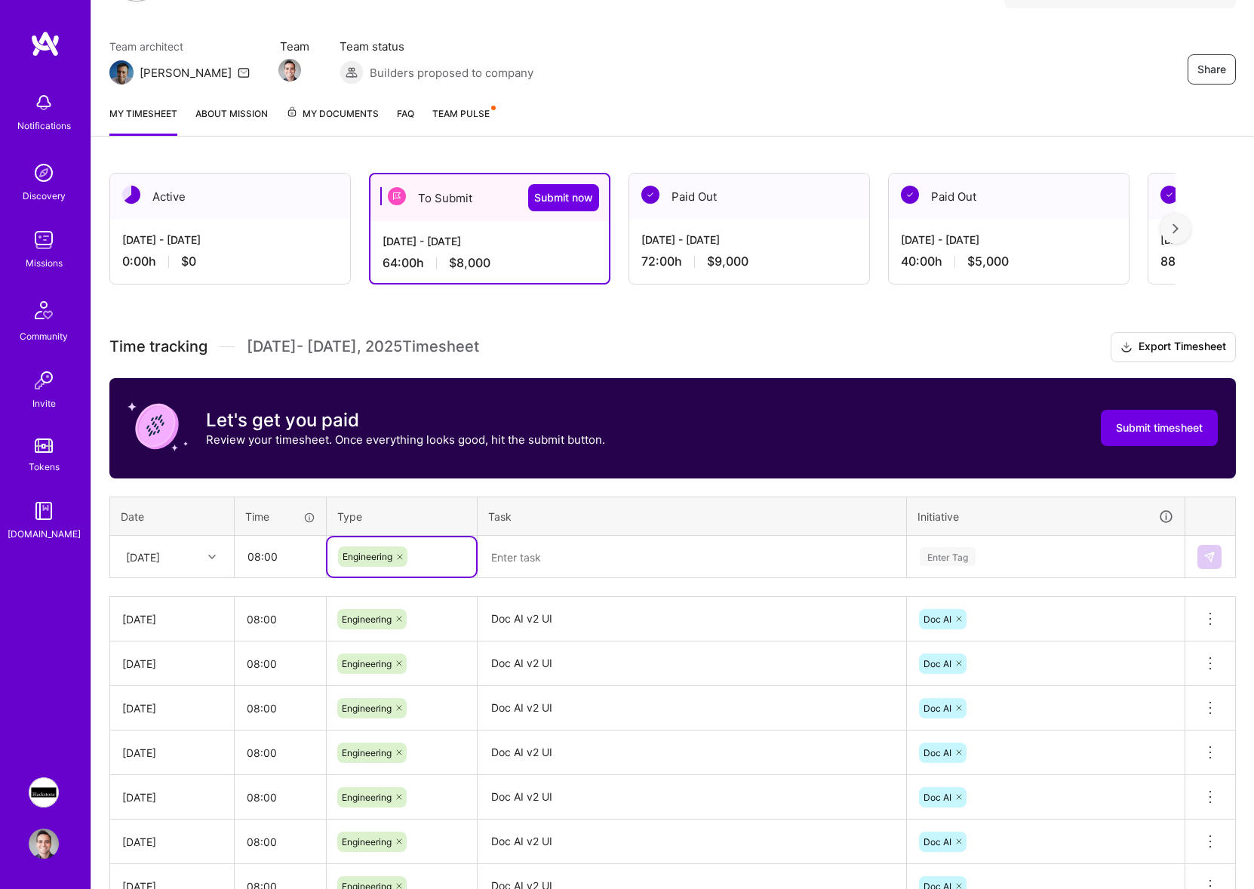
click at [613, 545] on textarea at bounding box center [692, 557] width 426 height 40
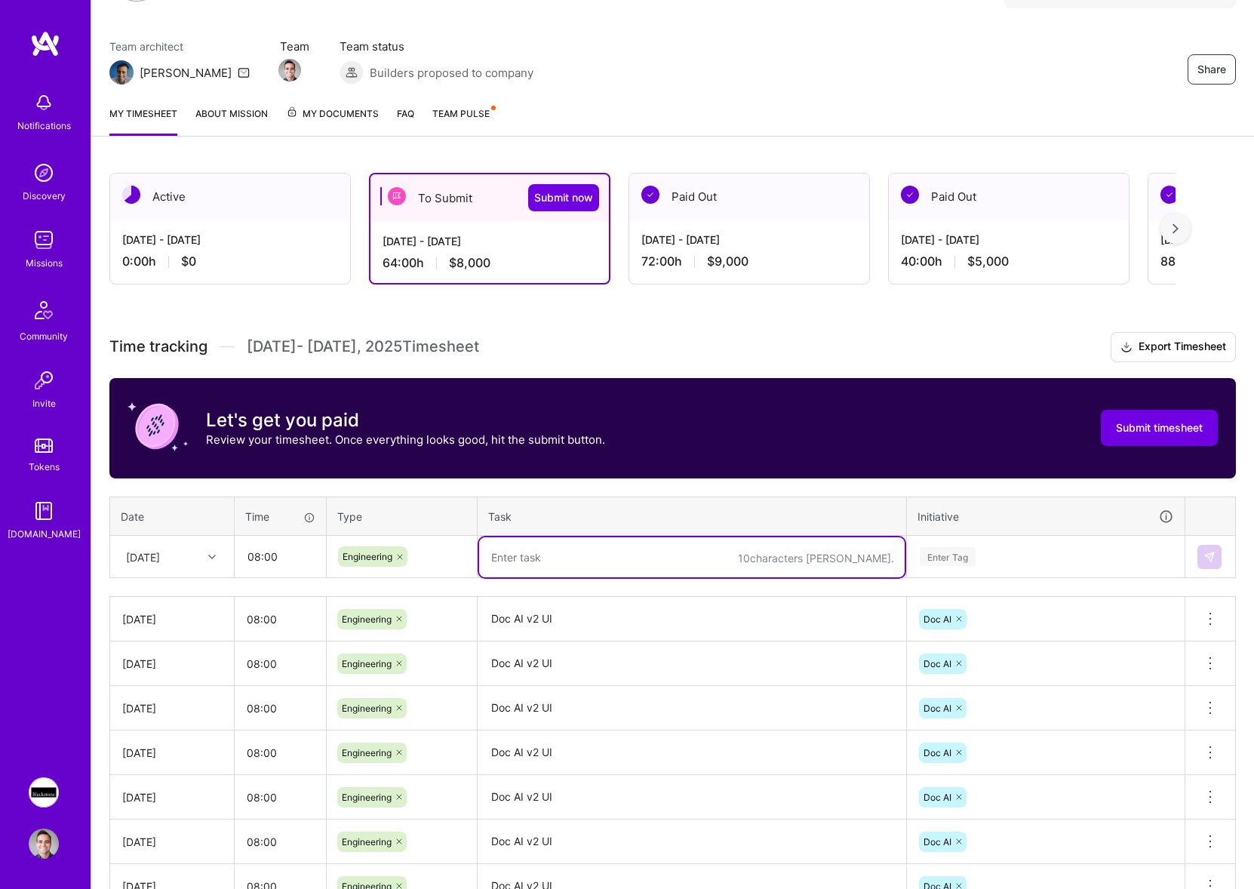
paste textarea "Doc AI v2 UI"
type textarea "Doc AI v2 UI"
click at [948, 561] on div "Enter Tag" at bounding box center [948, 556] width 56 height 23
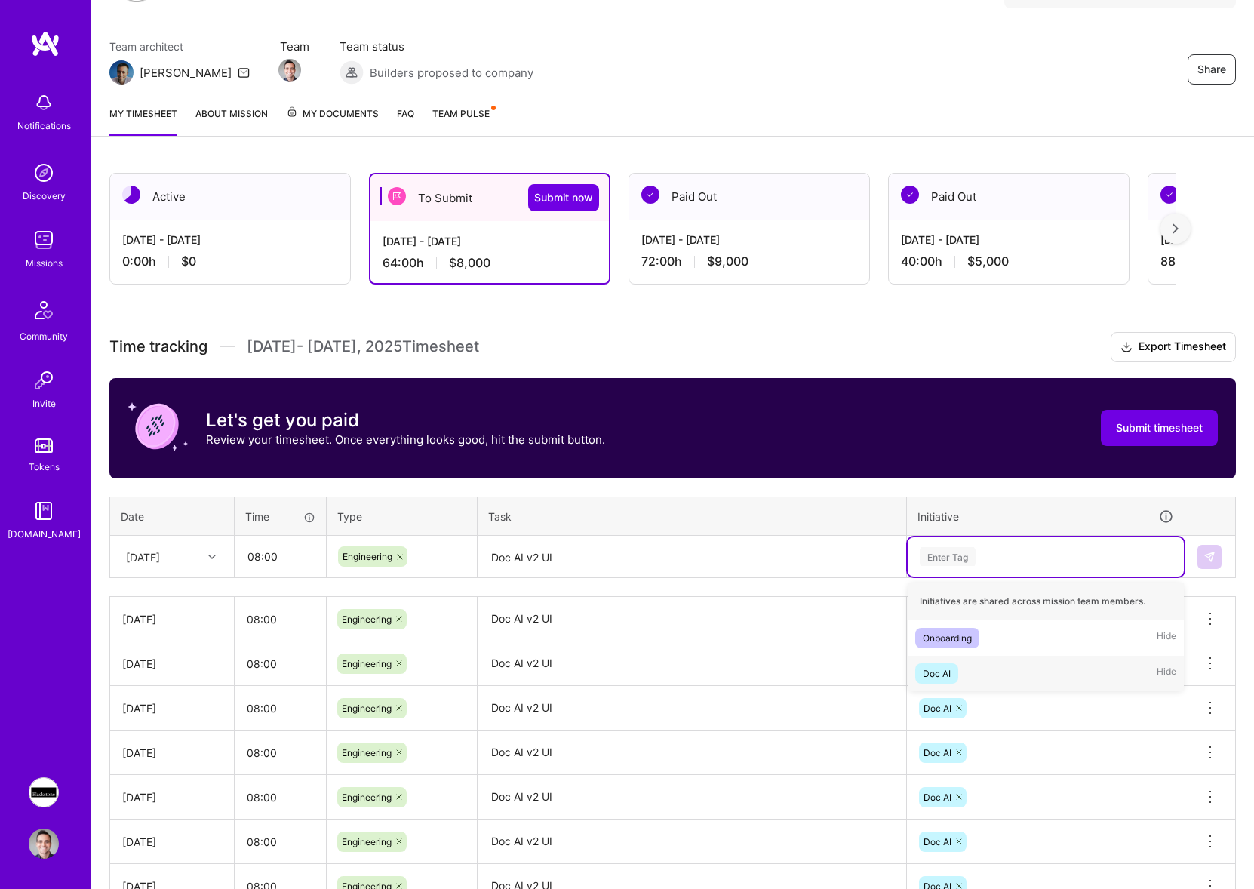
click at [962, 662] on div "Doc AI Hide" at bounding box center [1046, 673] width 276 height 35
click at [1209, 560] on img at bounding box center [1210, 557] width 12 height 12
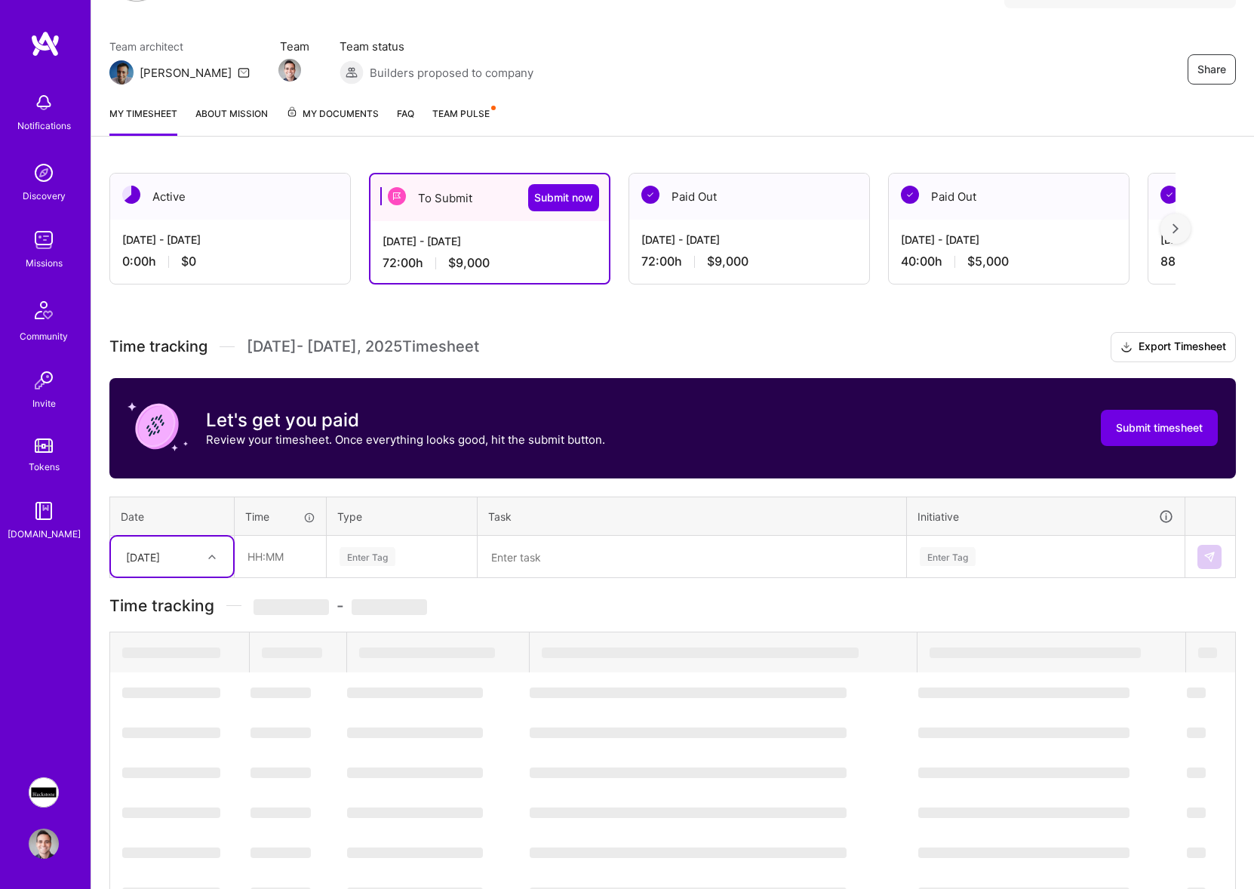
click at [160, 560] on div "[DATE]" at bounding box center [143, 557] width 34 height 16
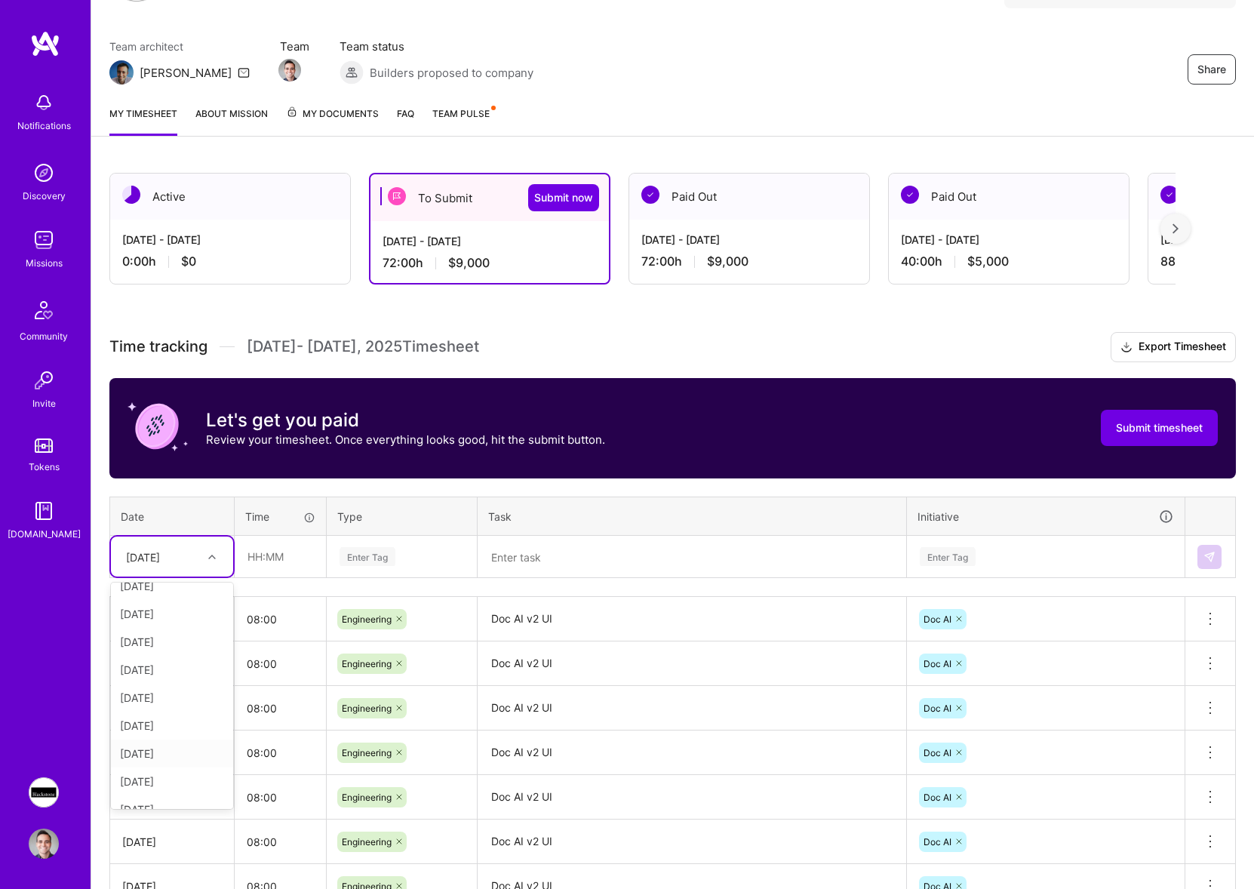
scroll to position [171, 0]
click at [143, 772] on div "[DATE]" at bounding box center [172, 764] width 122 height 28
click at [266, 554] on input "text" at bounding box center [280, 557] width 90 height 40
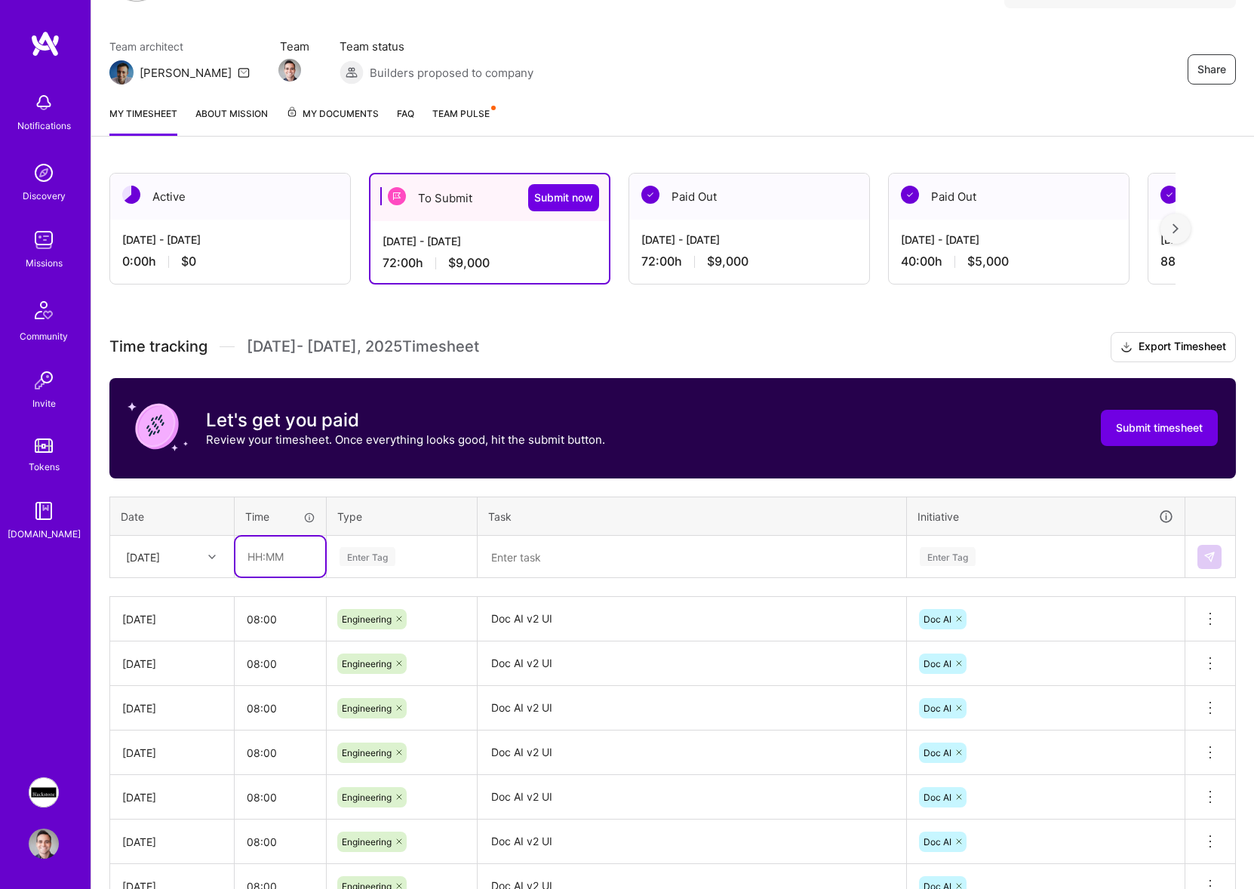
type input "08:00"
click at [374, 571] on div "Enter Tag" at bounding box center [402, 556] width 149 height 39
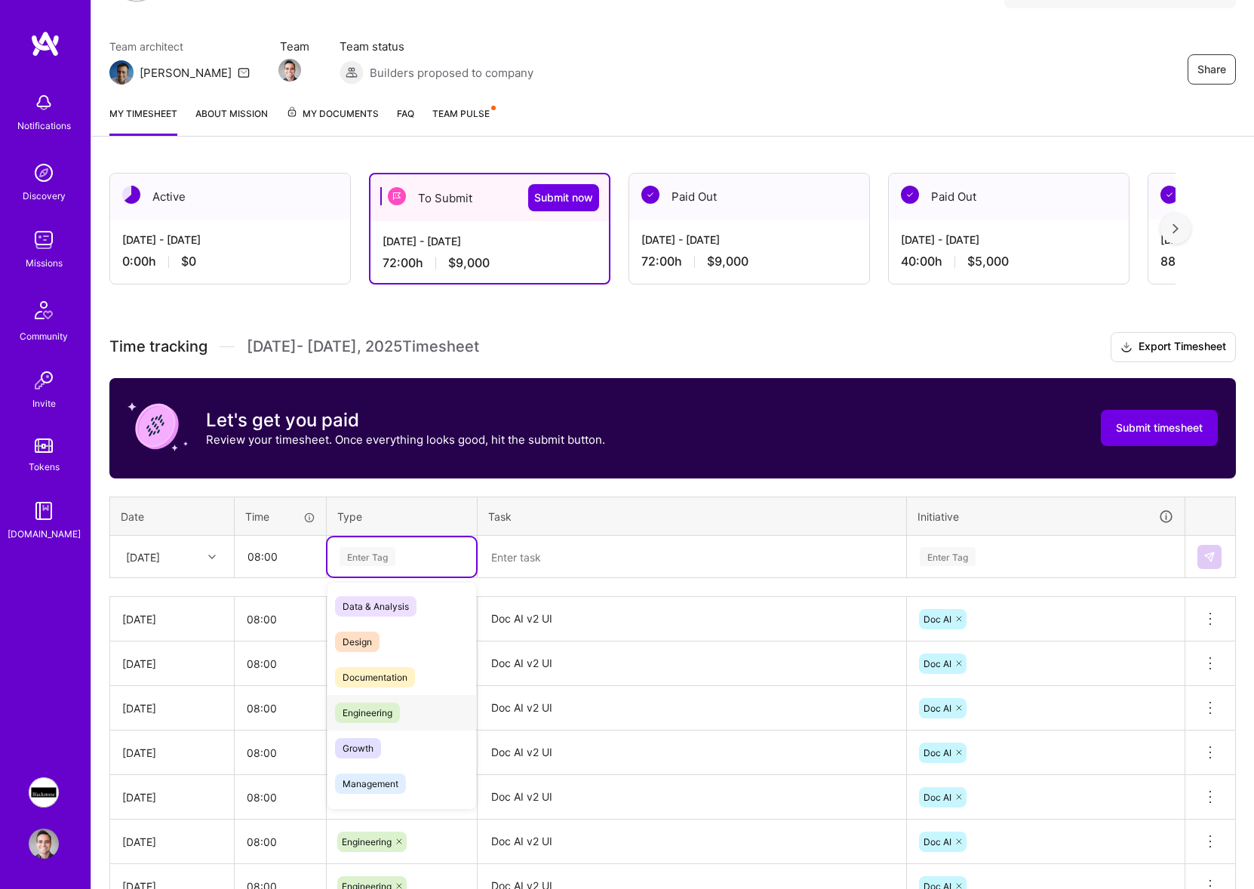
click at [382, 719] on span "Engineering" at bounding box center [367, 713] width 65 height 20
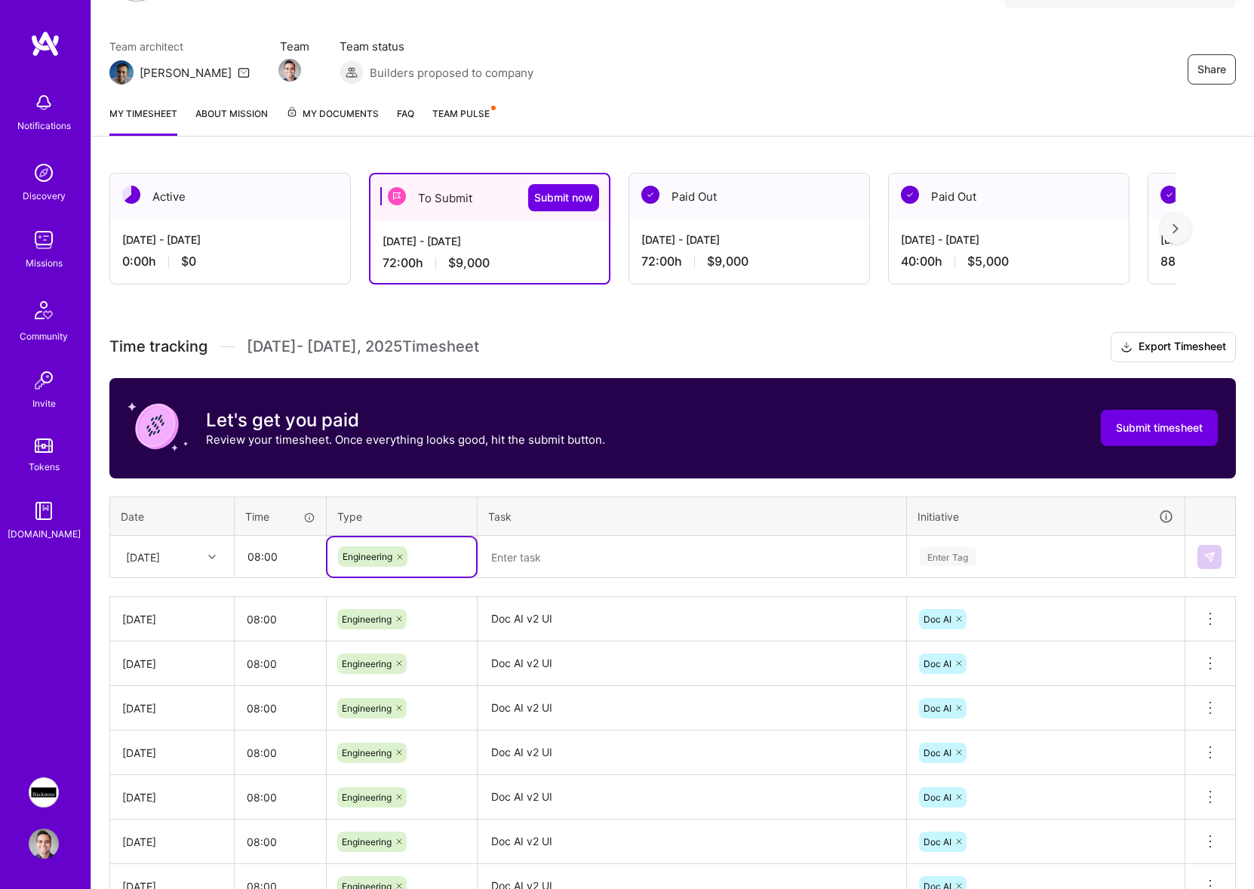
click at [533, 574] on textarea at bounding box center [692, 557] width 426 height 40
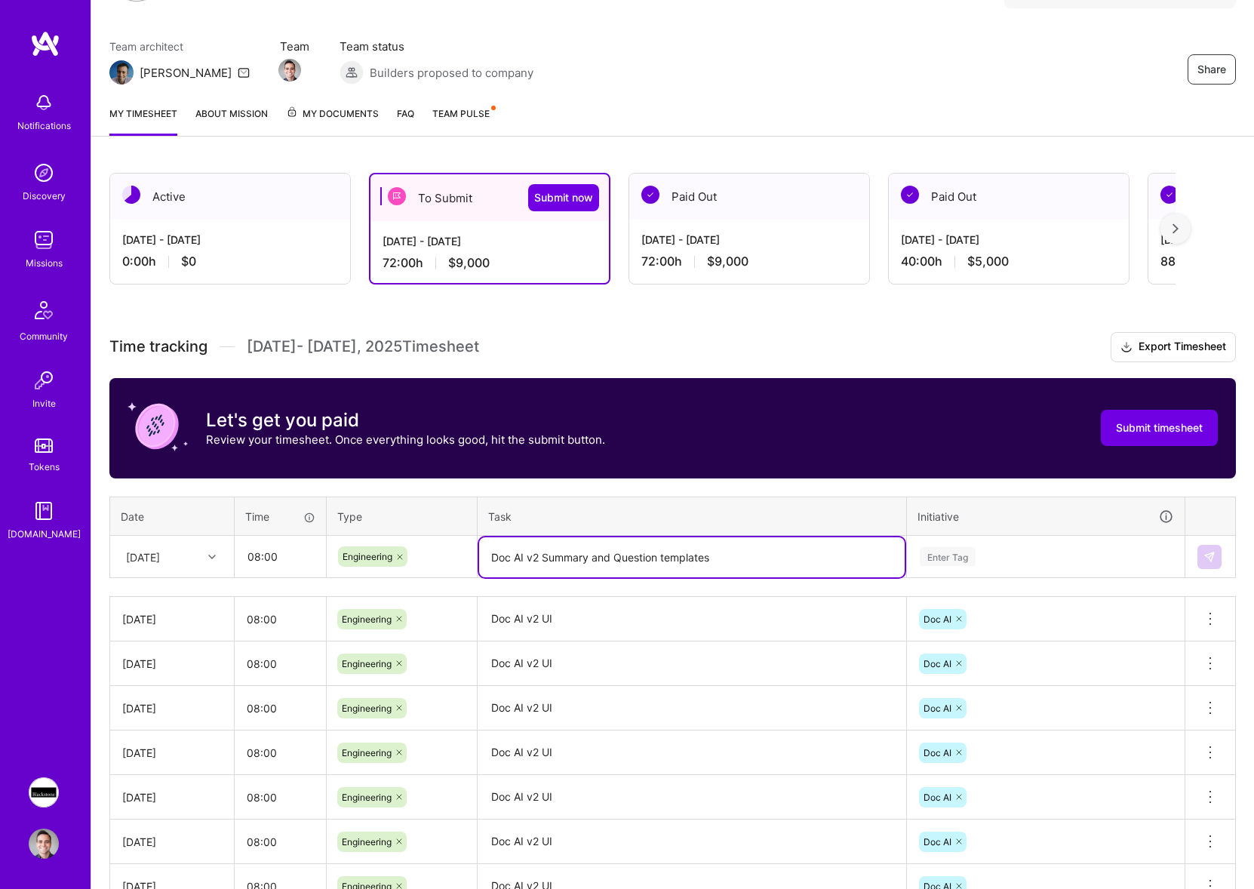
type textarea "Doc AI v2 Summary and Question templates"
click at [1020, 543] on div "Enter Tag" at bounding box center [1046, 556] width 276 height 39
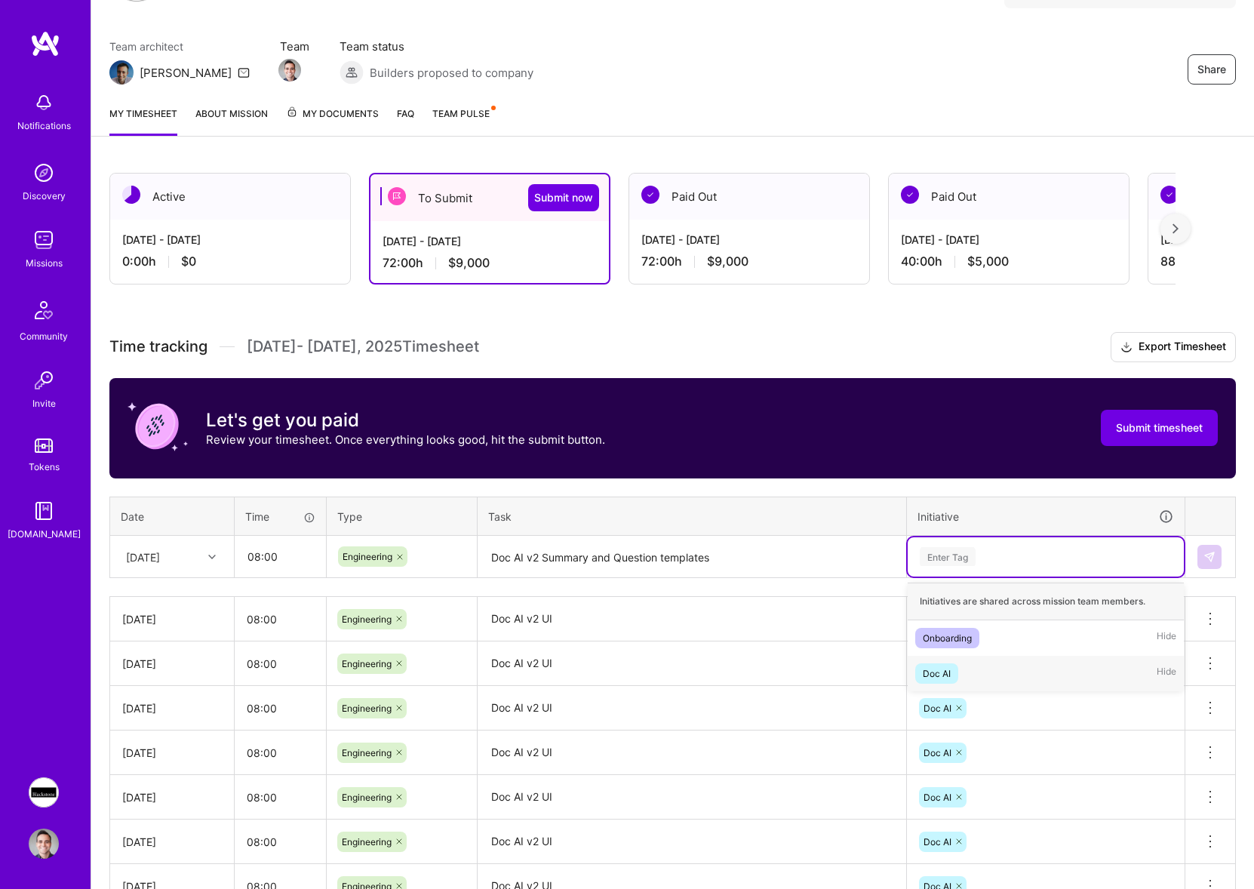
click at [1020, 651] on div "Onboarding Hide" at bounding box center [1046, 637] width 276 height 35
click at [985, 560] on div at bounding box center [981, 556] width 15 height 20
click at [984, 556] on div "Enter Tag" at bounding box center [1046, 556] width 255 height 19
click at [954, 671] on span "Doc AI" at bounding box center [937, 673] width 43 height 20
click at [771, 560] on textarea "Doc AI v2 Summary and Question templates" at bounding box center [692, 557] width 426 height 40
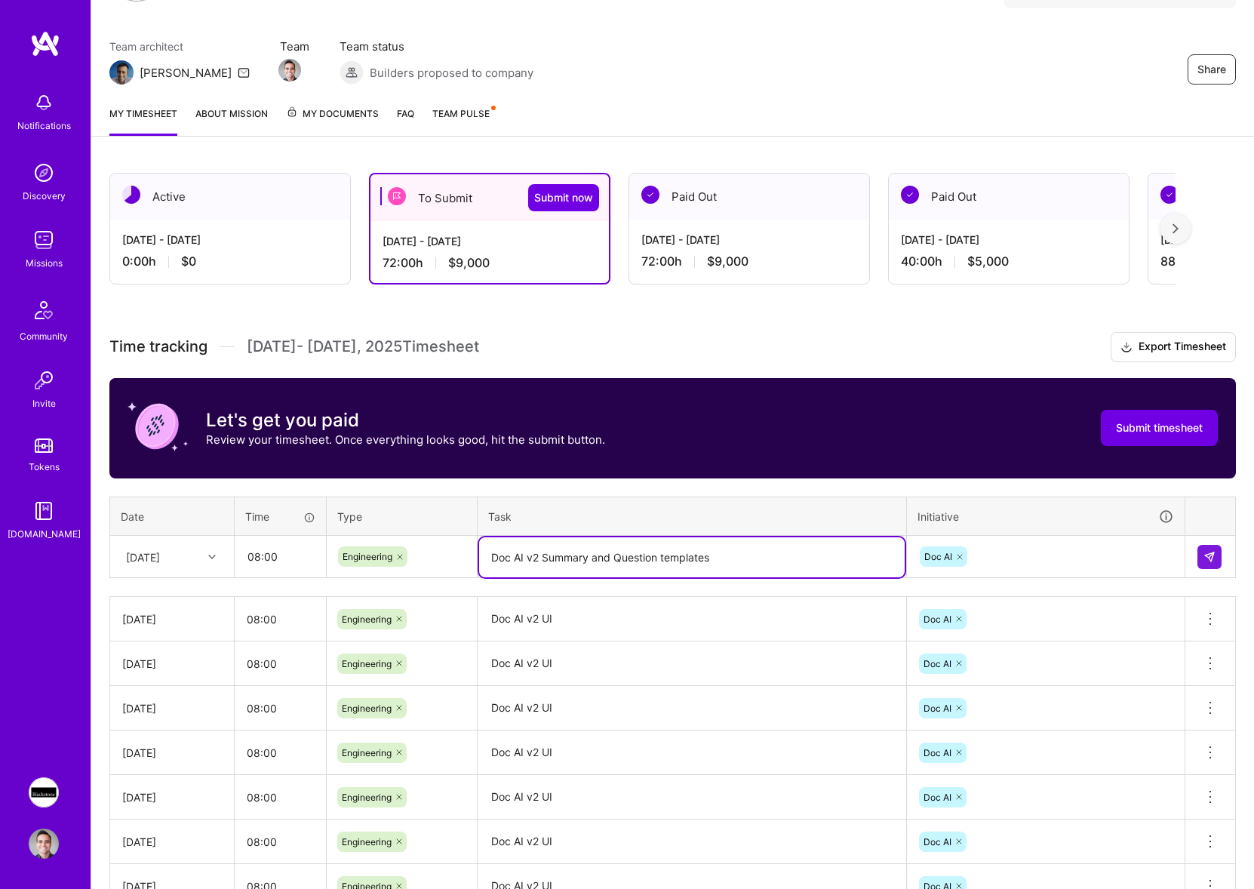
click at [771, 560] on textarea "Doc AI v2 Summary and Question templates" at bounding box center [692, 557] width 426 height 40
click at [1200, 560] on button at bounding box center [1210, 557] width 24 height 24
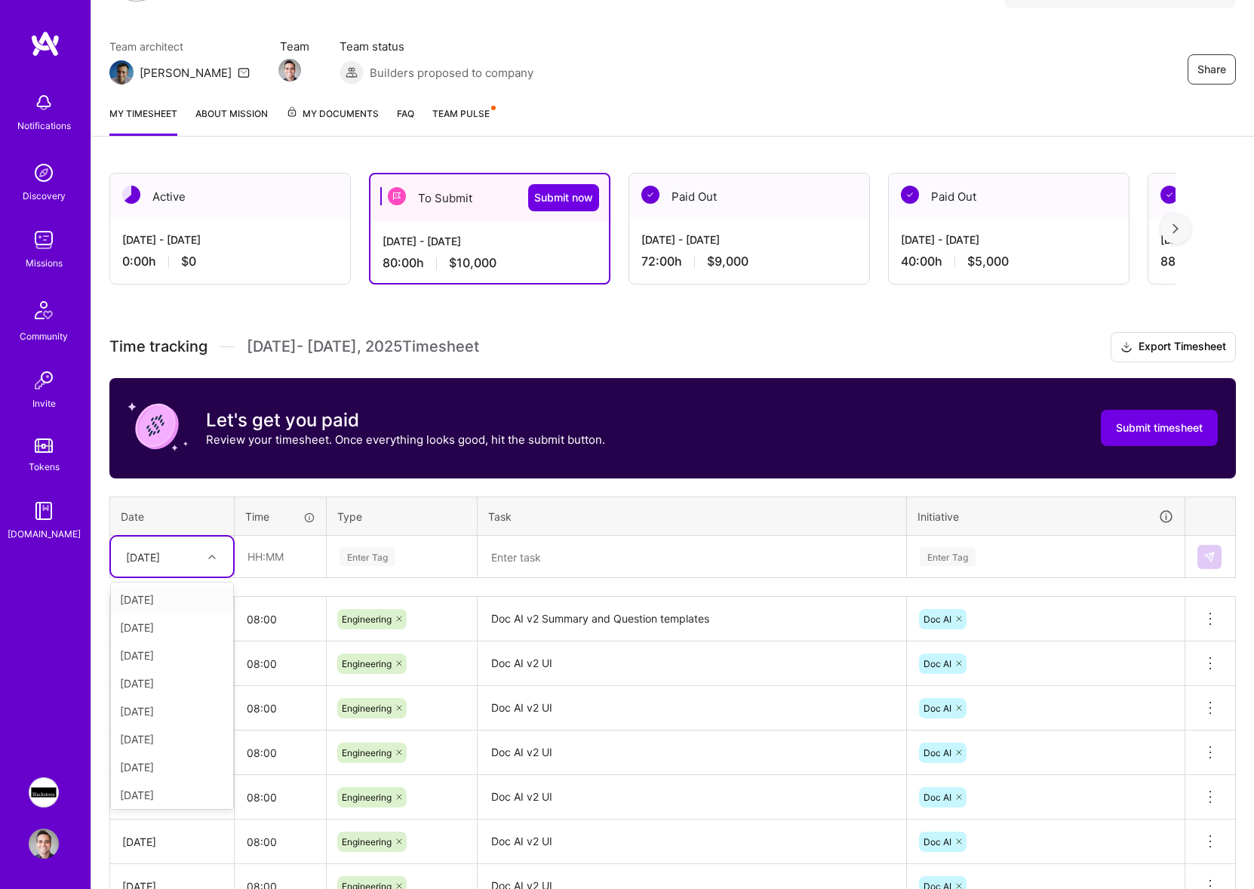
click at [222, 554] on div at bounding box center [213, 557] width 23 height 20
click at [154, 786] on div "[DATE]" at bounding box center [172, 792] width 122 height 28
click at [270, 559] on input "text" at bounding box center [280, 557] width 90 height 40
type input "08:00"
click at [352, 566] on div "Enter Tag" at bounding box center [402, 556] width 149 height 39
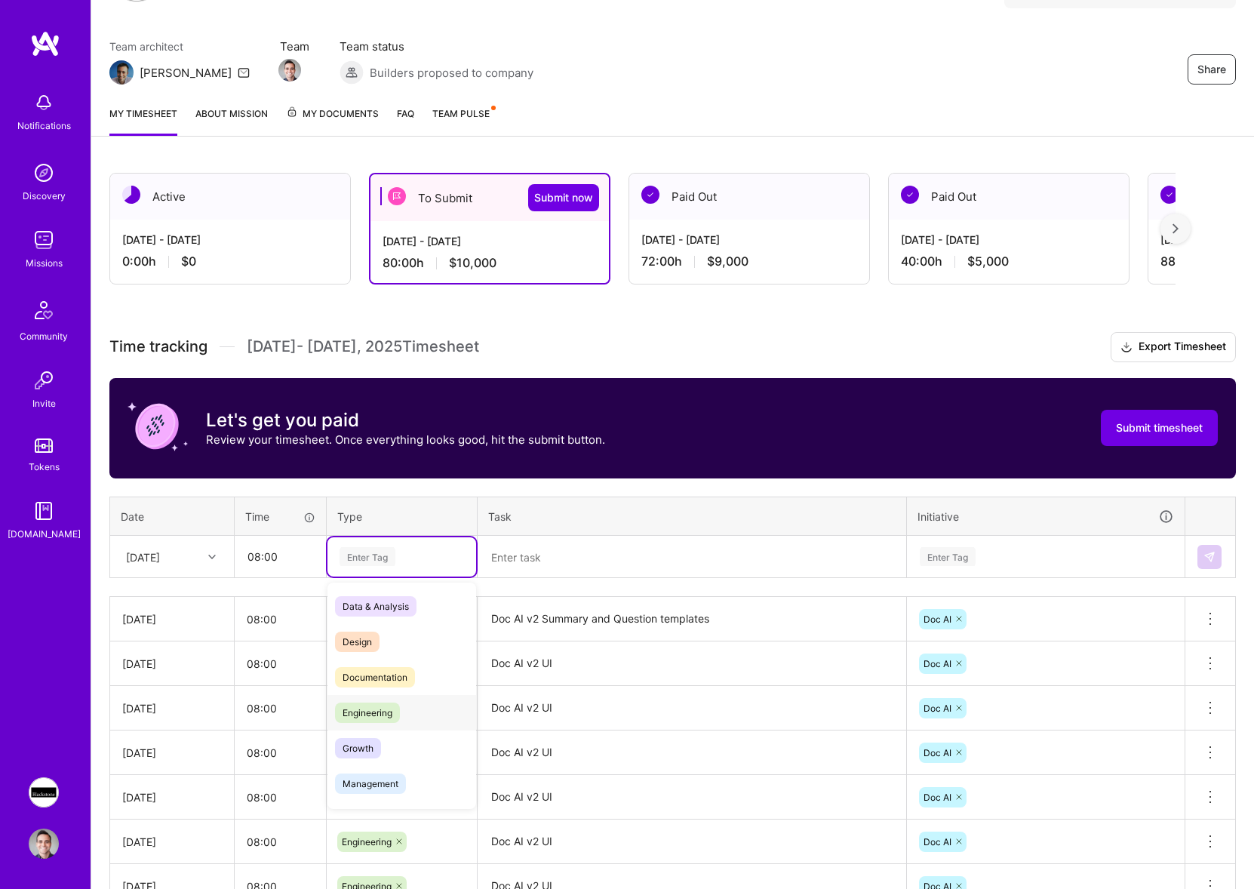
click at [365, 700] on div "Engineering" at bounding box center [402, 712] width 149 height 35
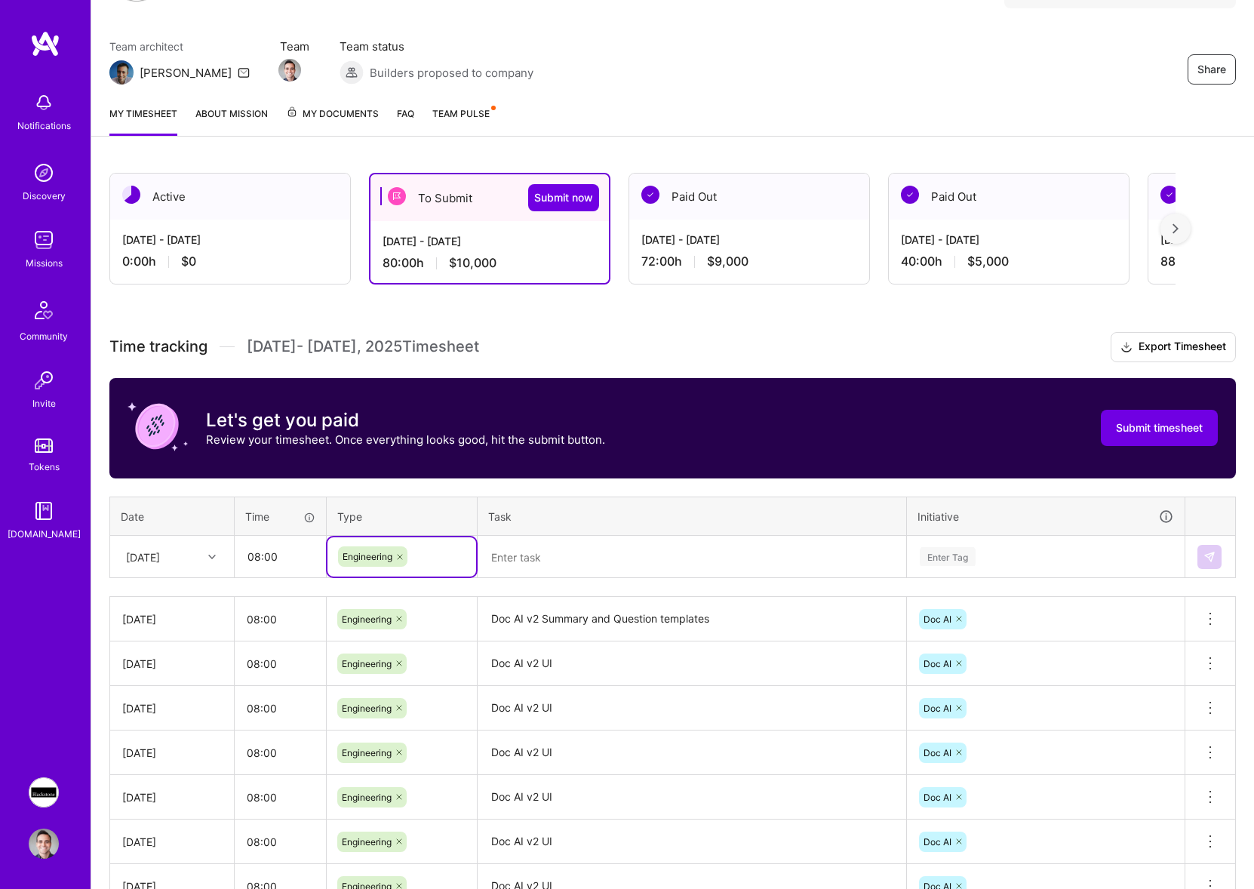
click at [576, 553] on textarea at bounding box center [692, 557] width 426 height 40
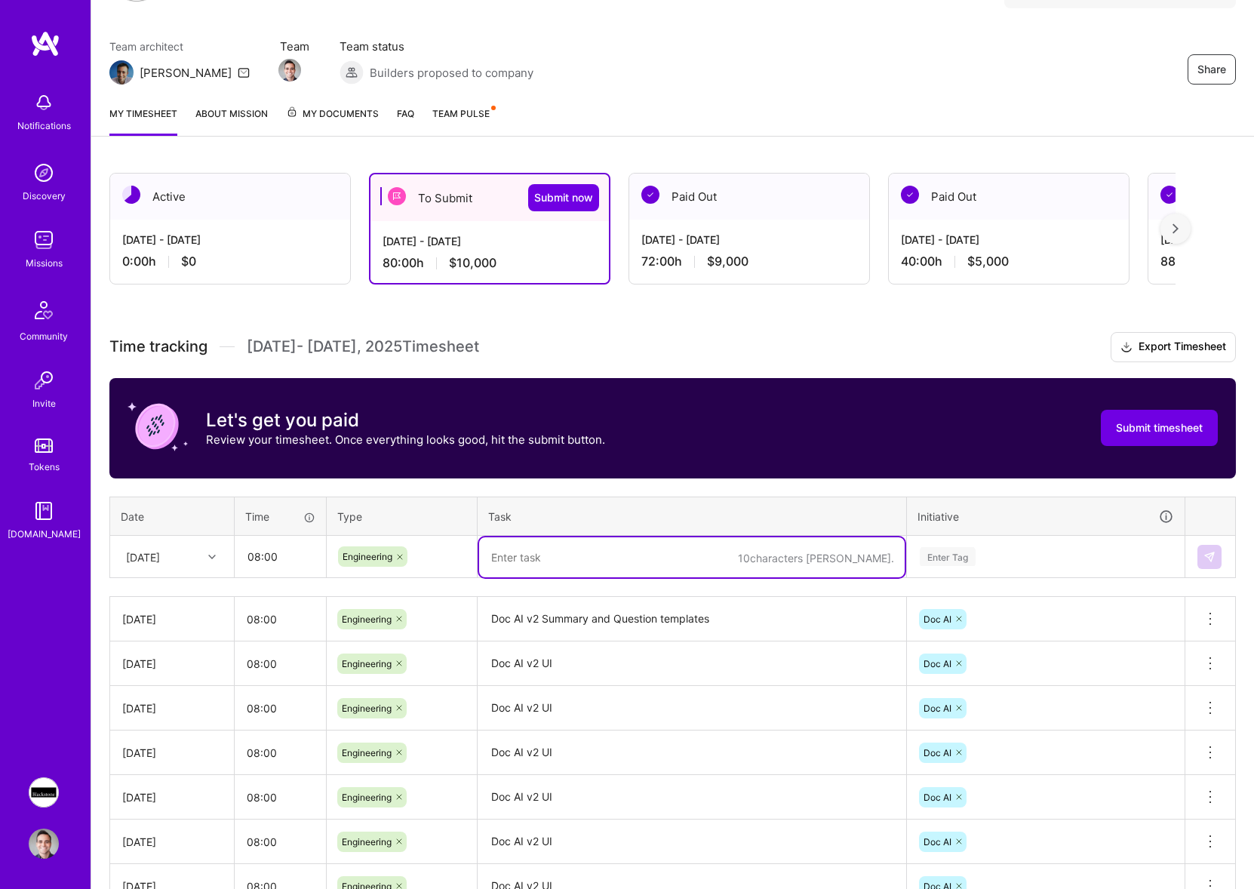
paste textarea "Doc AI v2 Summary and Question templates"
type textarea "Doc AI v2 Summary and Question templates"
click at [1076, 556] on div "Enter Tag" at bounding box center [1046, 556] width 255 height 19
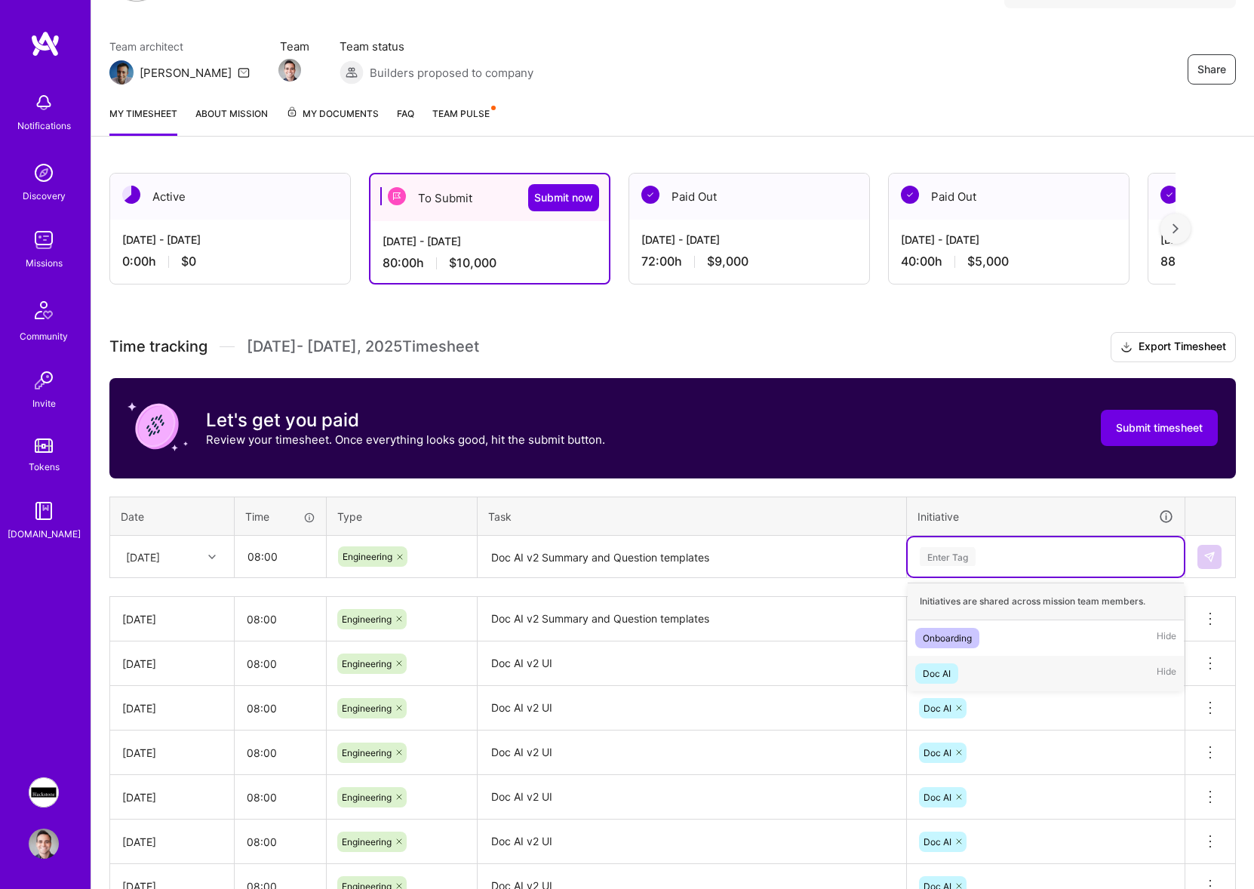
click at [984, 670] on div "Doc AI Hide" at bounding box center [1046, 673] width 276 height 35
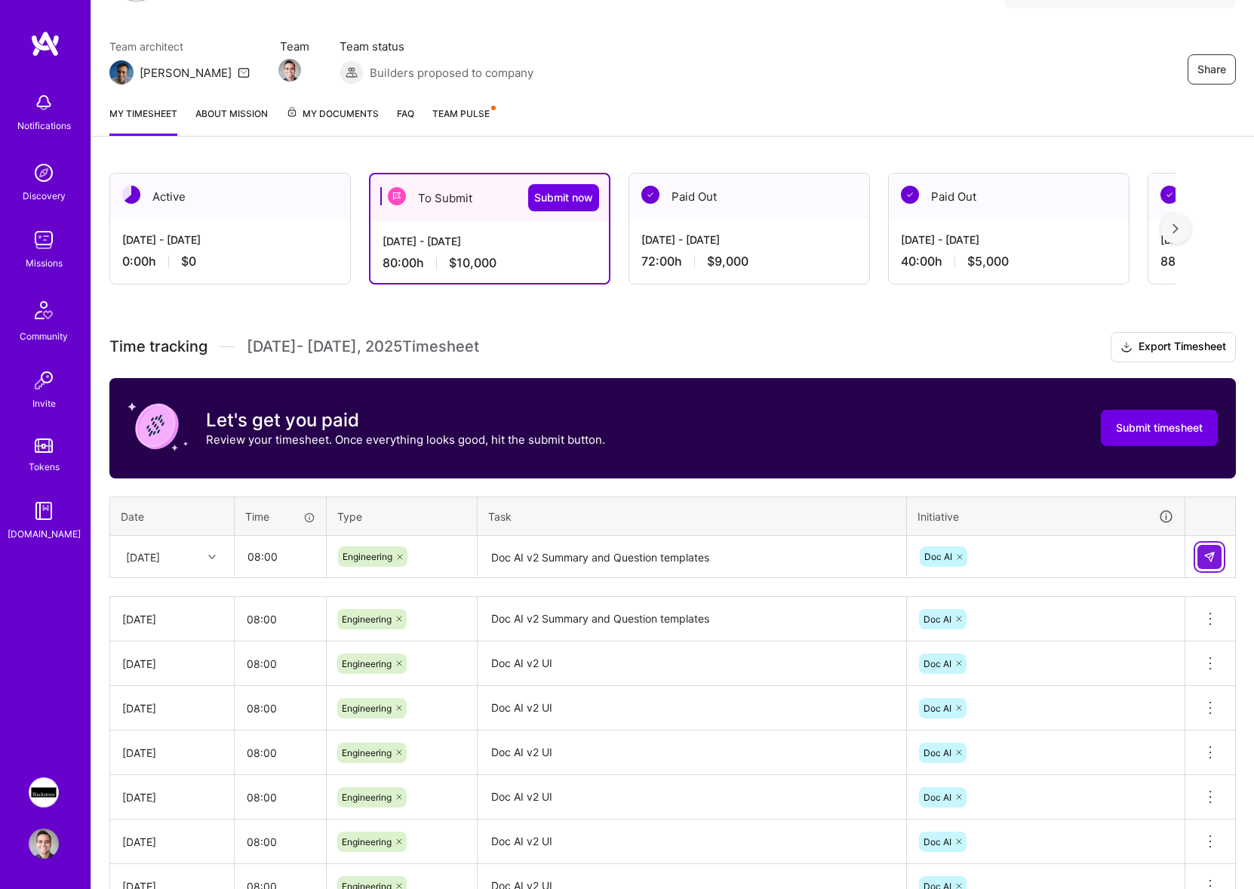
click at [1208, 558] on img at bounding box center [1210, 557] width 12 height 12
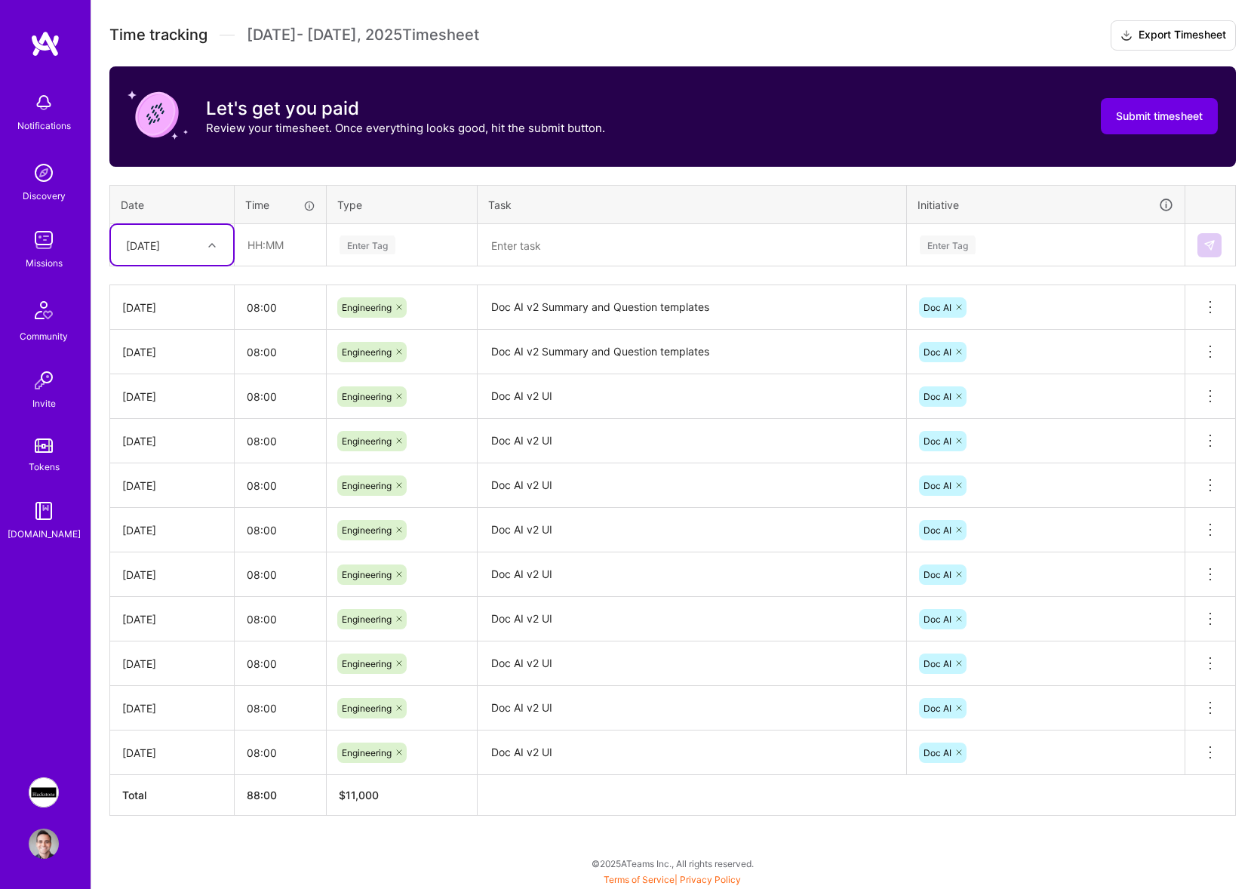
scroll to position [0, 0]
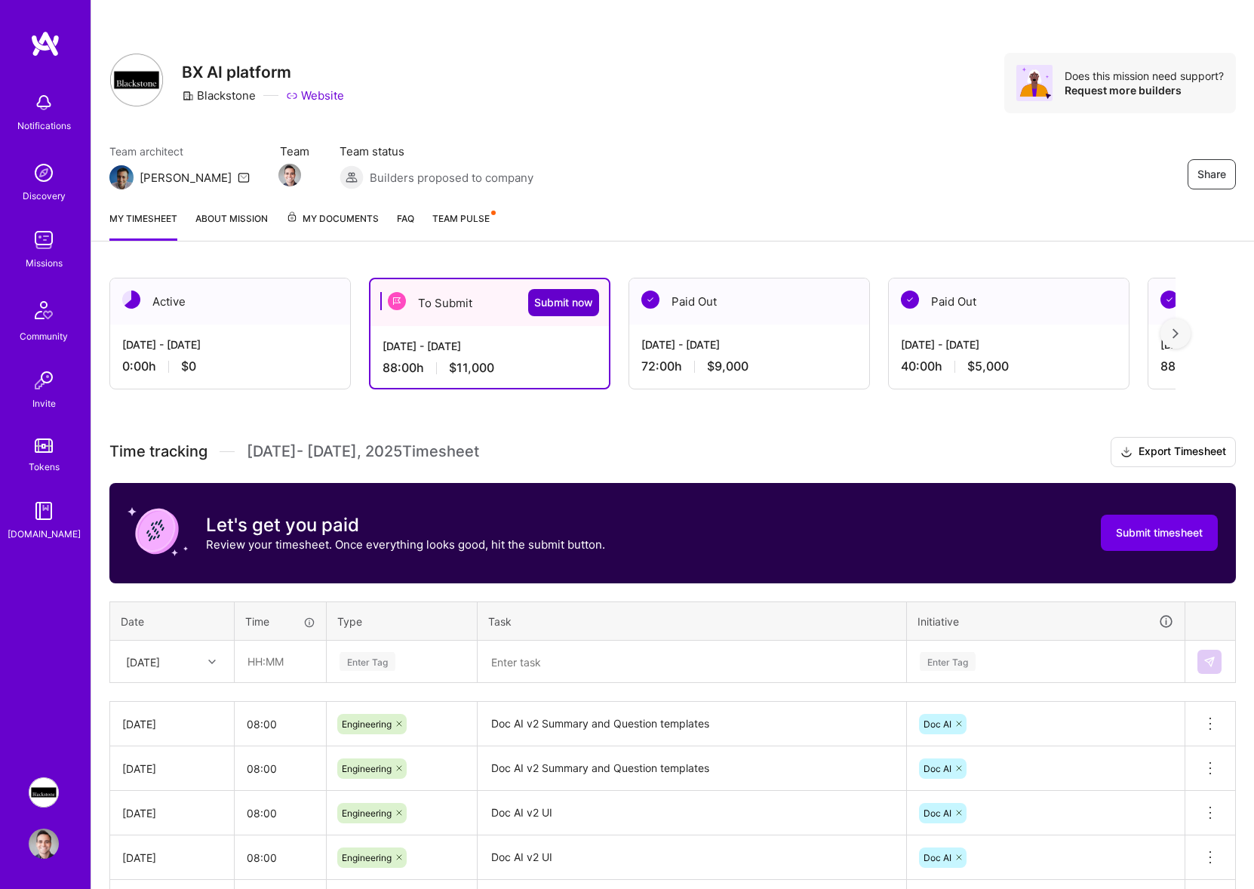
click at [574, 312] on button "Submit now" at bounding box center [563, 302] width 71 height 27
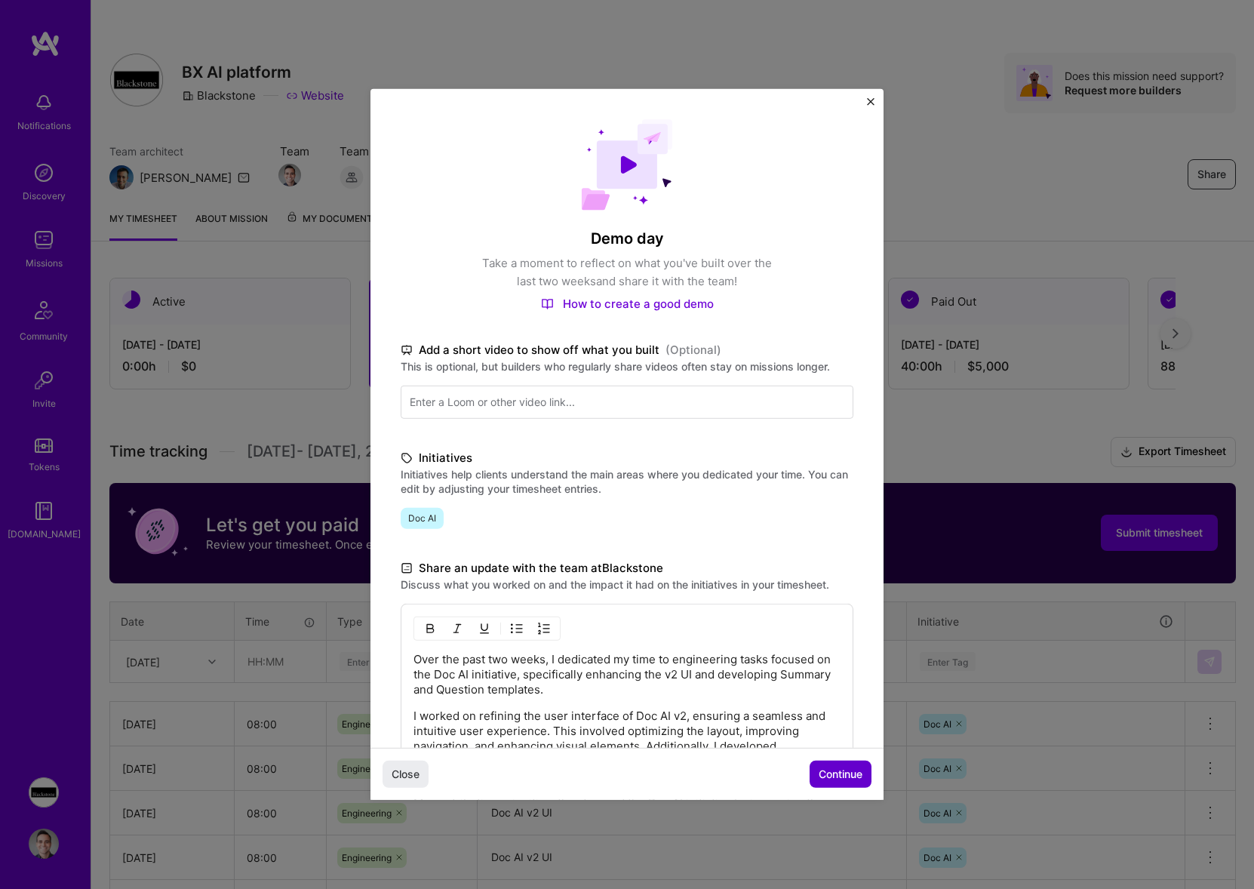
click at [829, 780] on span "Continue" at bounding box center [841, 774] width 44 height 15
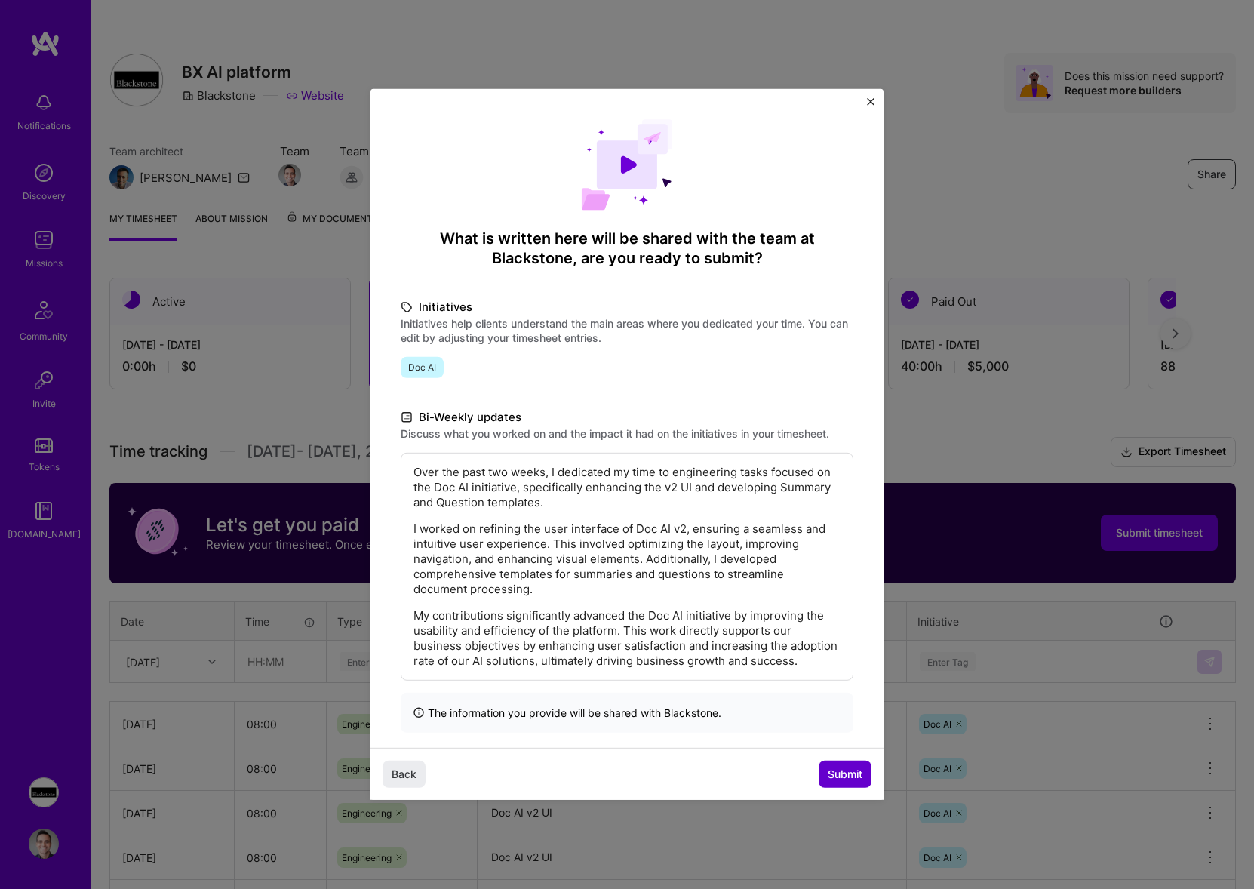
click at [853, 777] on span "Submit" at bounding box center [845, 774] width 35 height 15
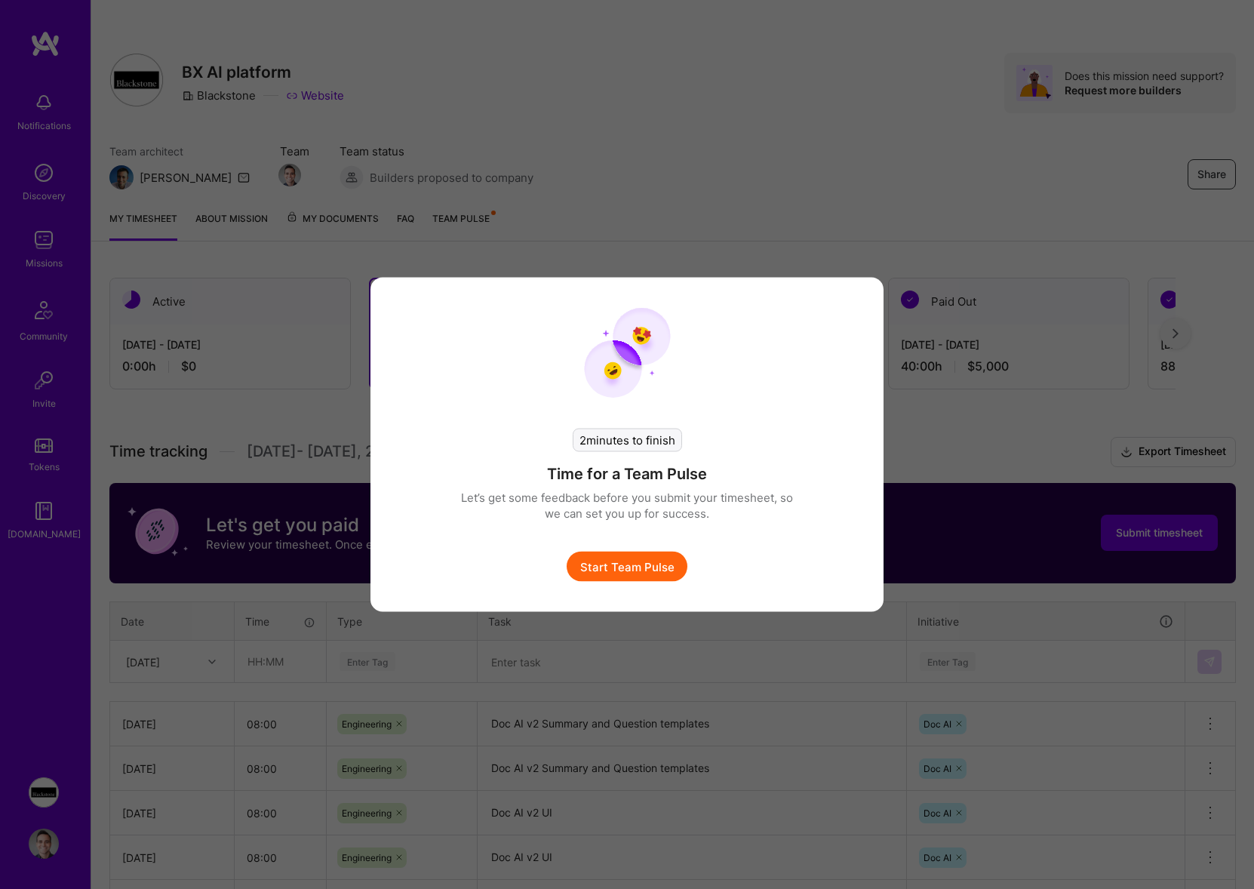
click at [625, 554] on button "Start Team Pulse" at bounding box center [627, 567] width 121 height 30
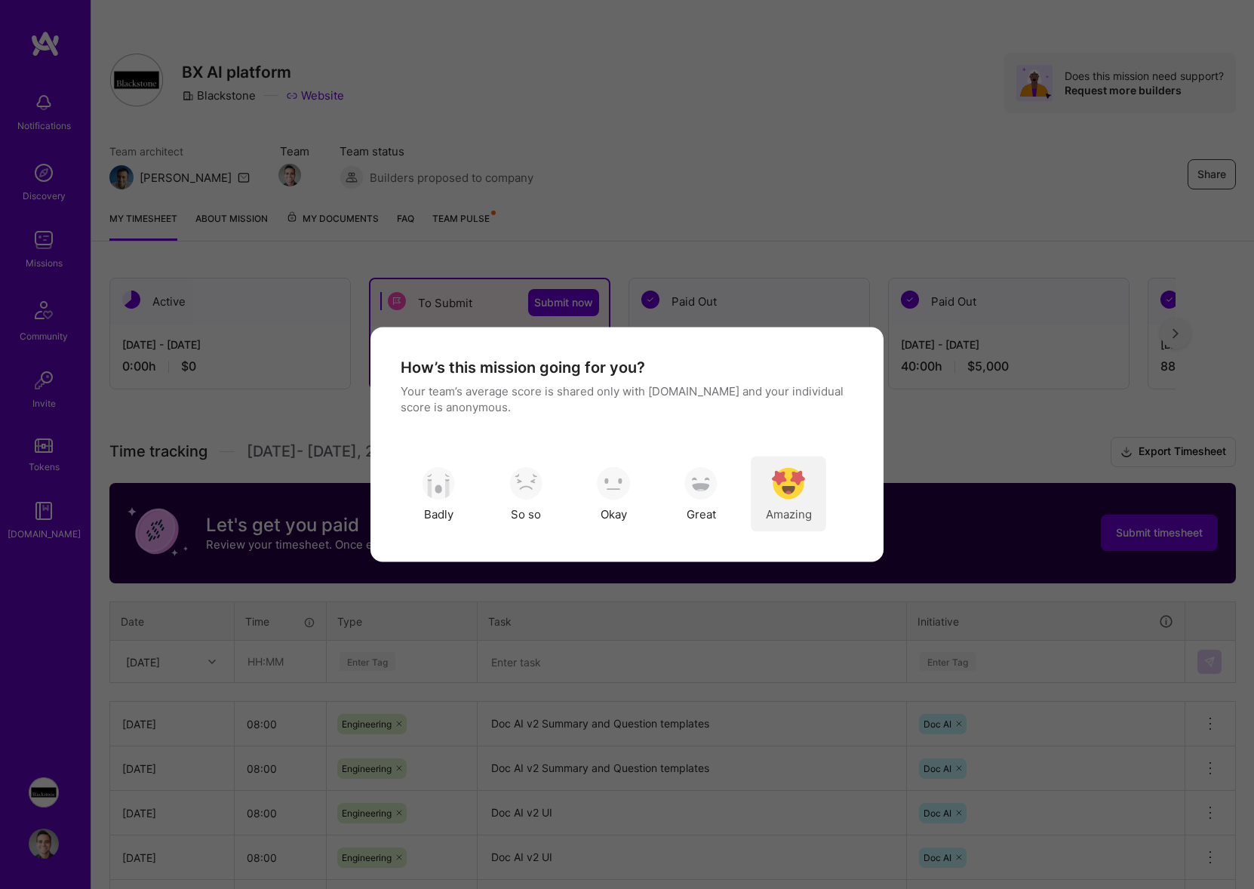
click at [791, 512] on span "Amazing" at bounding box center [789, 514] width 46 height 16
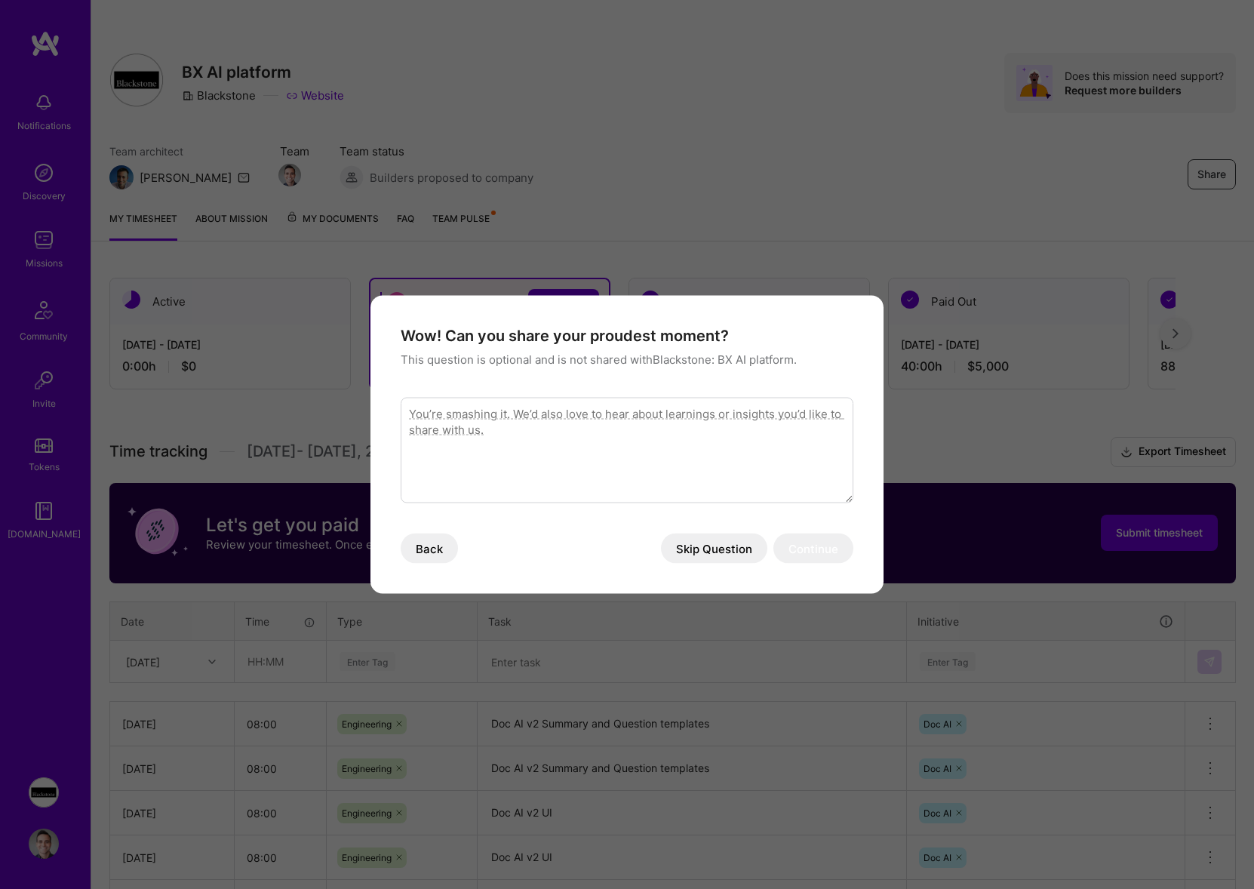
click at [710, 534] on button "Skip Question" at bounding box center [714, 549] width 106 height 30
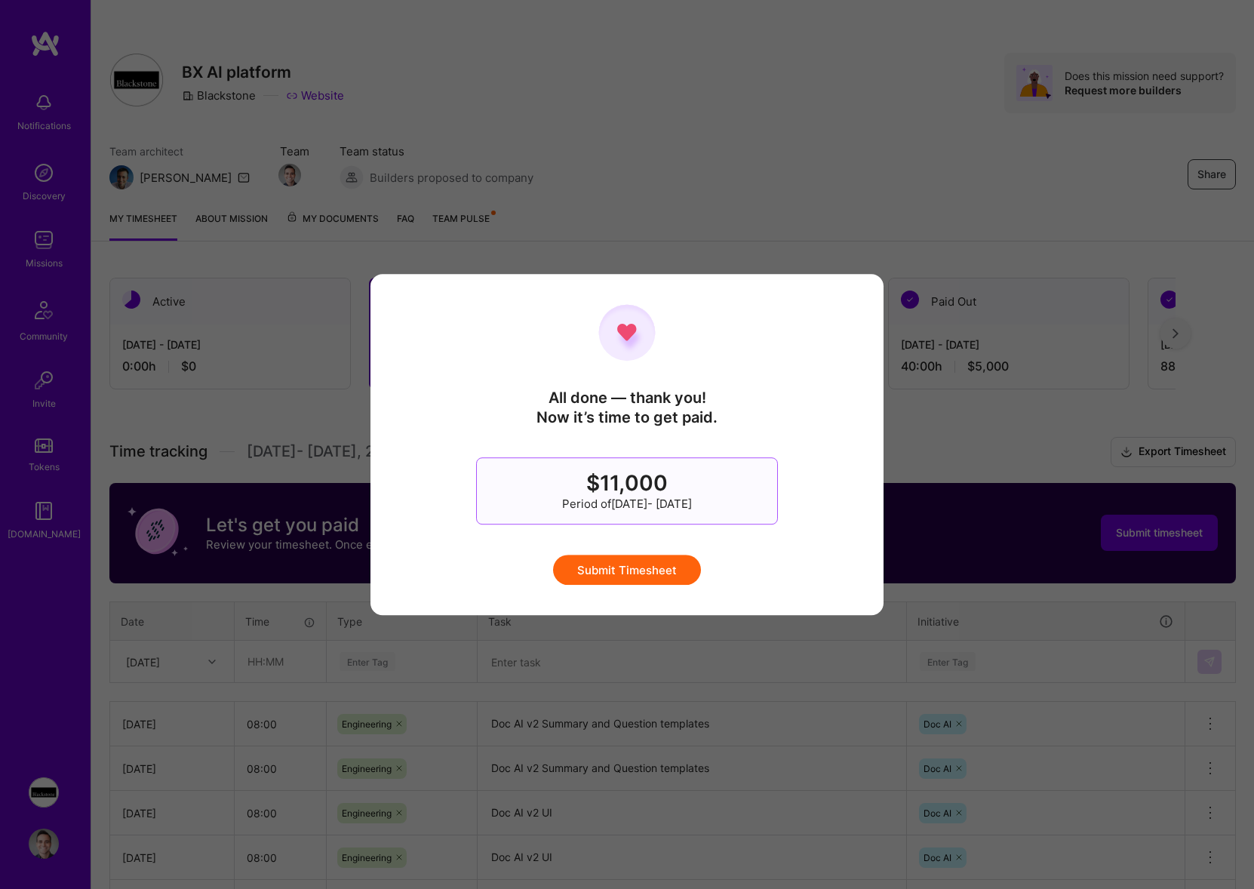
click at [654, 553] on div "All done — thank you! Now it’s time to get paid. $11,000 Period of [DATE] - [DA…" at bounding box center [627, 444] width 453 height 281
click at [653, 564] on button "Submit Timesheet" at bounding box center [627, 570] width 148 height 30
